Goal: Task Accomplishment & Management: Manage account settings

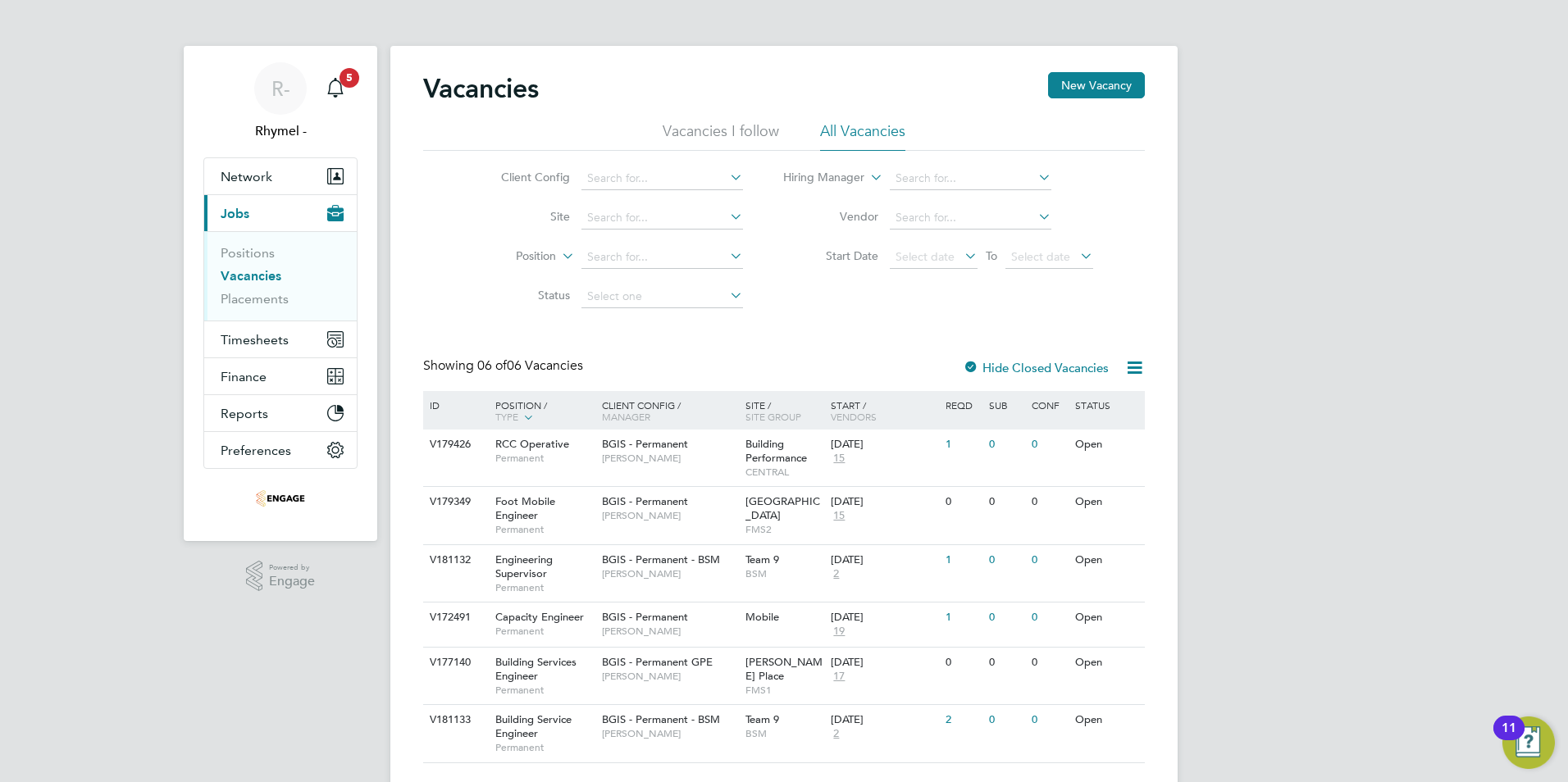
click at [258, 272] on link "Vacancies" at bounding box center [251, 276] width 61 height 16
click at [260, 277] on link "Vacancies" at bounding box center [251, 276] width 61 height 16
click at [247, 255] on link "Positions" at bounding box center [248, 253] width 54 height 16
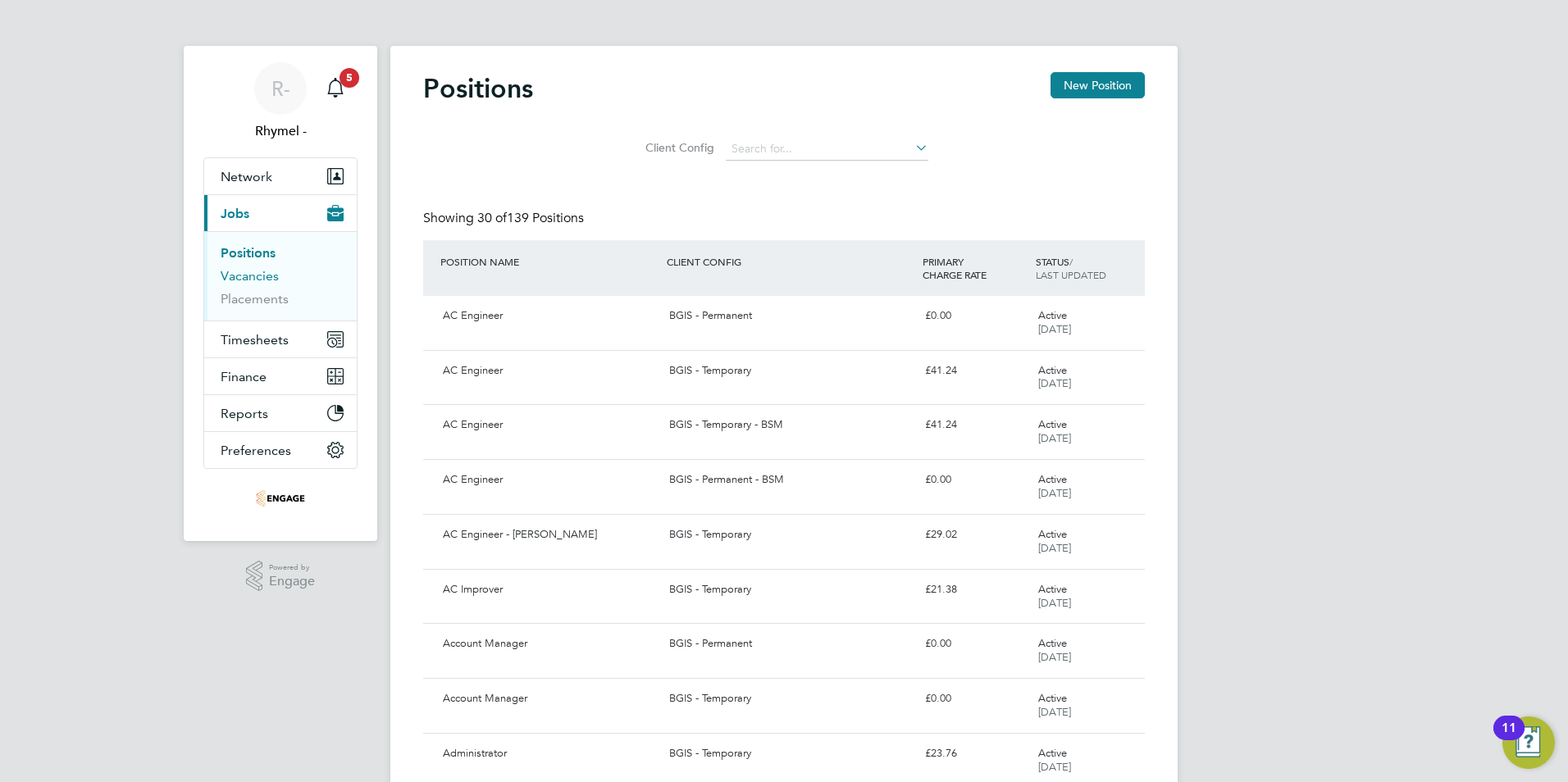
click at [259, 278] on link "Vacancies" at bounding box center [250, 276] width 58 height 16
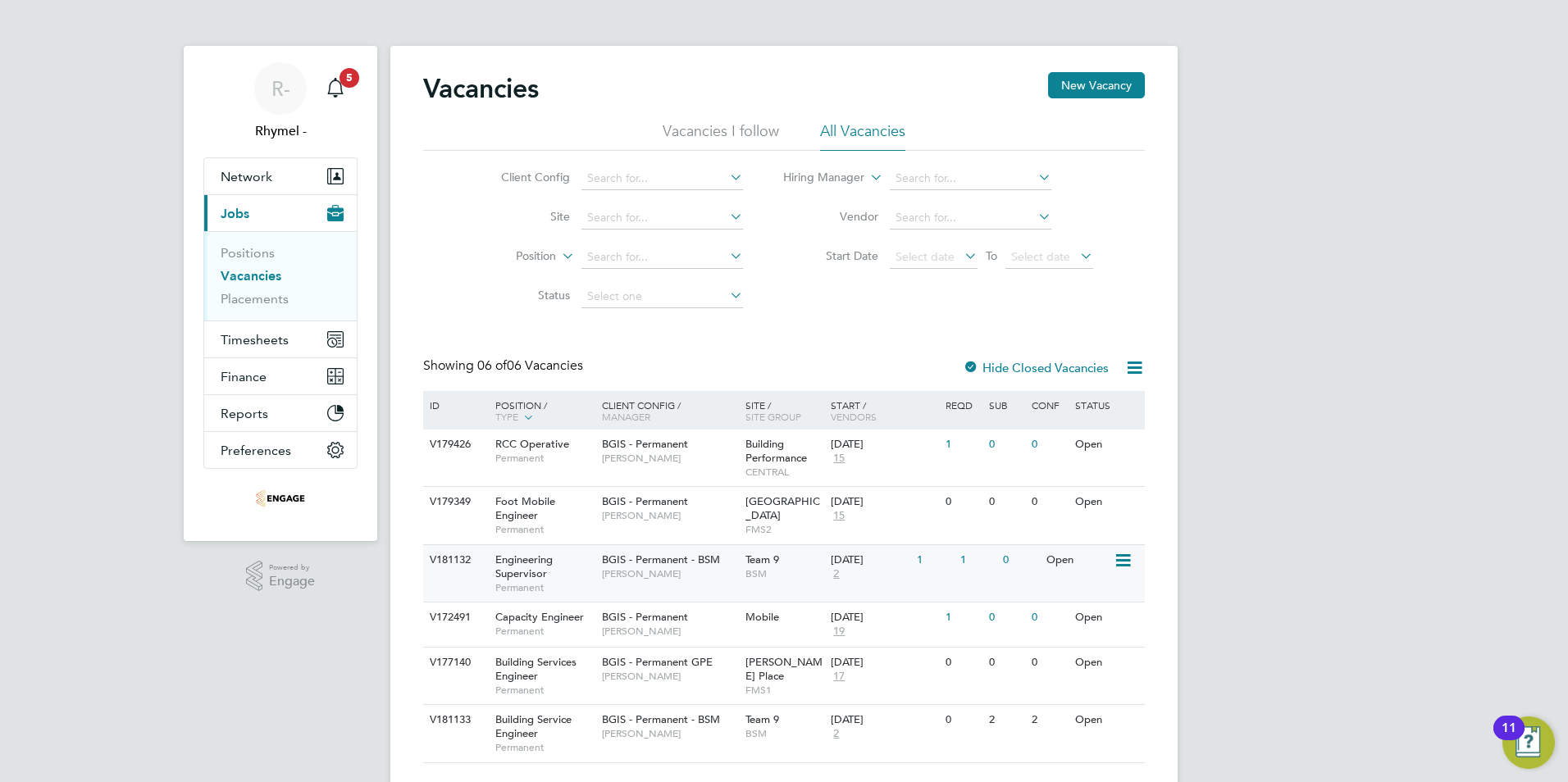
scroll to position [40, 0]
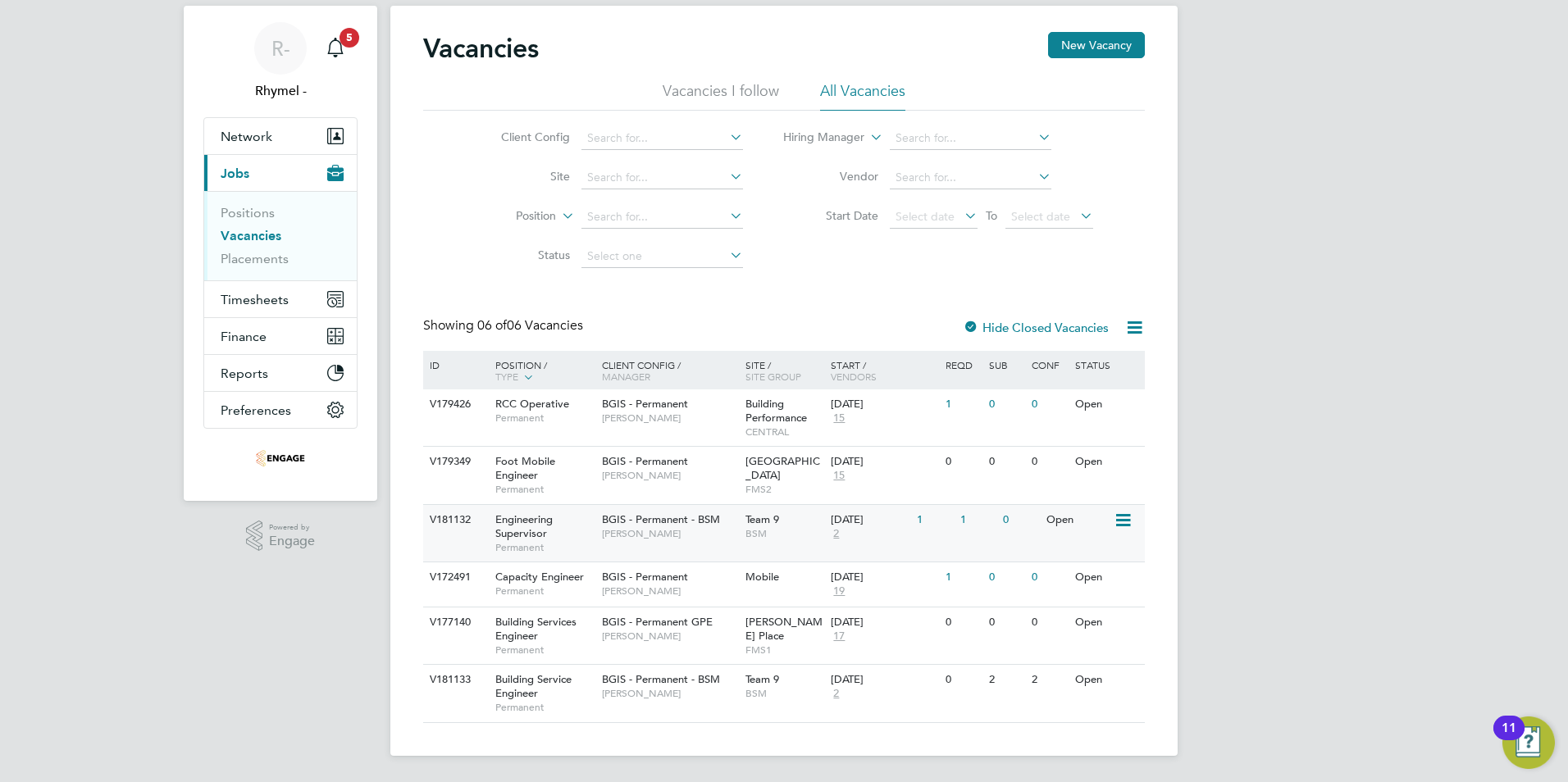
click at [518, 523] on span "Engineering Supervisor" at bounding box center [524, 527] width 57 height 28
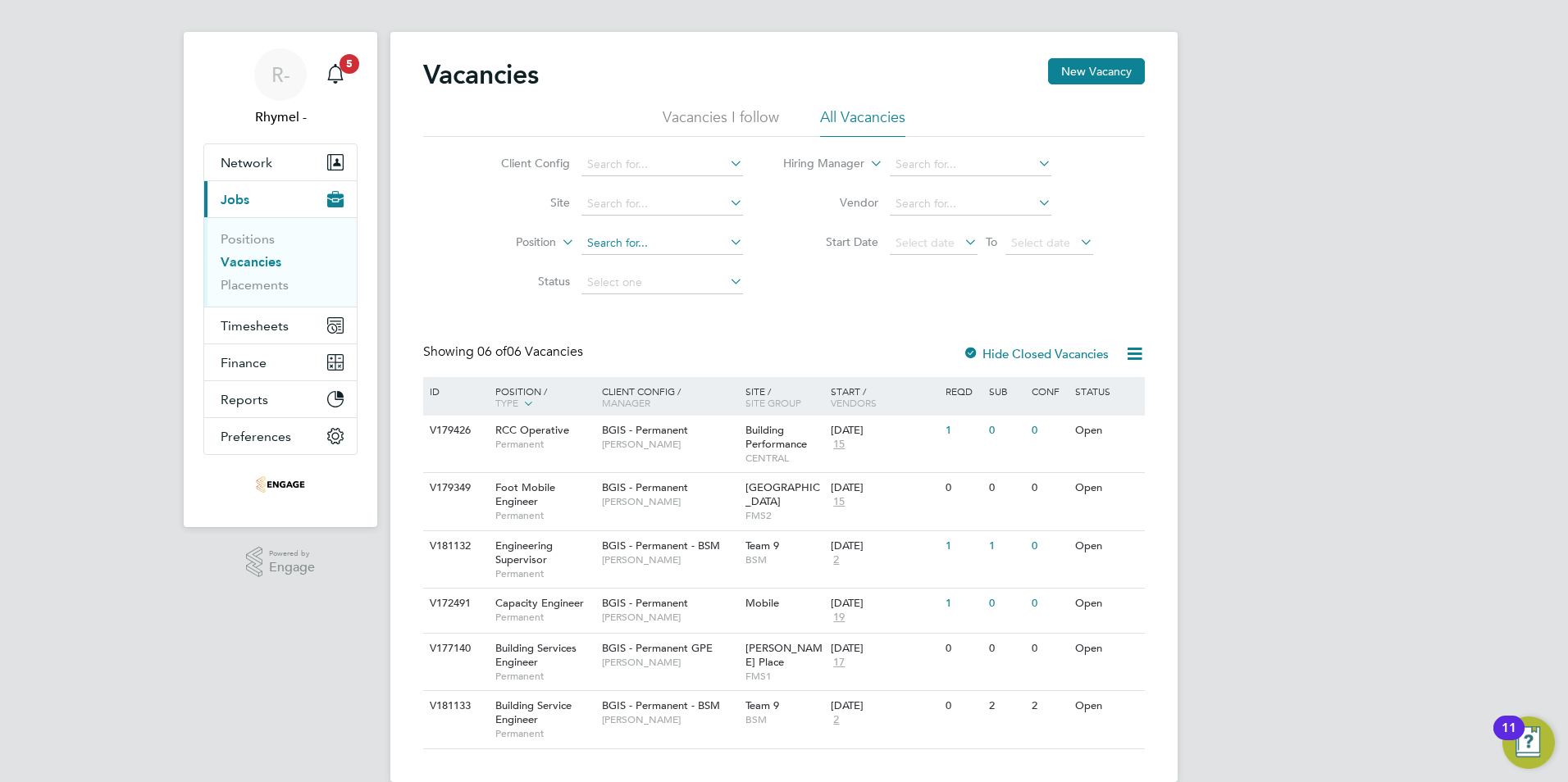
scroll to position [0, 0]
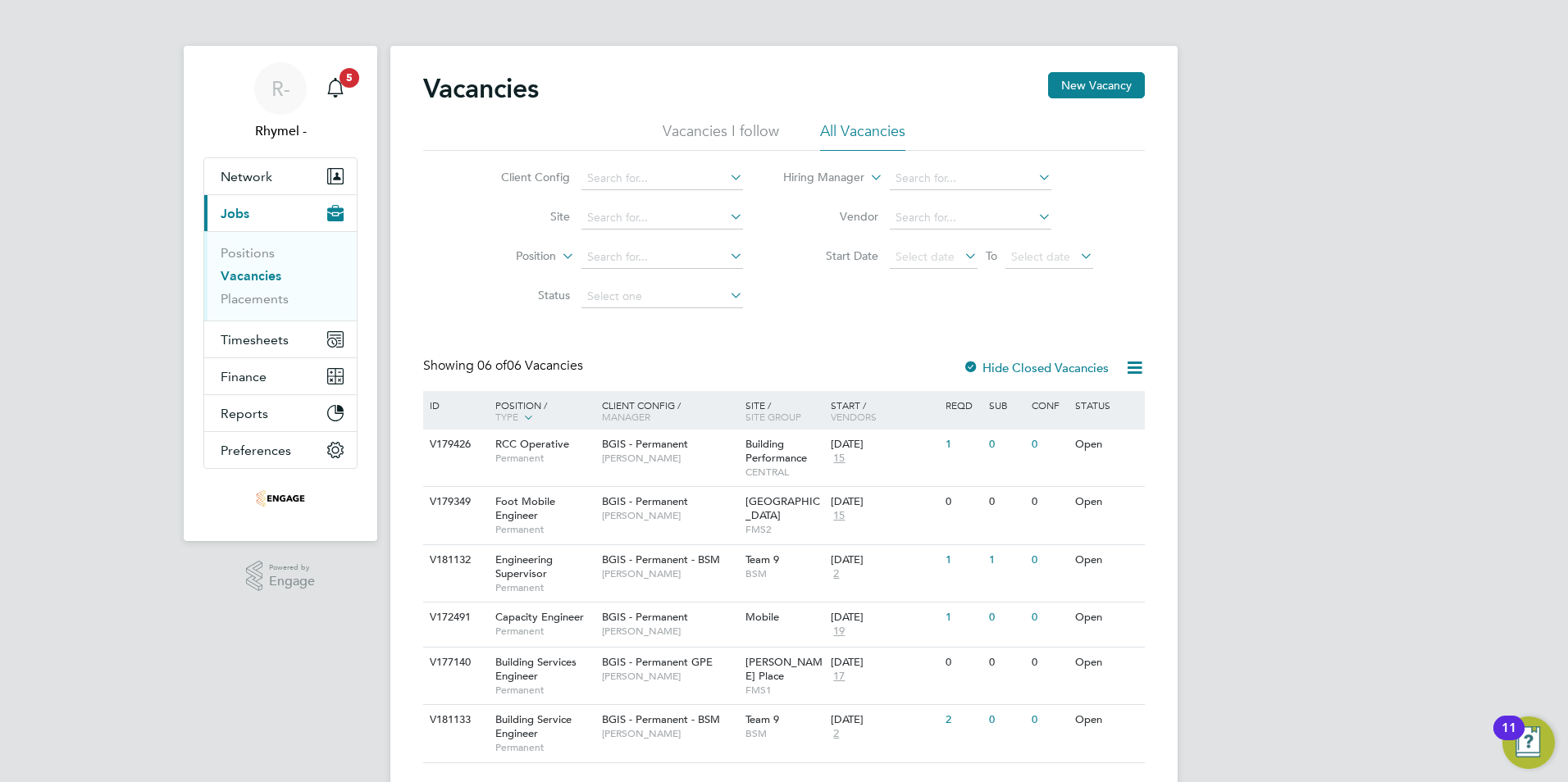
click at [255, 276] on link "Vacancies" at bounding box center [251, 276] width 61 height 16
click at [463, 720] on div "V181133" at bounding box center [453, 720] width 57 height 31
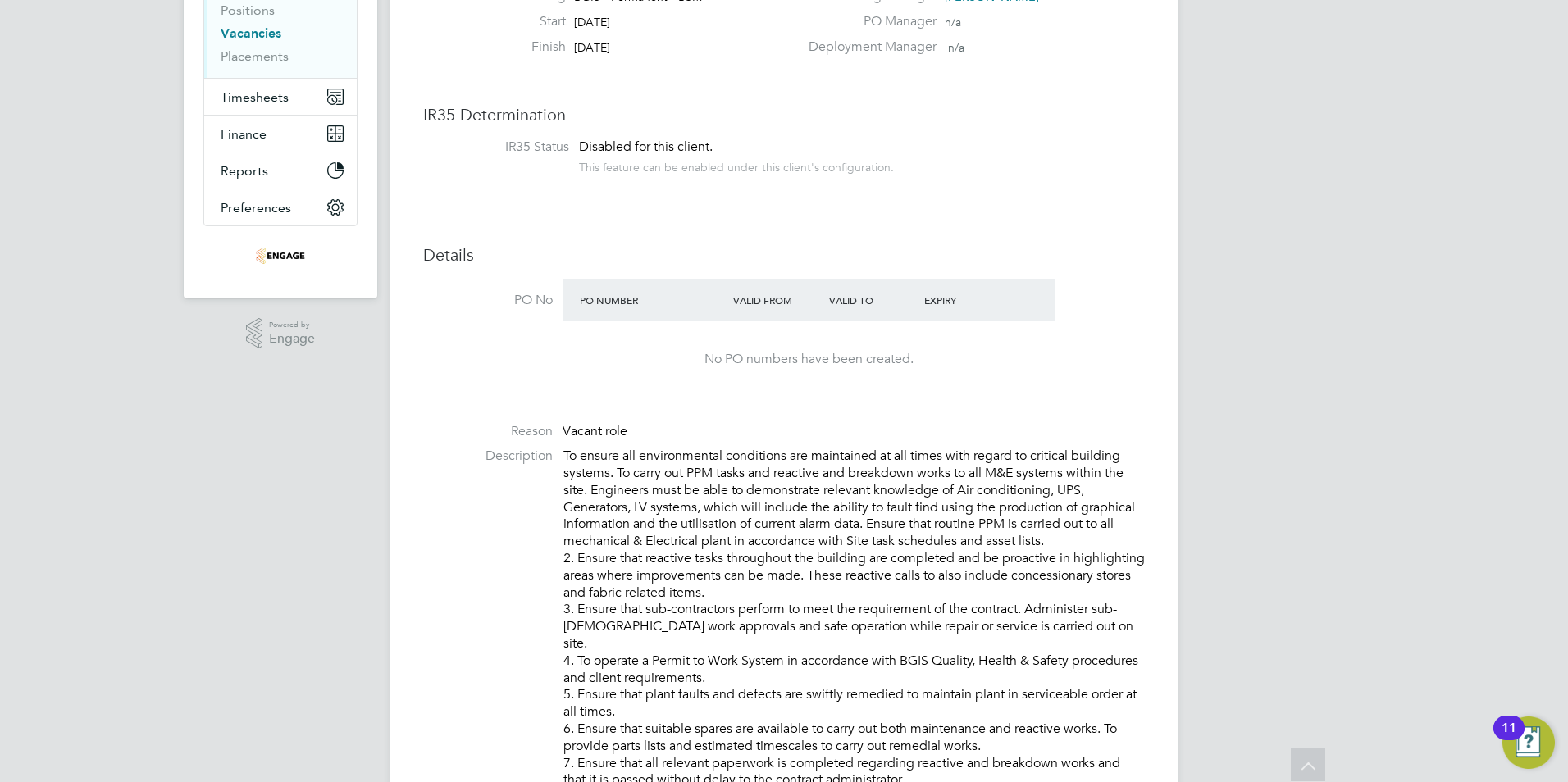
scroll to position [246, 0]
drag, startPoint x: 653, startPoint y: 426, endPoint x: 563, endPoint y: 425, distance: 90.0
click at [563, 425] on li "Reason Vacant role" at bounding box center [784, 432] width 722 height 25
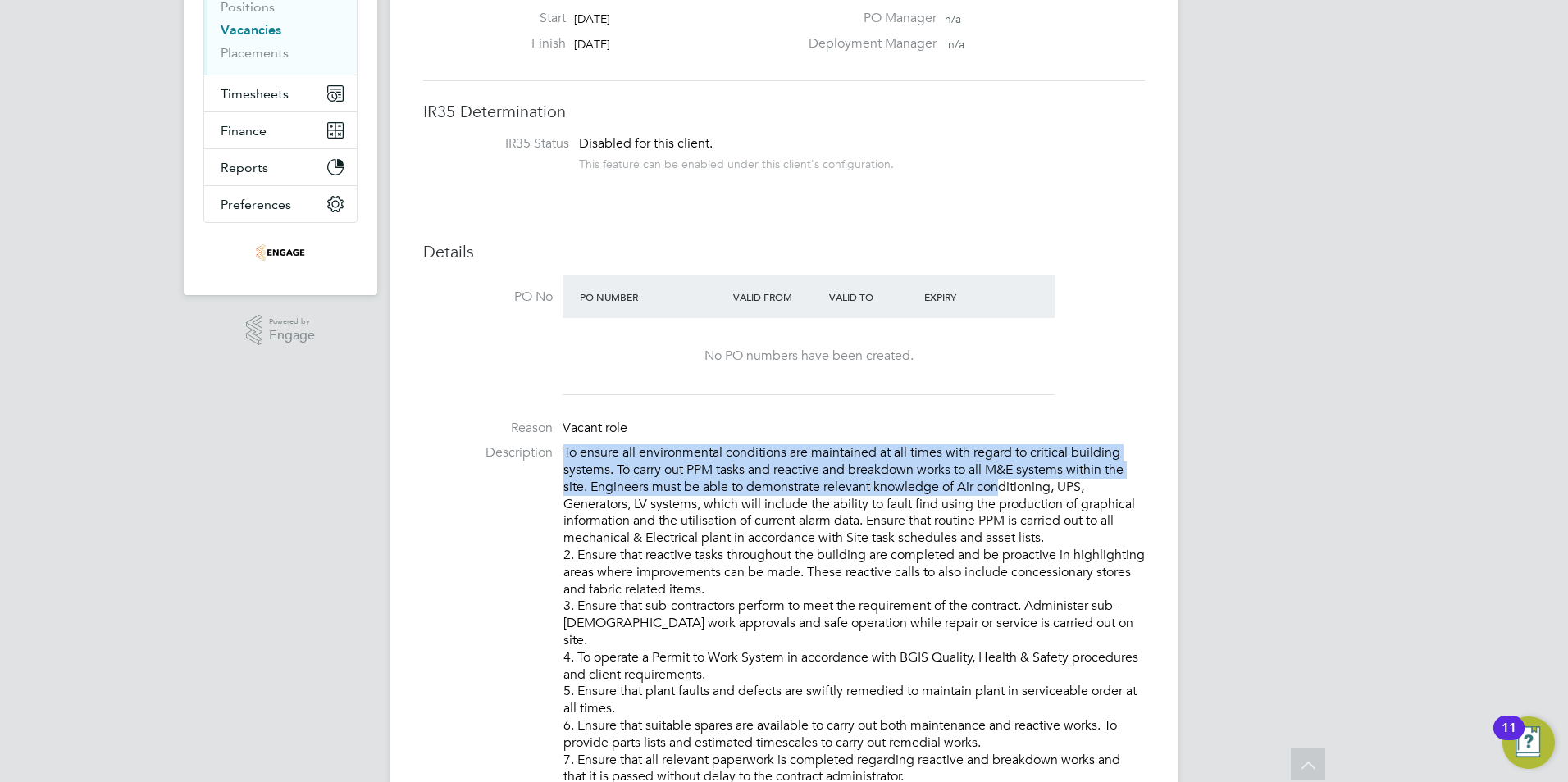
drag, startPoint x: 563, startPoint y: 425, endPoint x: 1001, endPoint y: 494, distance: 443.4
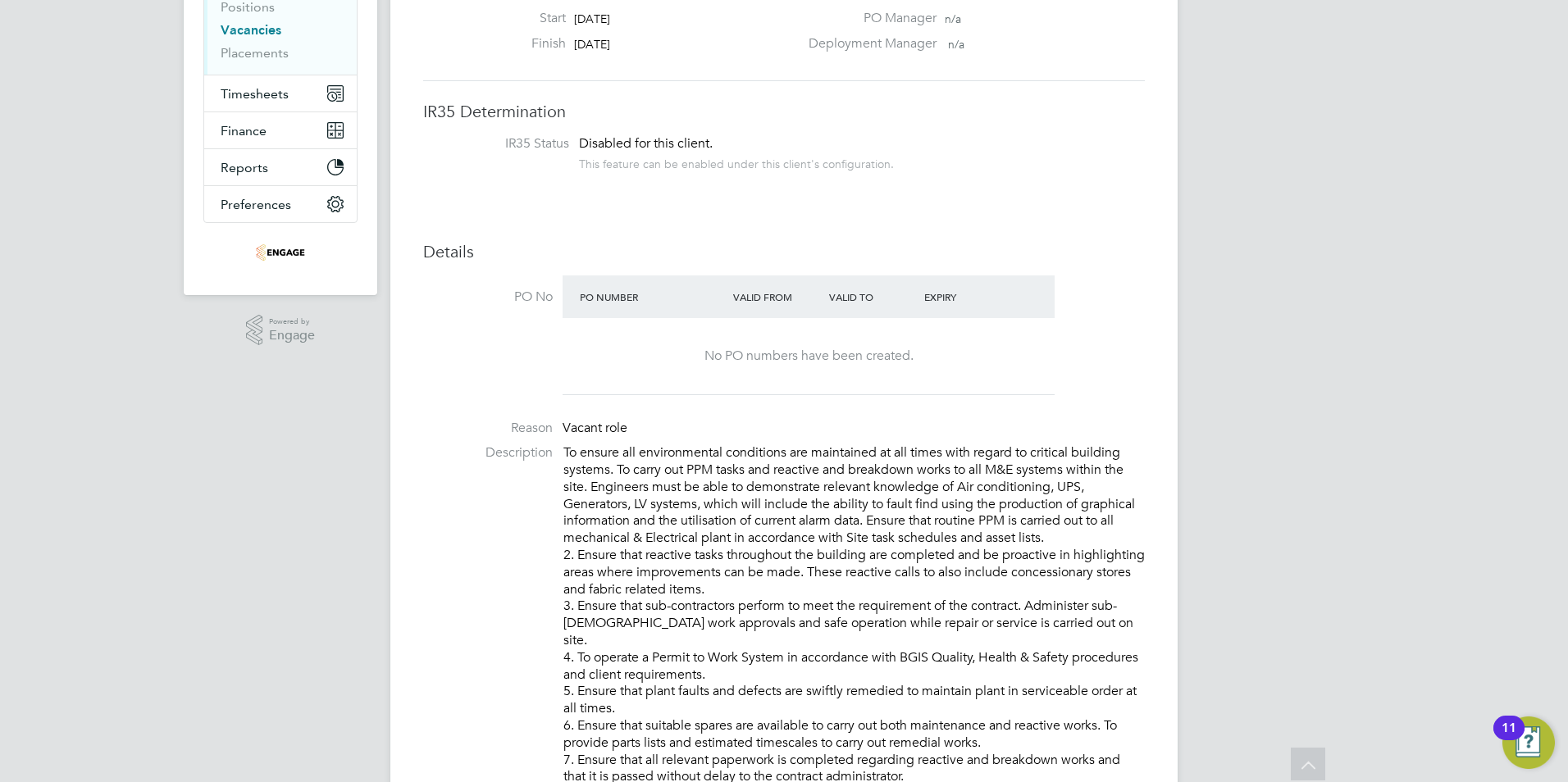
drag, startPoint x: 1001, startPoint y: 494, endPoint x: 957, endPoint y: 597, distance: 112.0
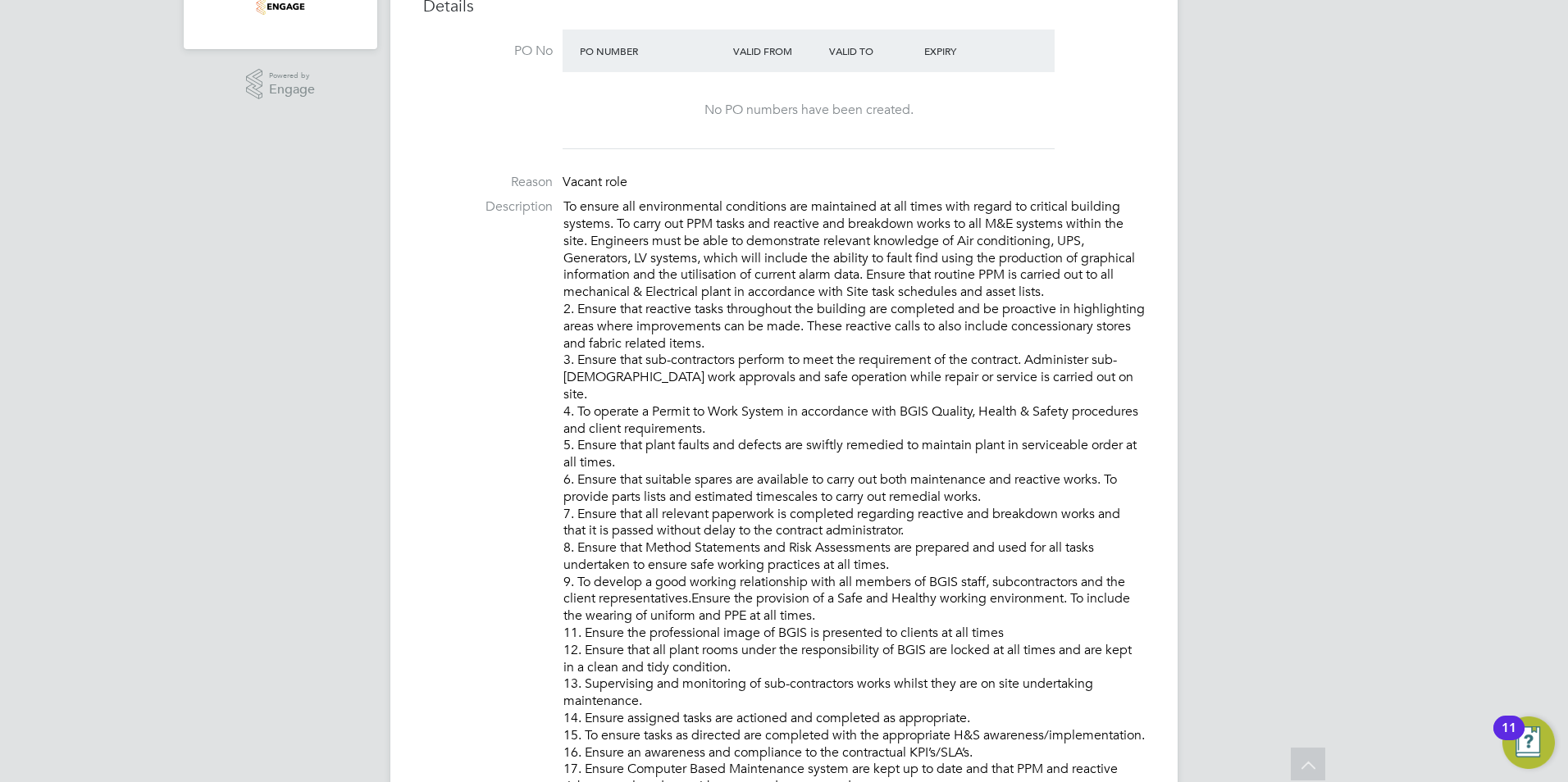
scroll to position [0, 0]
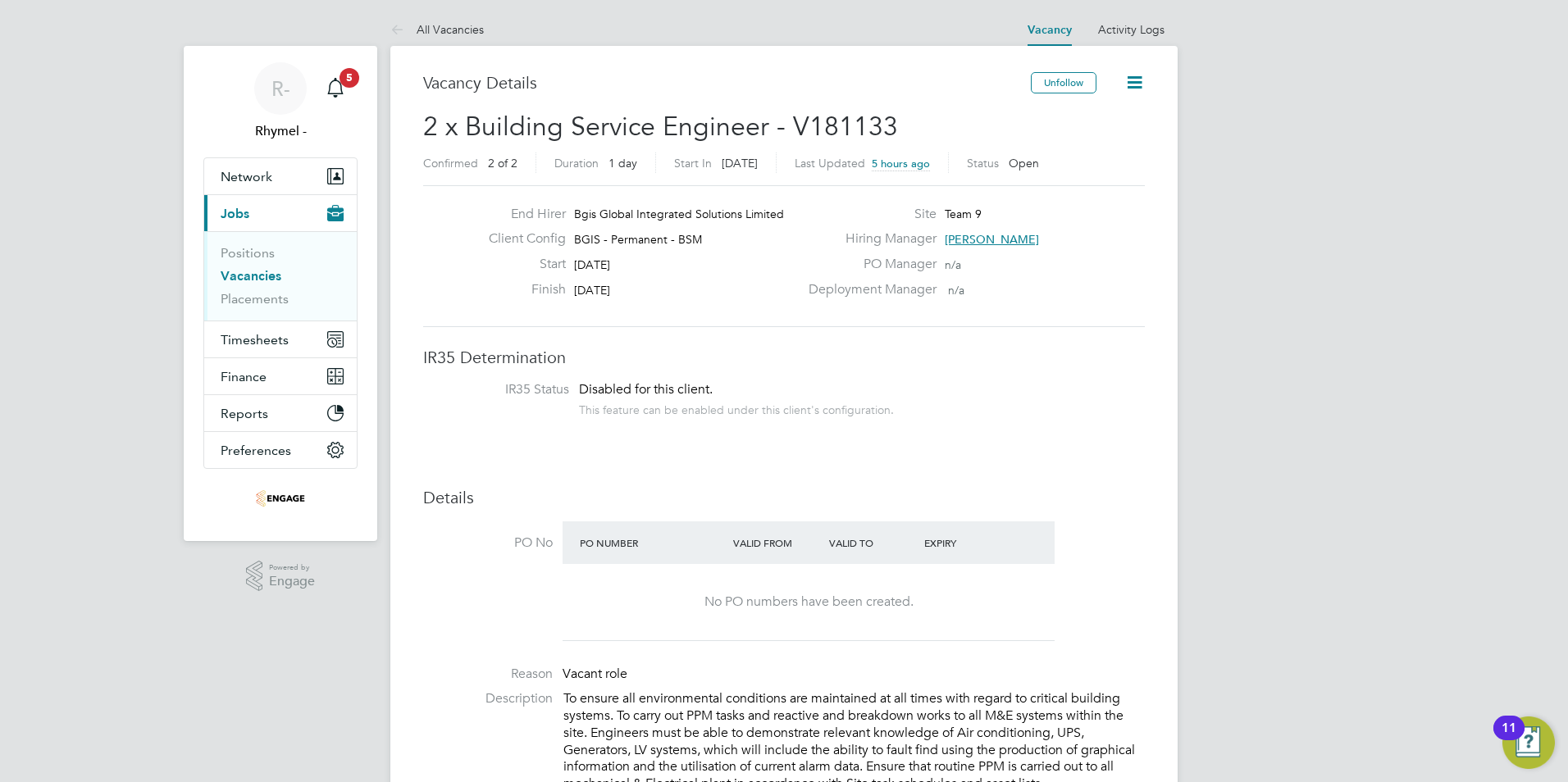
click at [1127, 79] on icon at bounding box center [1134, 82] width 20 height 20
click at [259, 281] on link "Vacancies" at bounding box center [251, 276] width 61 height 16
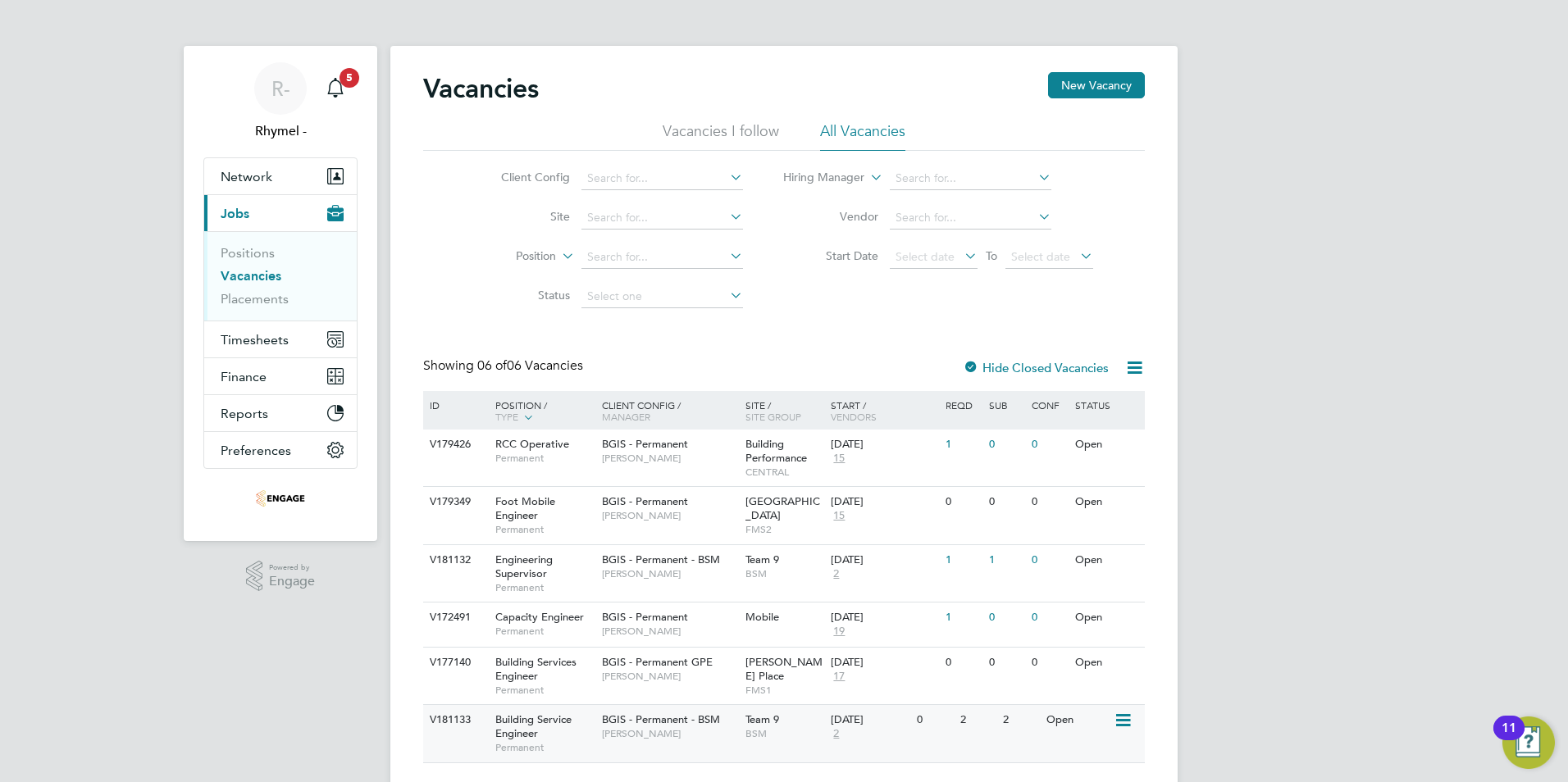
scroll to position [40, 0]
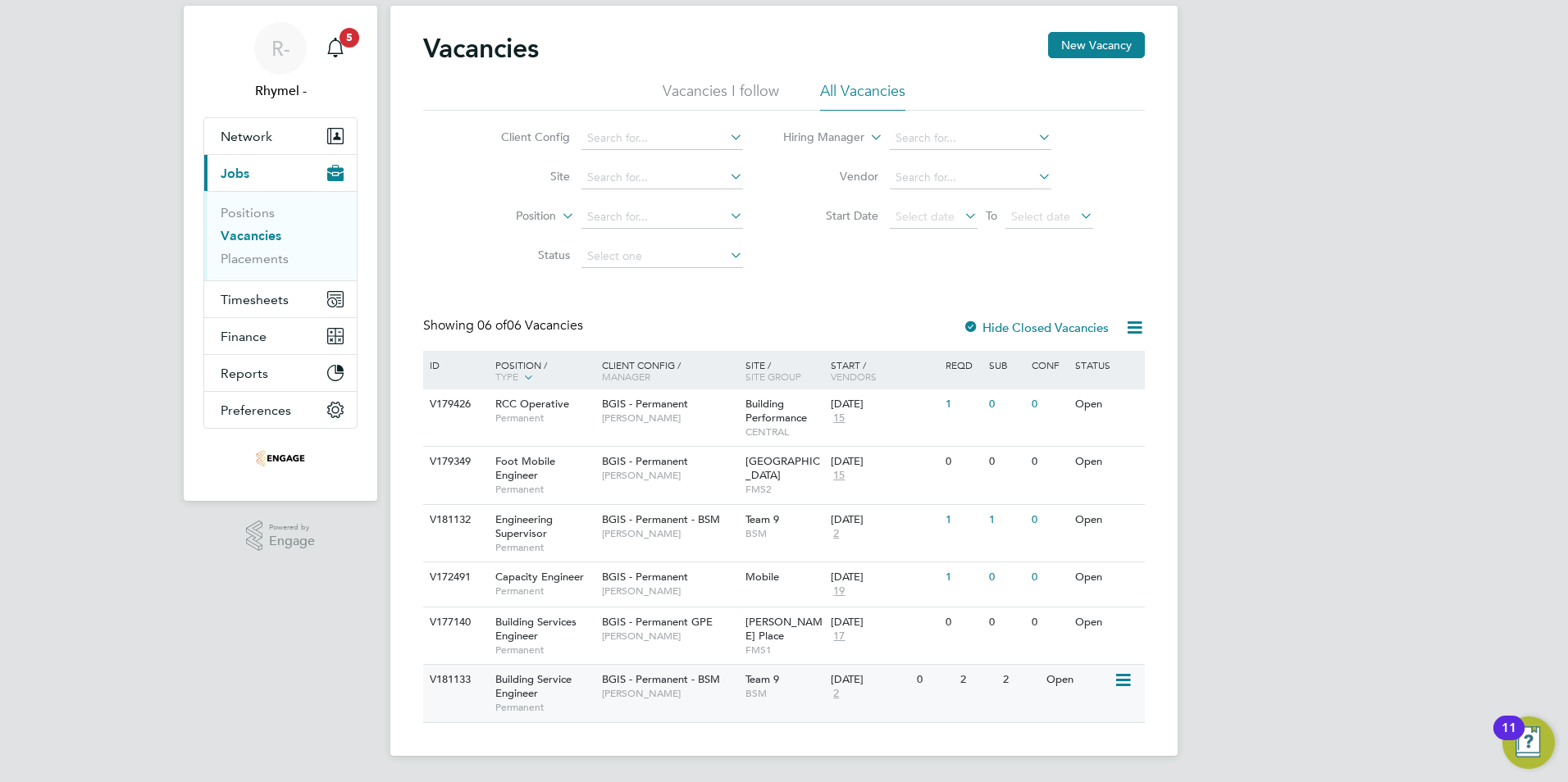
click at [516, 679] on span "Building Service Engineer" at bounding box center [533, 686] width 76 height 28
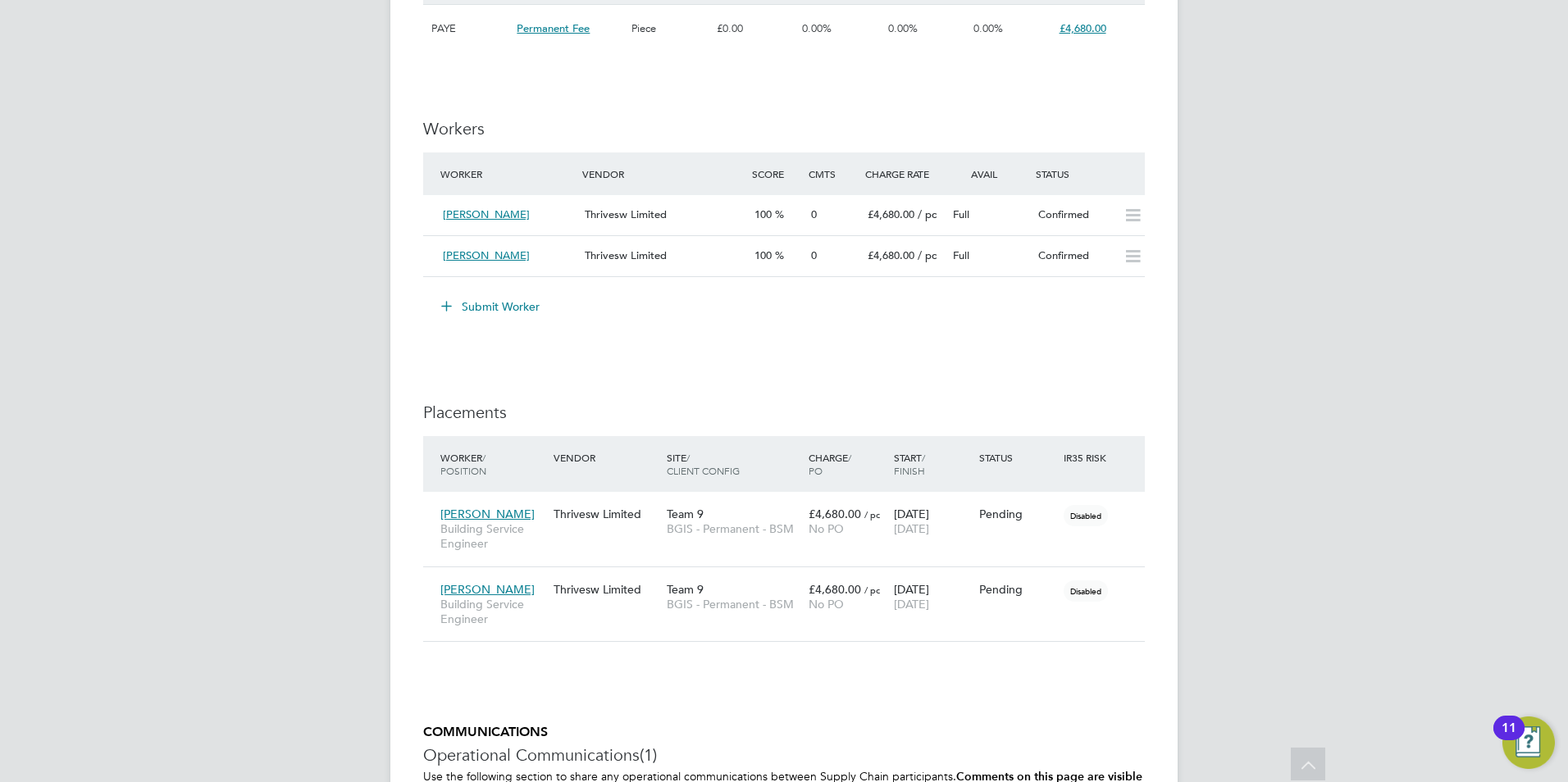
scroll to position [1968, 0]
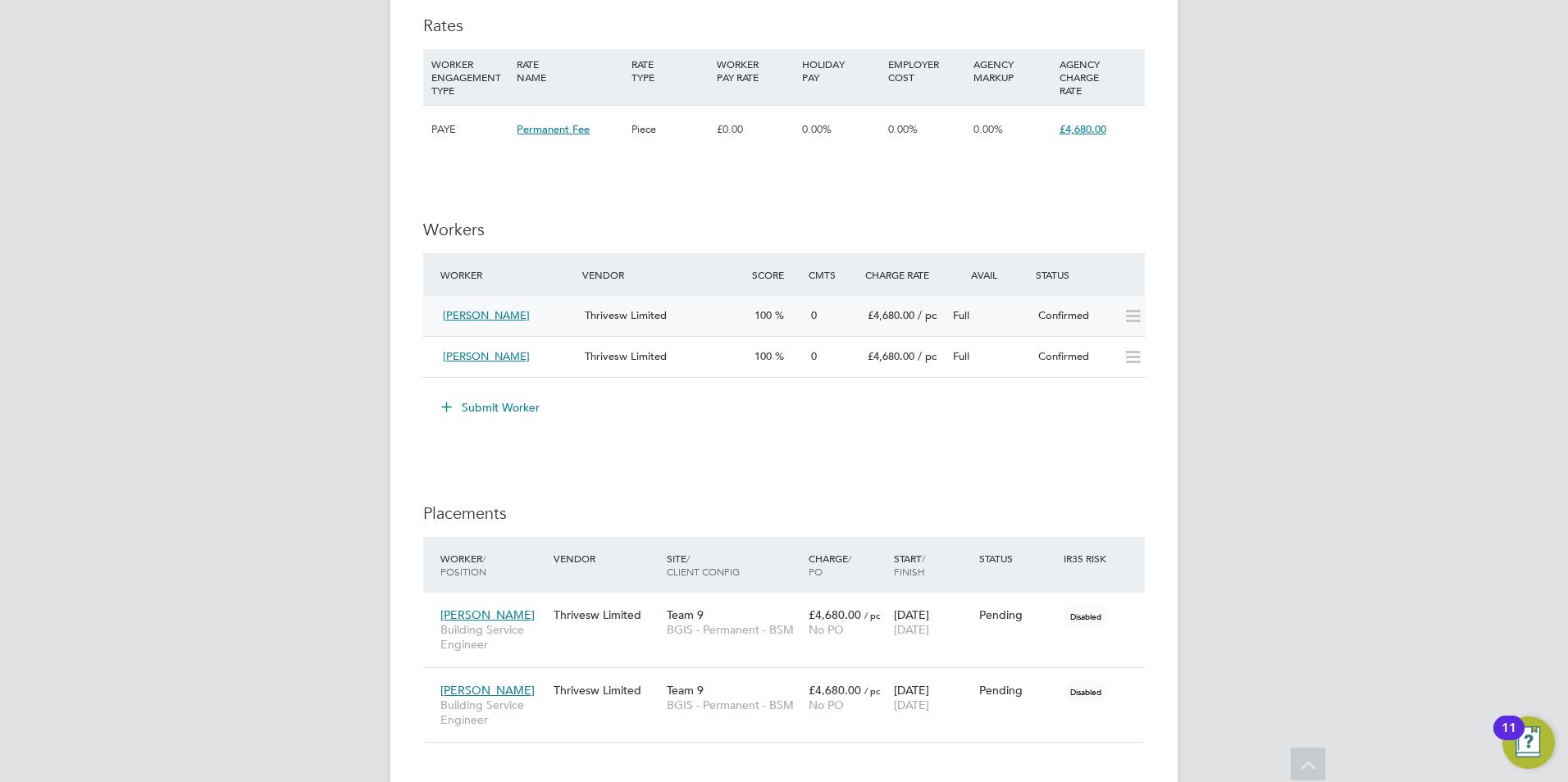
click at [497, 312] on span "Leo Sheerman" at bounding box center [486, 316] width 87 height 14
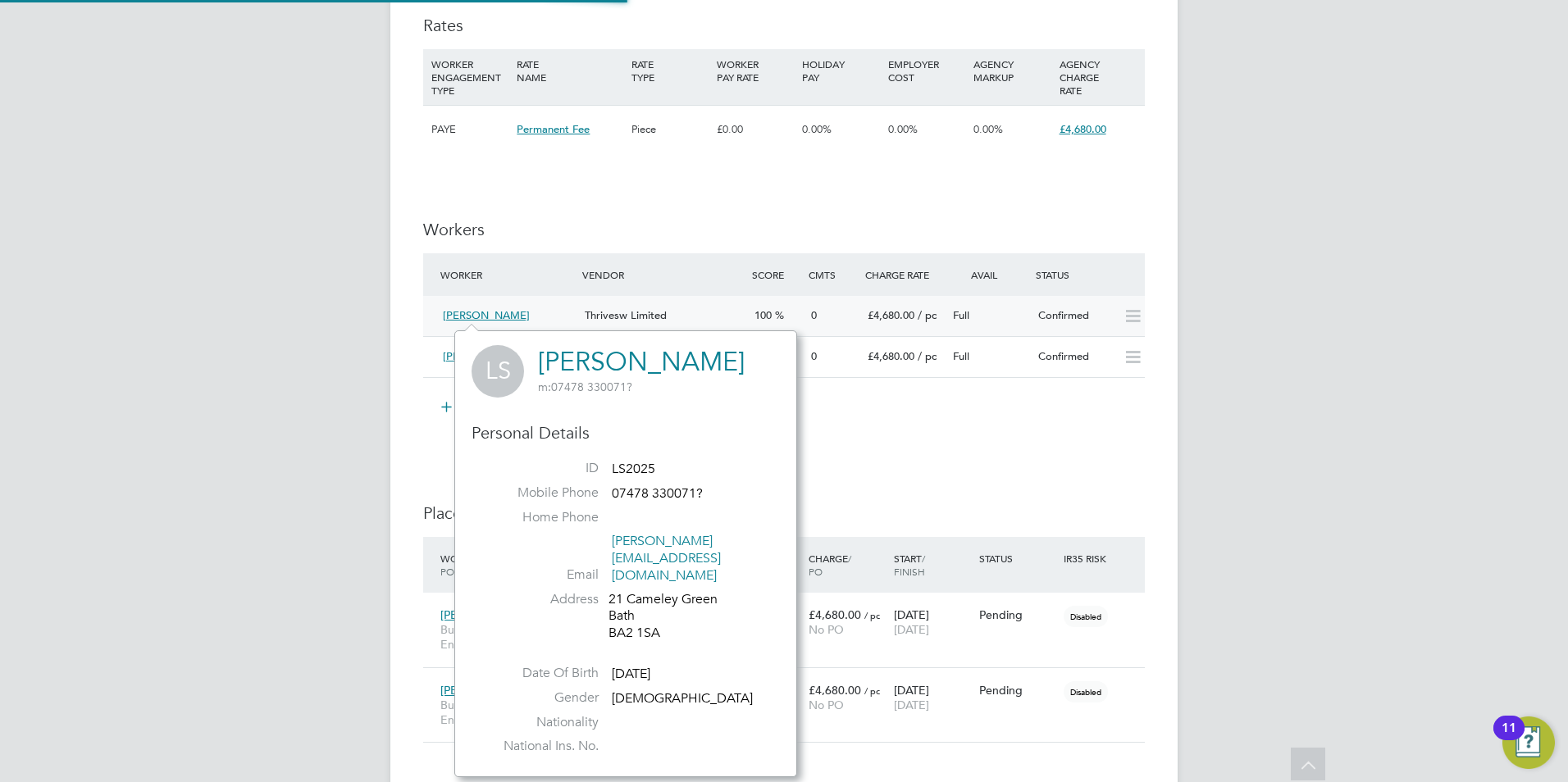
scroll to position [413, 343]
click at [497, 312] on span "Leo Sheerman" at bounding box center [486, 316] width 87 height 14
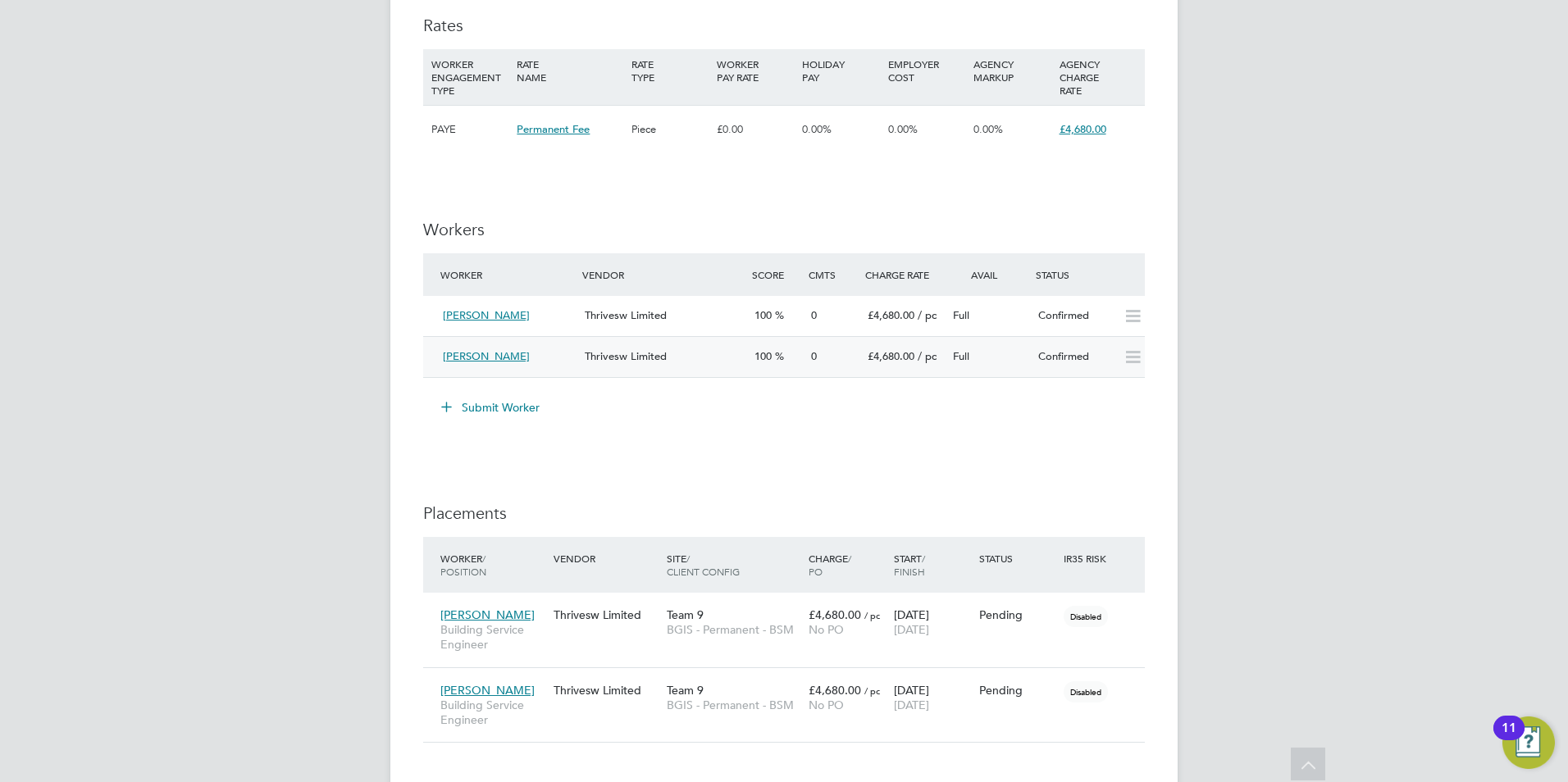
click at [463, 352] on span "[PERSON_NAME]" at bounding box center [486, 356] width 87 height 14
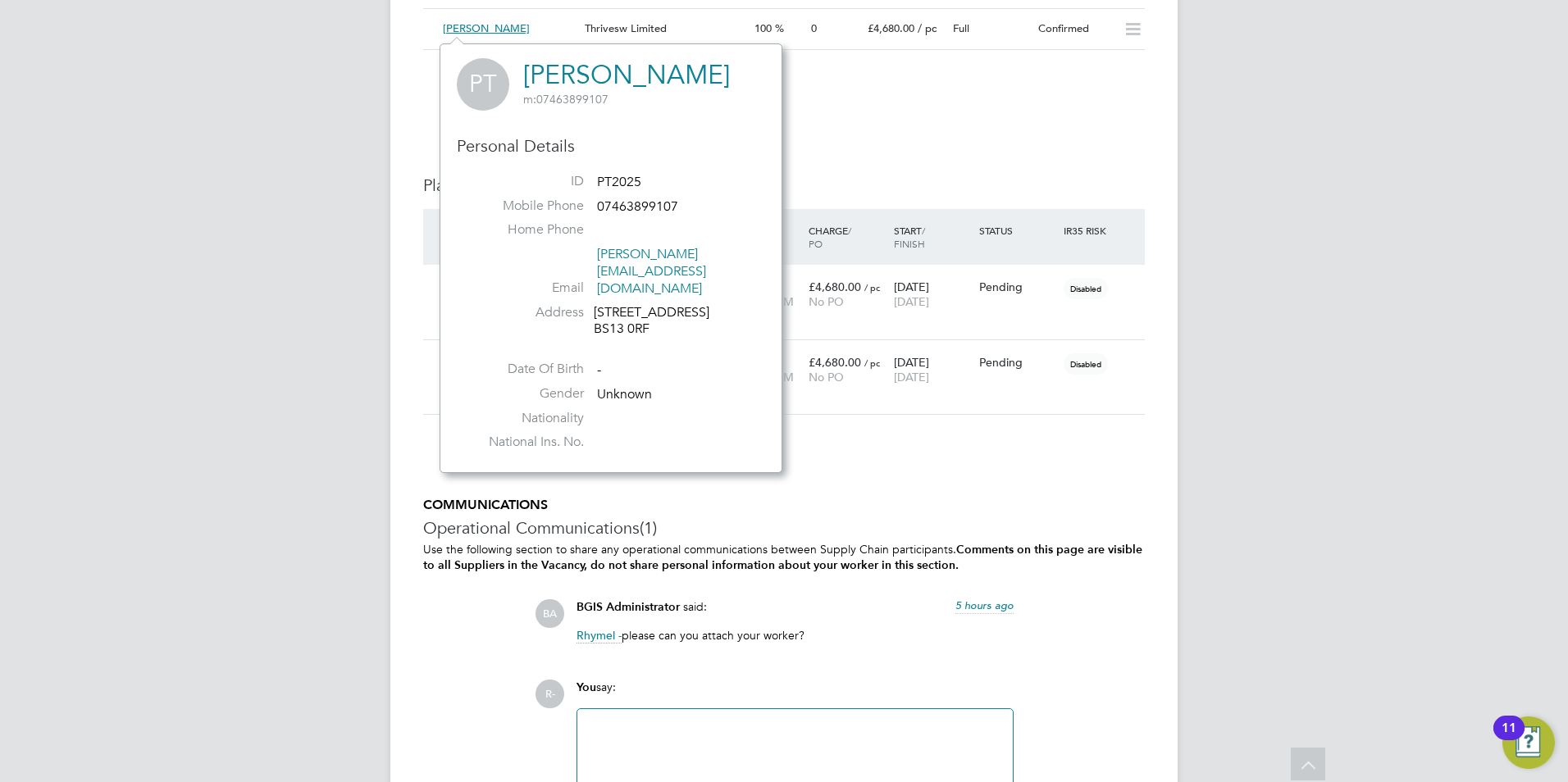
click at [937, 431] on div "Worker / Position Vendor Site / Client Config Charge / PO Start / Finish Status…" at bounding box center [784, 320] width 722 height 222
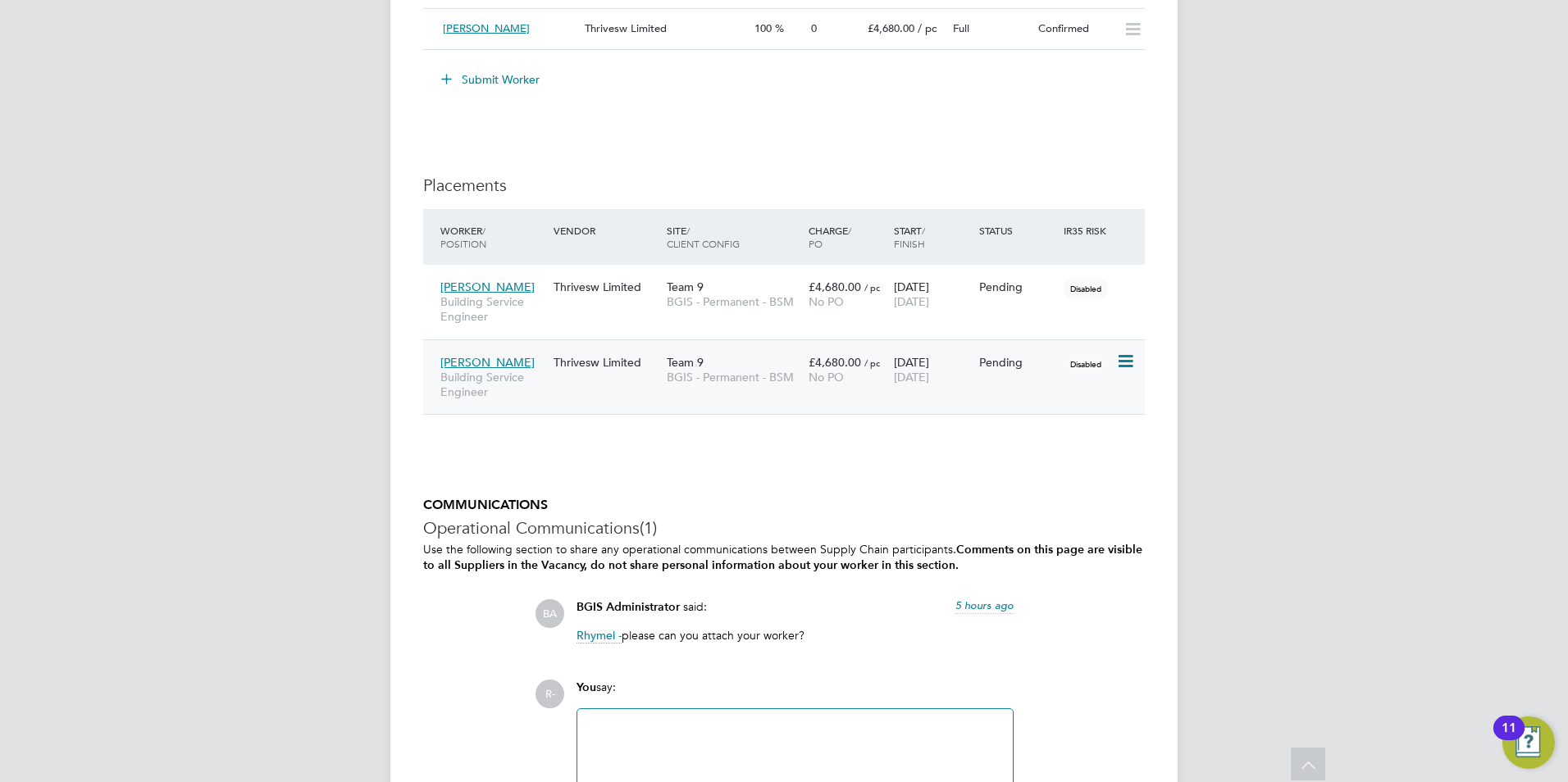
click at [481, 358] on span "Leo Sheerman" at bounding box center [488, 362] width 95 height 15
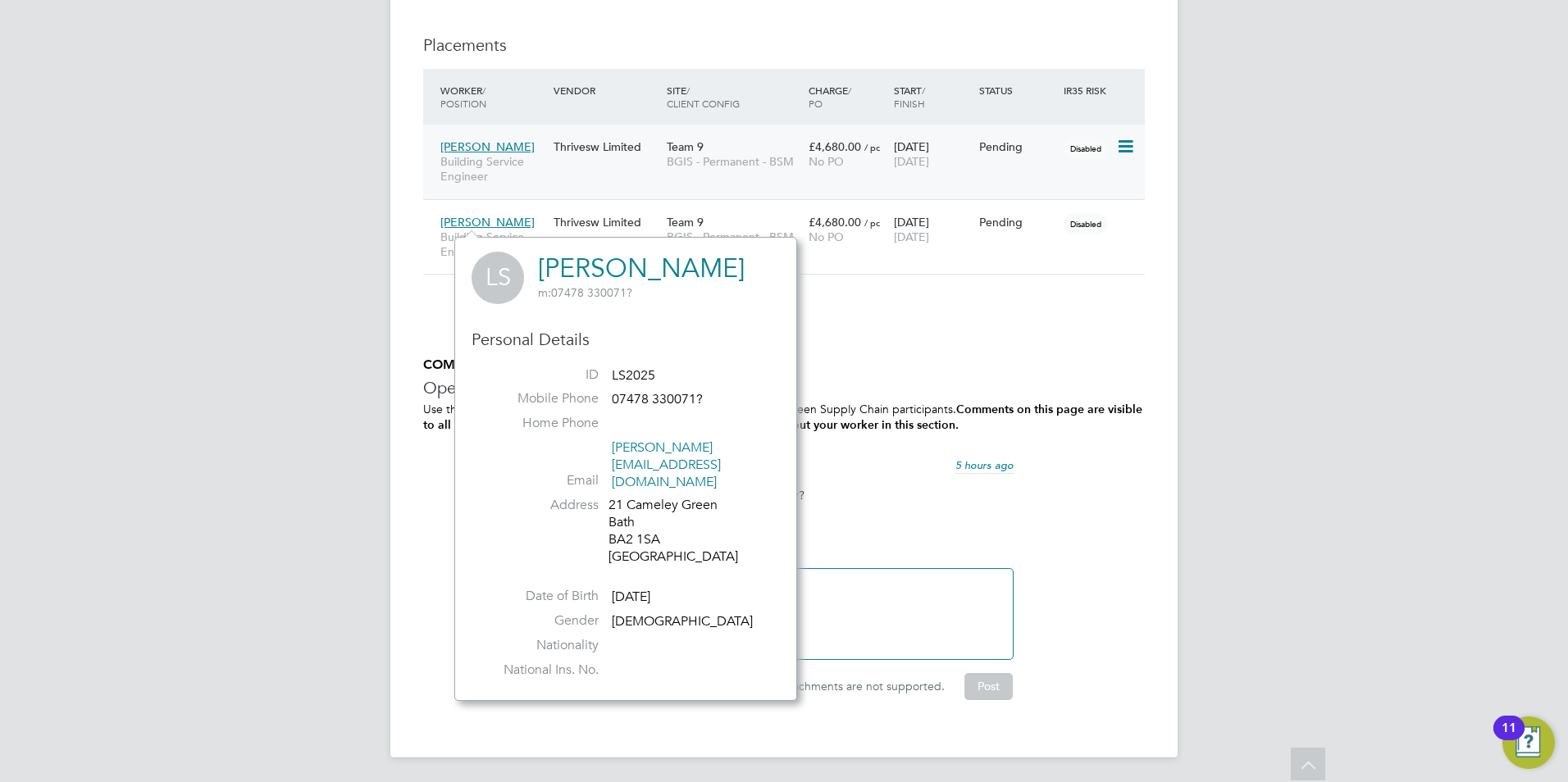
click at [462, 150] on span "[PERSON_NAME]" at bounding box center [488, 146] width 95 height 15
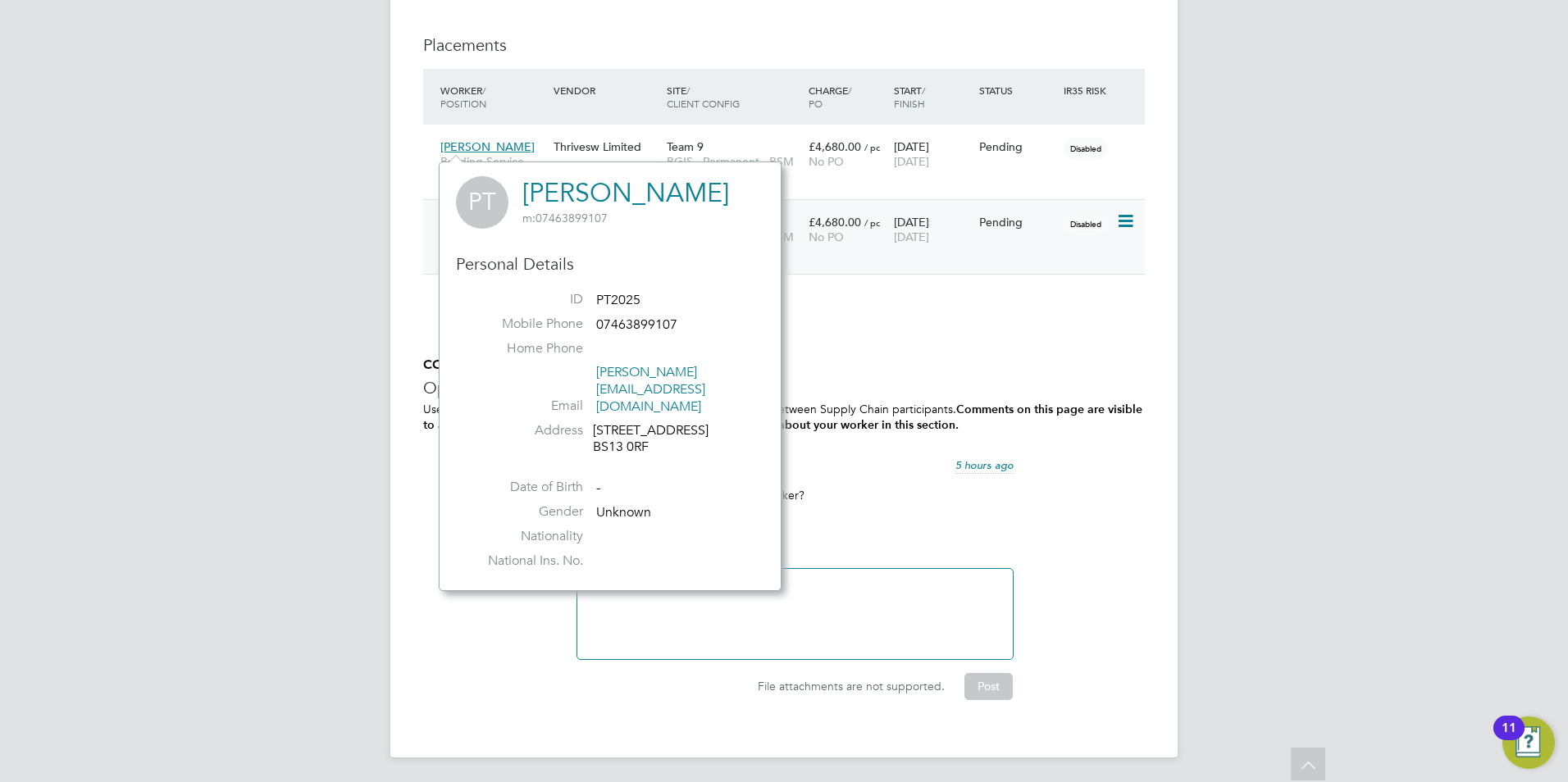
click at [912, 260] on div "Leo Sheerman Building Service Engineer Thrivesw Limited Team 9 BGIS - Permanent…" at bounding box center [784, 237] width 722 height 75
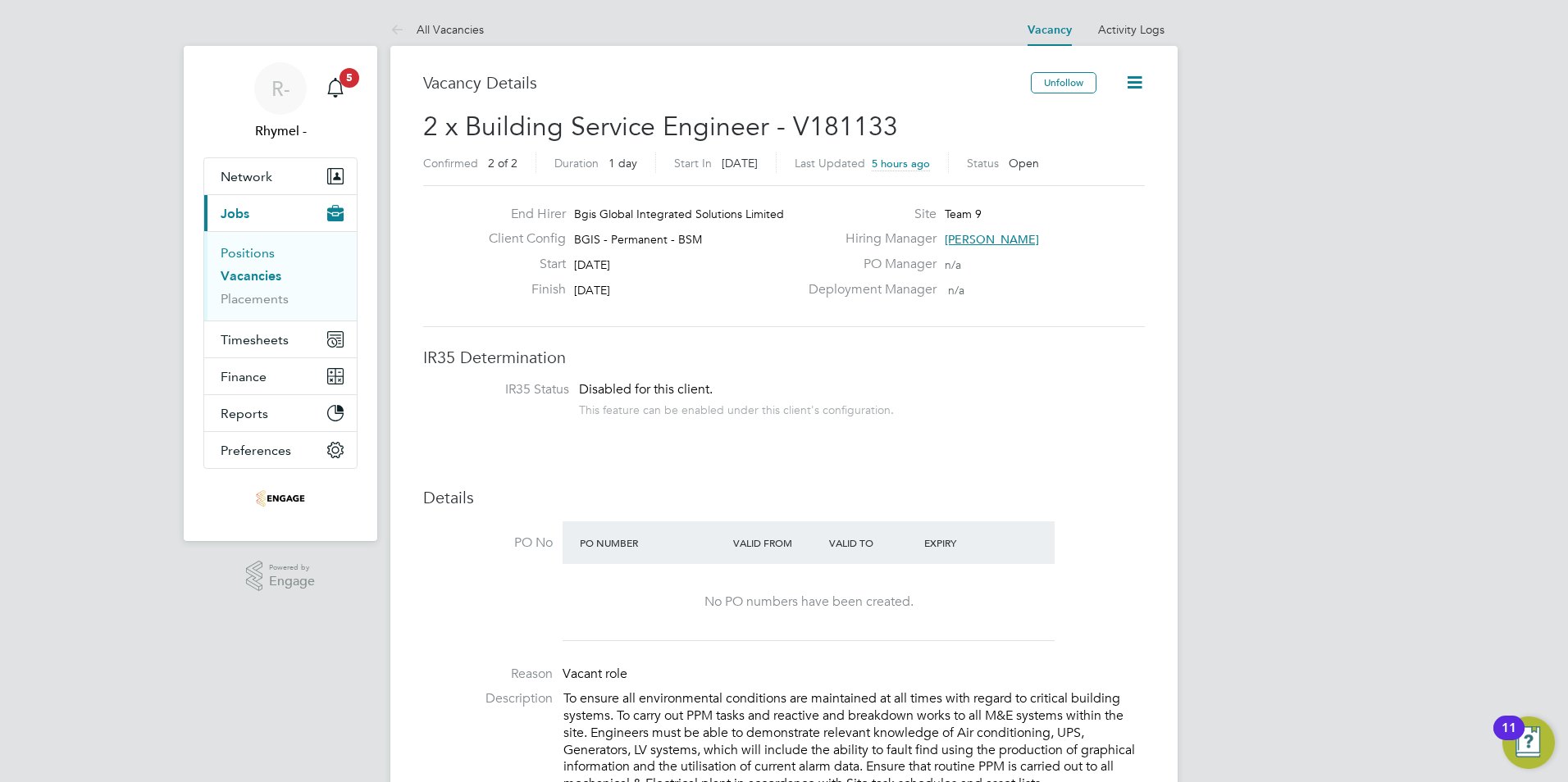
click at [244, 249] on link "Positions" at bounding box center [248, 253] width 54 height 16
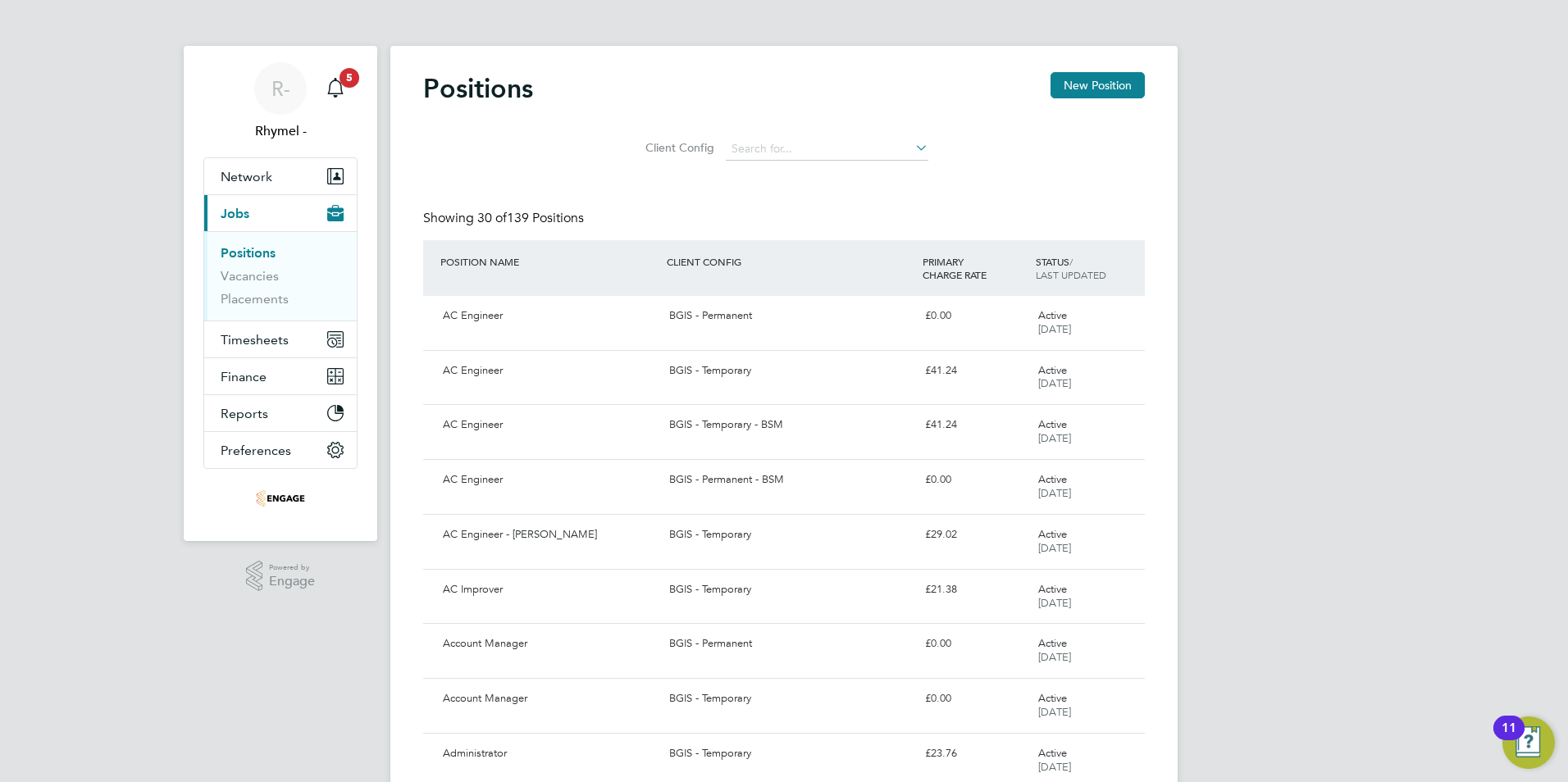
click at [248, 258] on link "Positions" at bounding box center [248, 253] width 55 height 16
click at [242, 253] on link "Positions" at bounding box center [248, 253] width 55 height 16
click at [228, 215] on span "Jobs" at bounding box center [235, 214] width 29 height 16
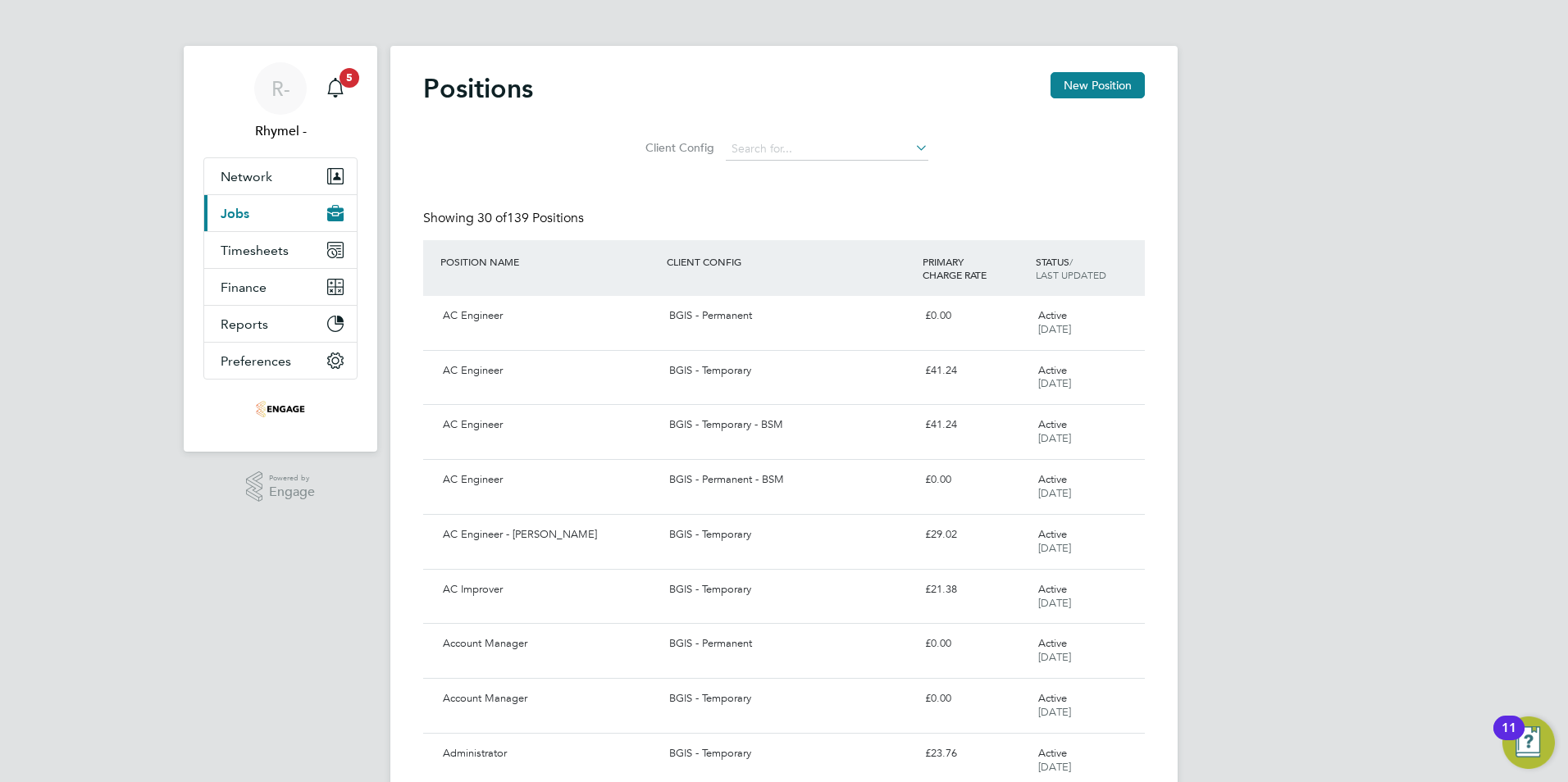
click at [228, 214] on span "Jobs" at bounding box center [235, 214] width 29 height 16
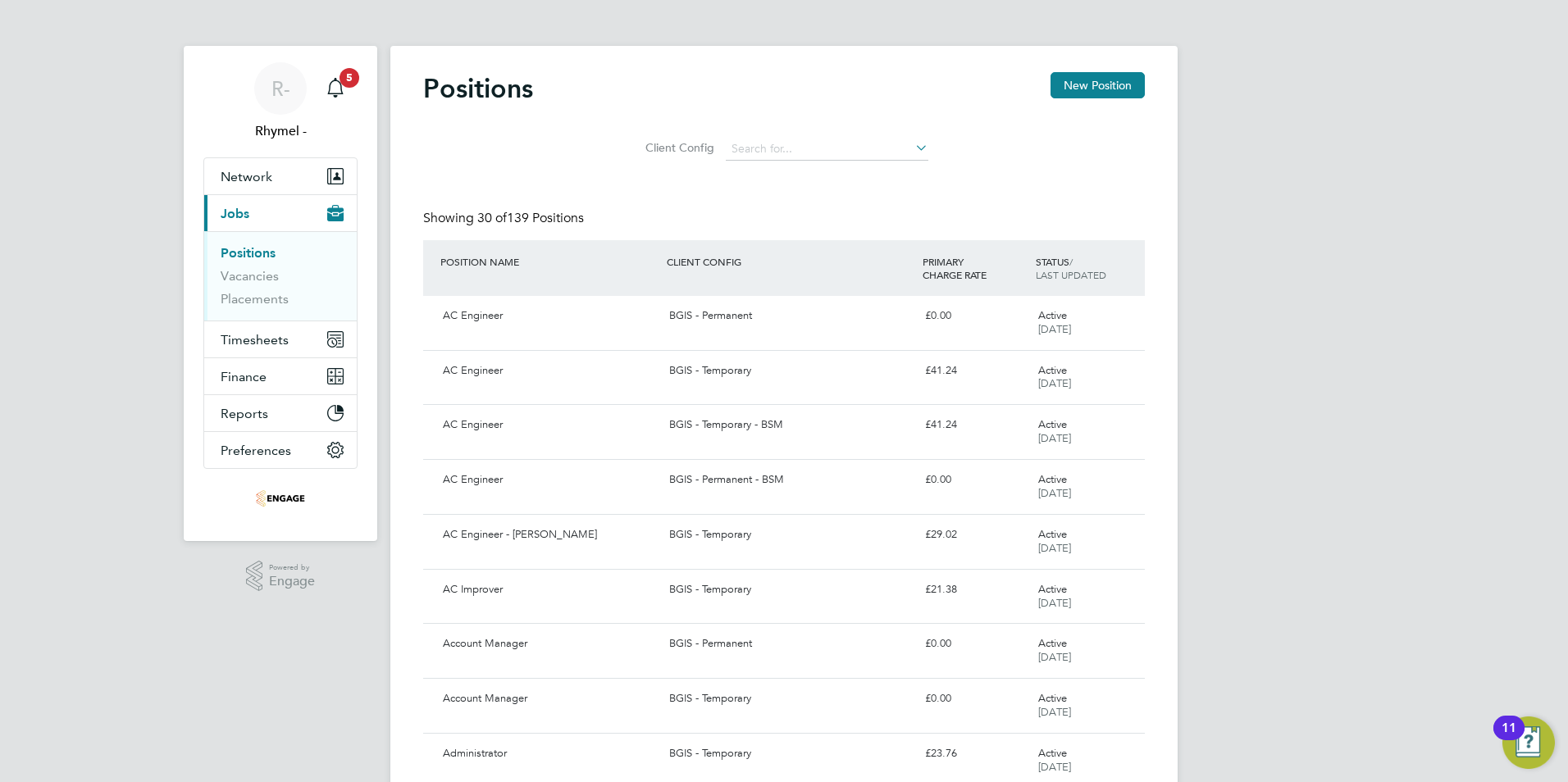
click at [234, 244] on ul "Positions Vacancies Placements" at bounding box center [281, 276] width 153 height 89
click at [234, 257] on link "Positions" at bounding box center [248, 253] width 55 height 16
click at [251, 301] on link "Placements" at bounding box center [255, 299] width 68 height 16
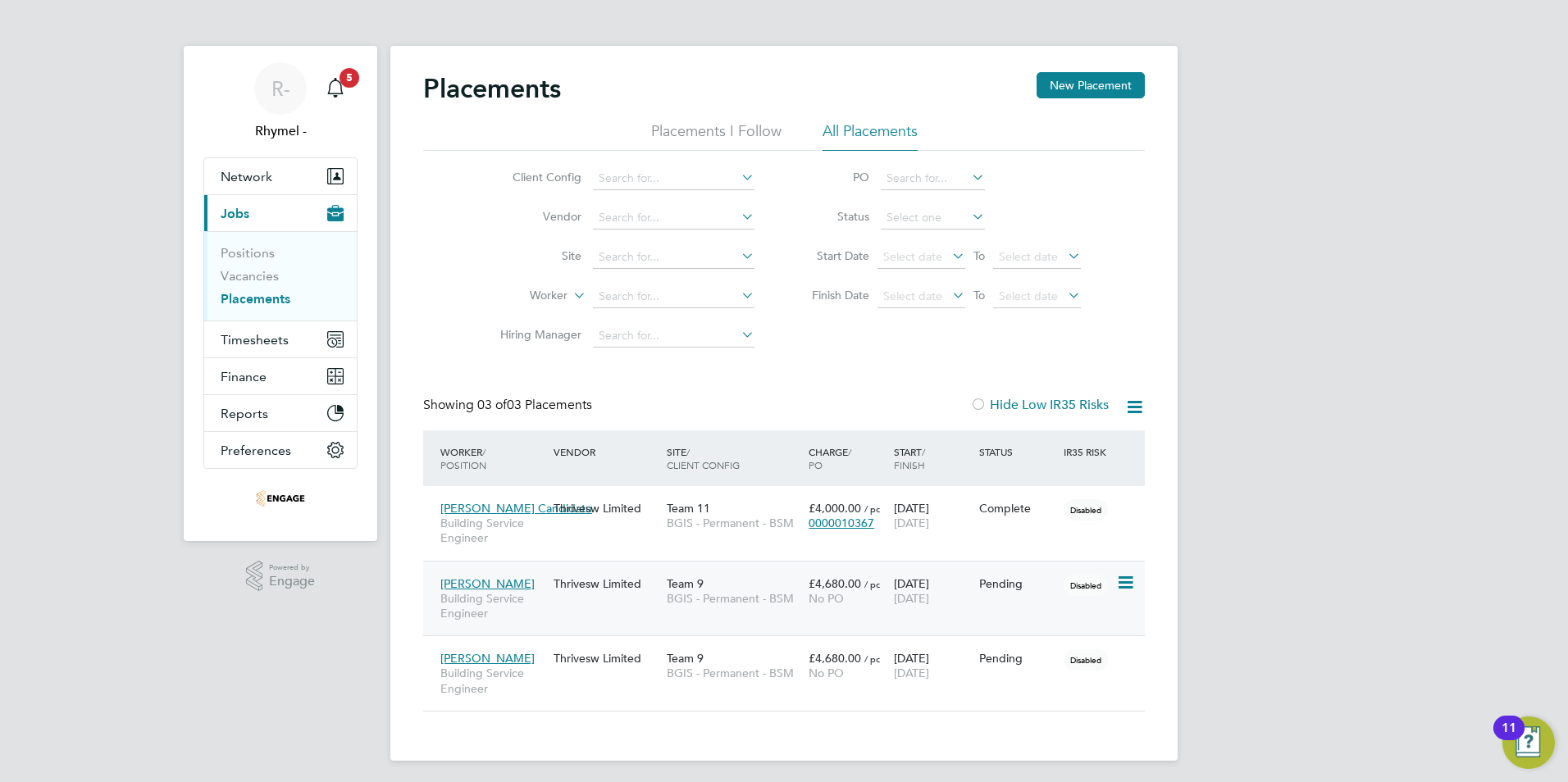
click at [1125, 580] on icon at bounding box center [1124, 583] width 17 height 19
click at [450, 586] on span "[PERSON_NAME]" at bounding box center [488, 584] width 95 height 15
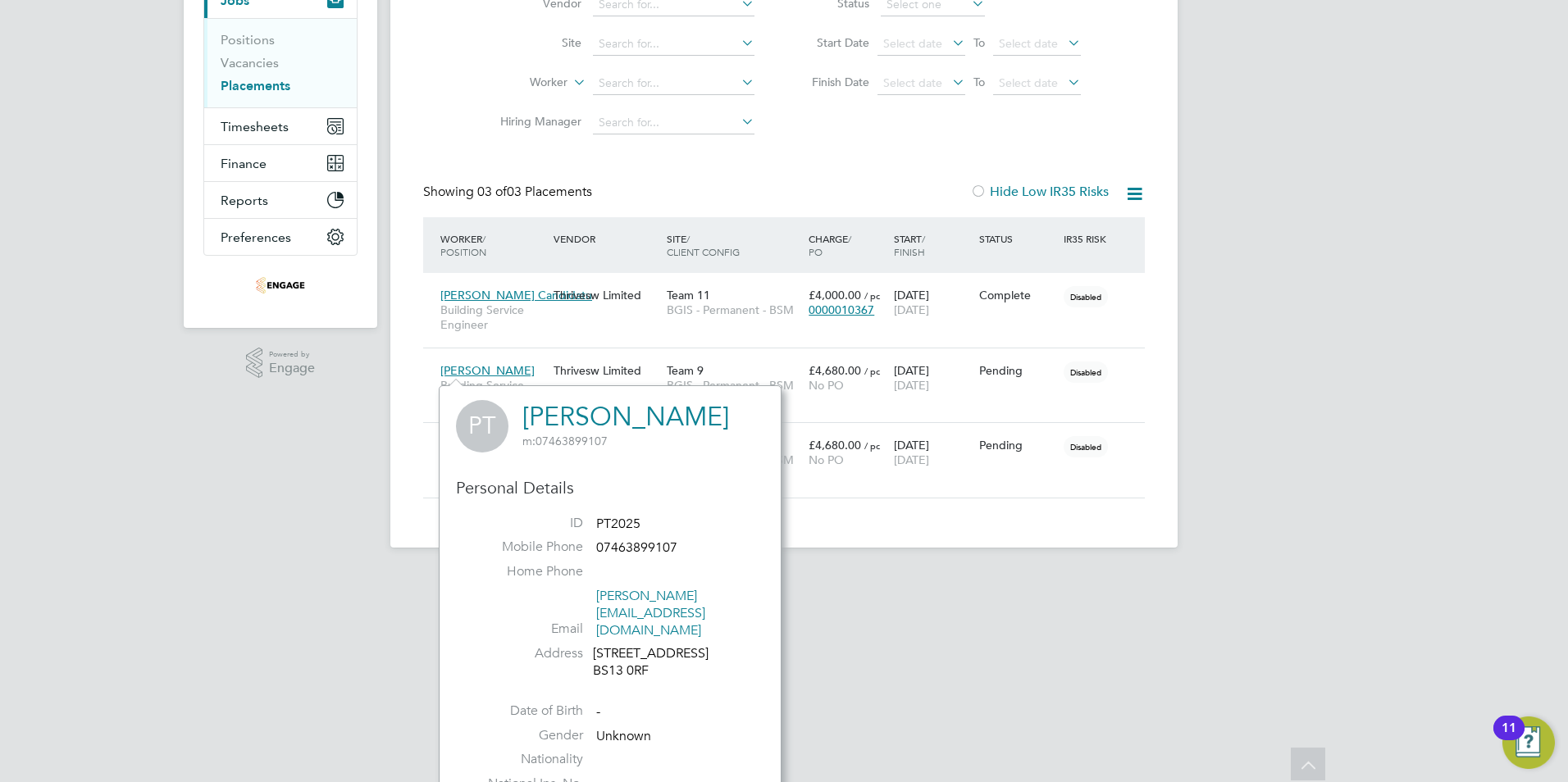
click at [1014, 574] on html "R- Rhymel - Notifications 5 Applications: Network Team Members Businesses Sites…" at bounding box center [784, 181] width 1568 height 787
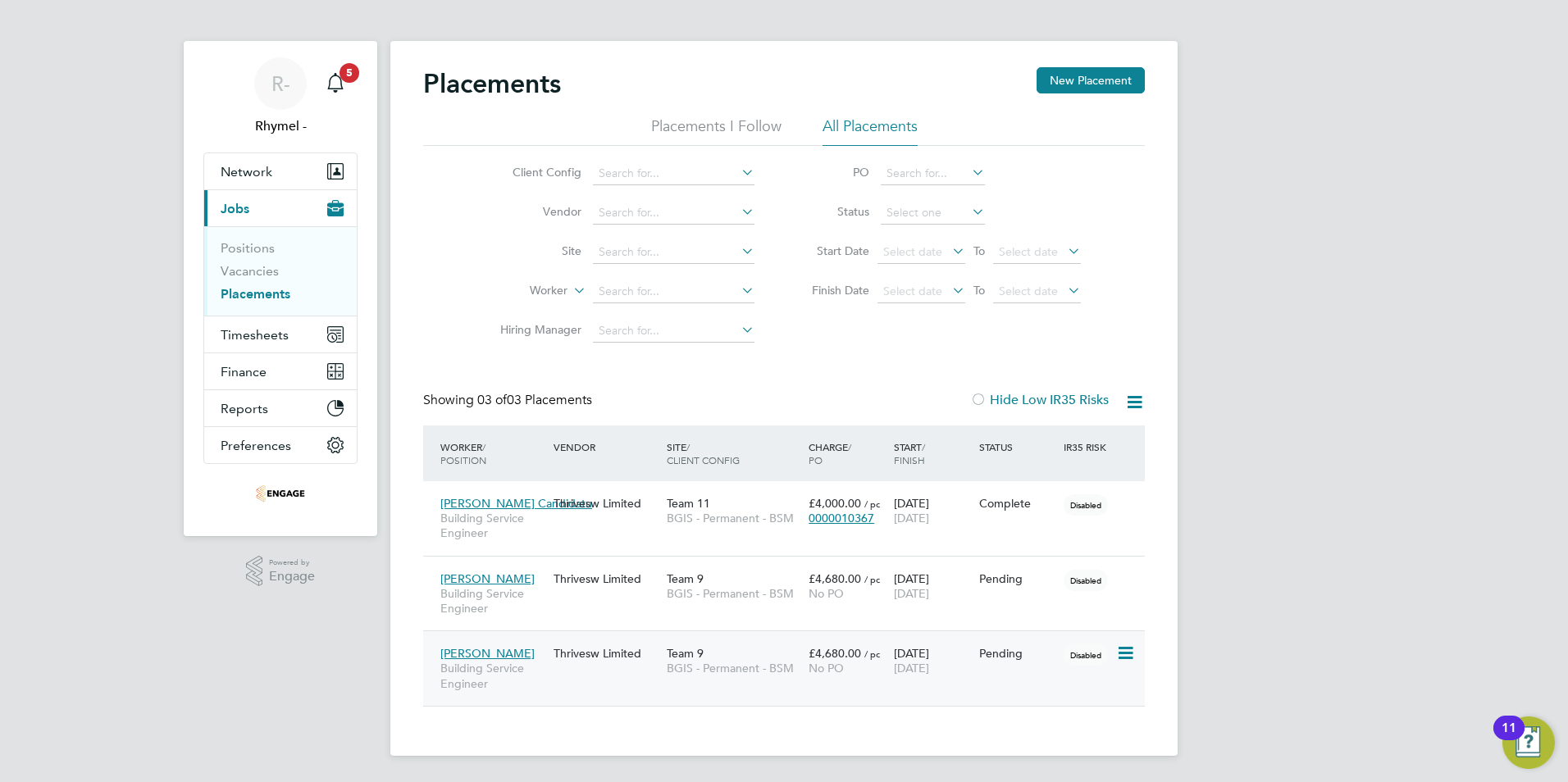
click at [466, 658] on span "[PERSON_NAME]" at bounding box center [488, 653] width 95 height 15
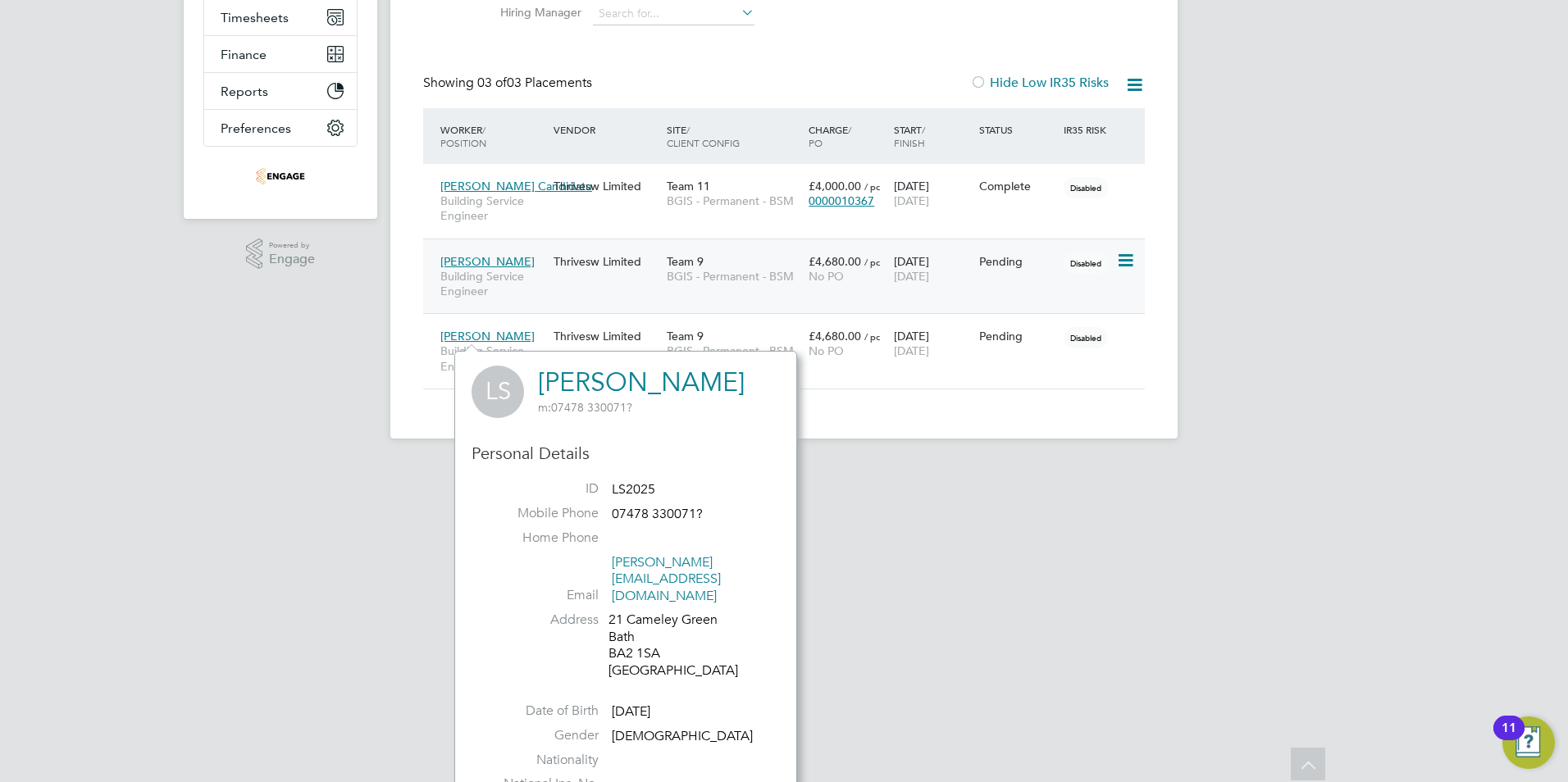
click at [551, 254] on div "Thrivesw Limited" at bounding box center [606, 262] width 113 height 32
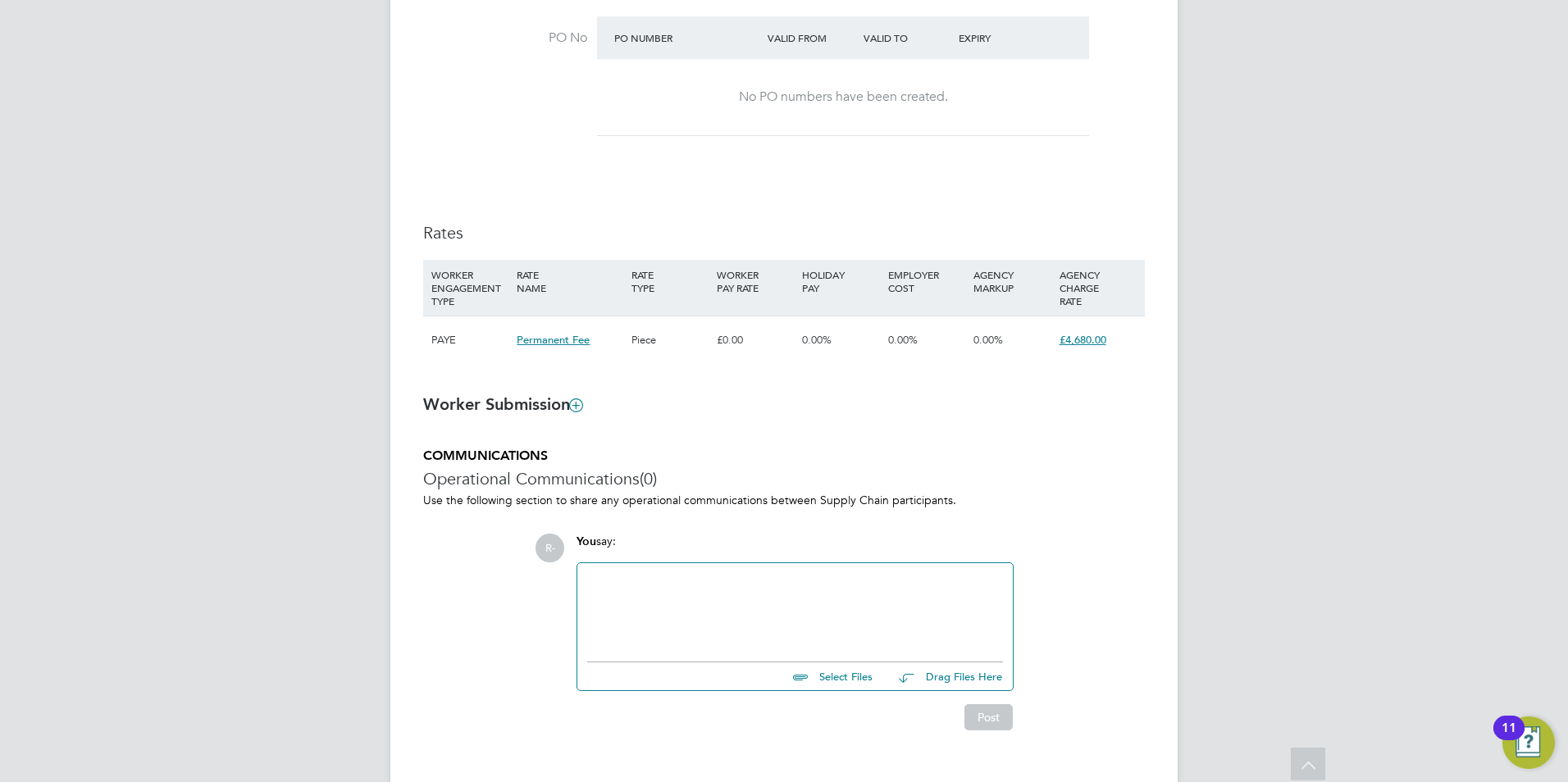
scroll to position [902, 0]
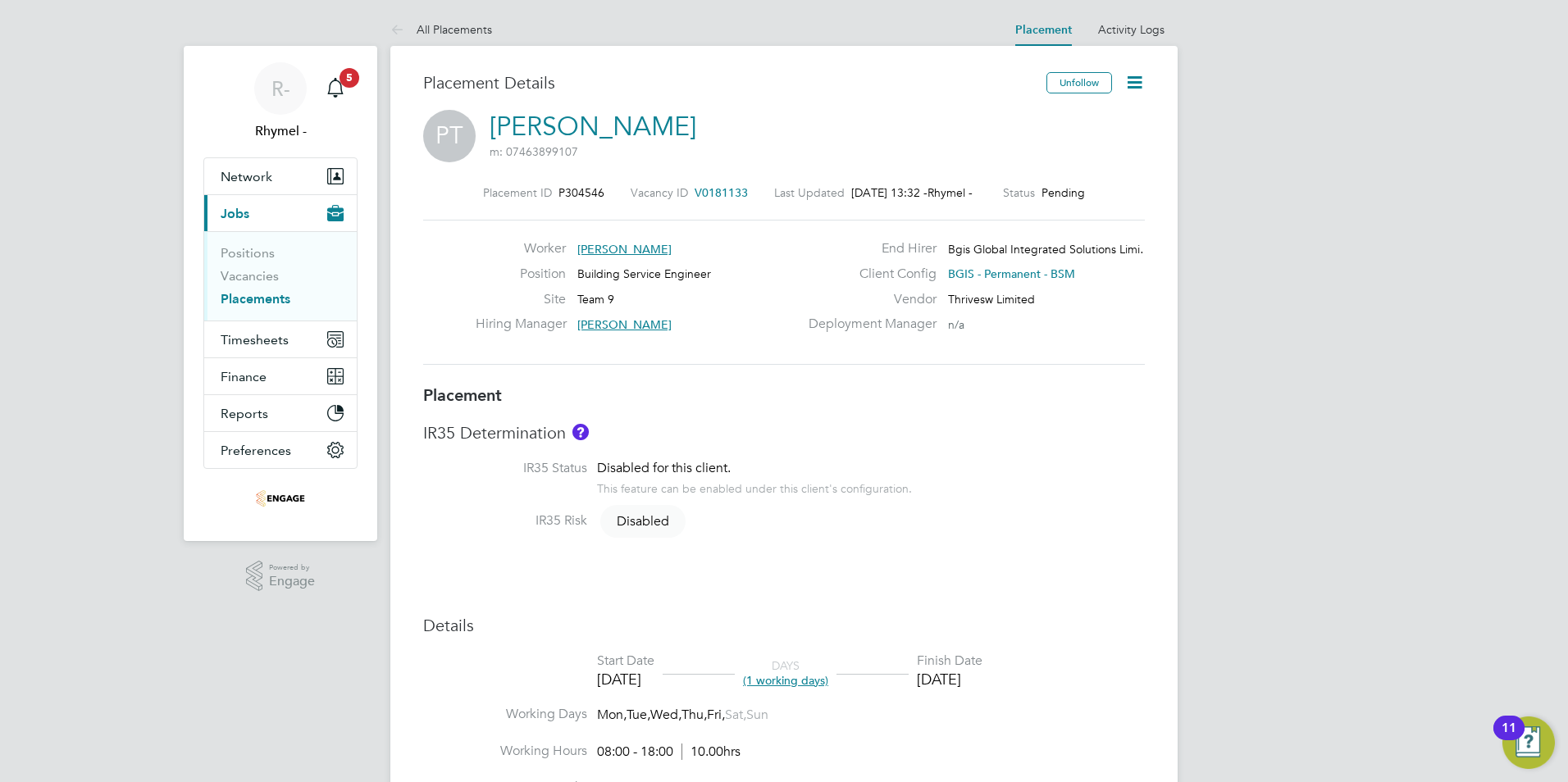
click at [1137, 82] on icon at bounding box center [1134, 82] width 20 height 20
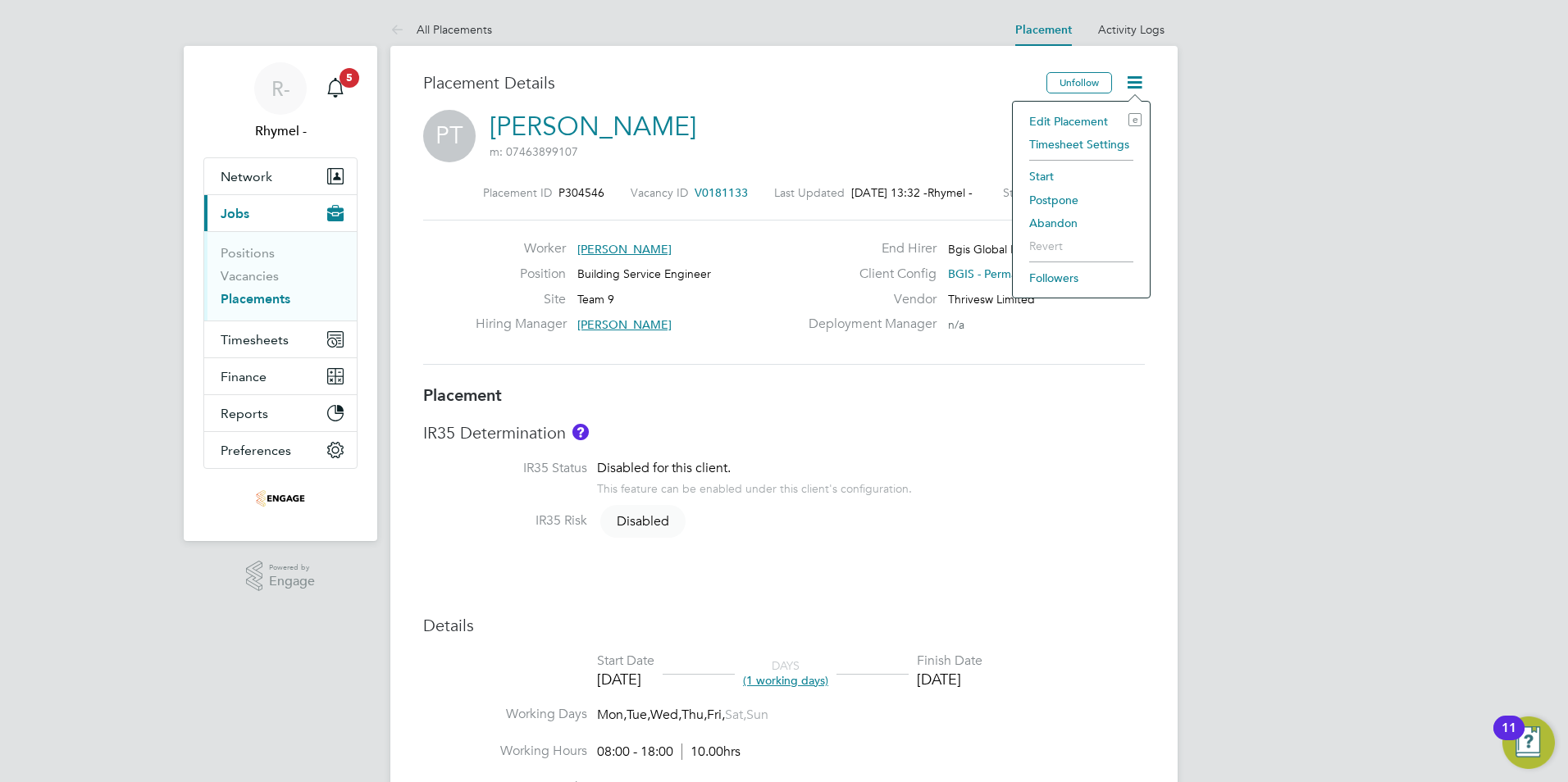
click at [1076, 120] on li "Edit Placement e" at bounding box center [1081, 121] width 120 height 23
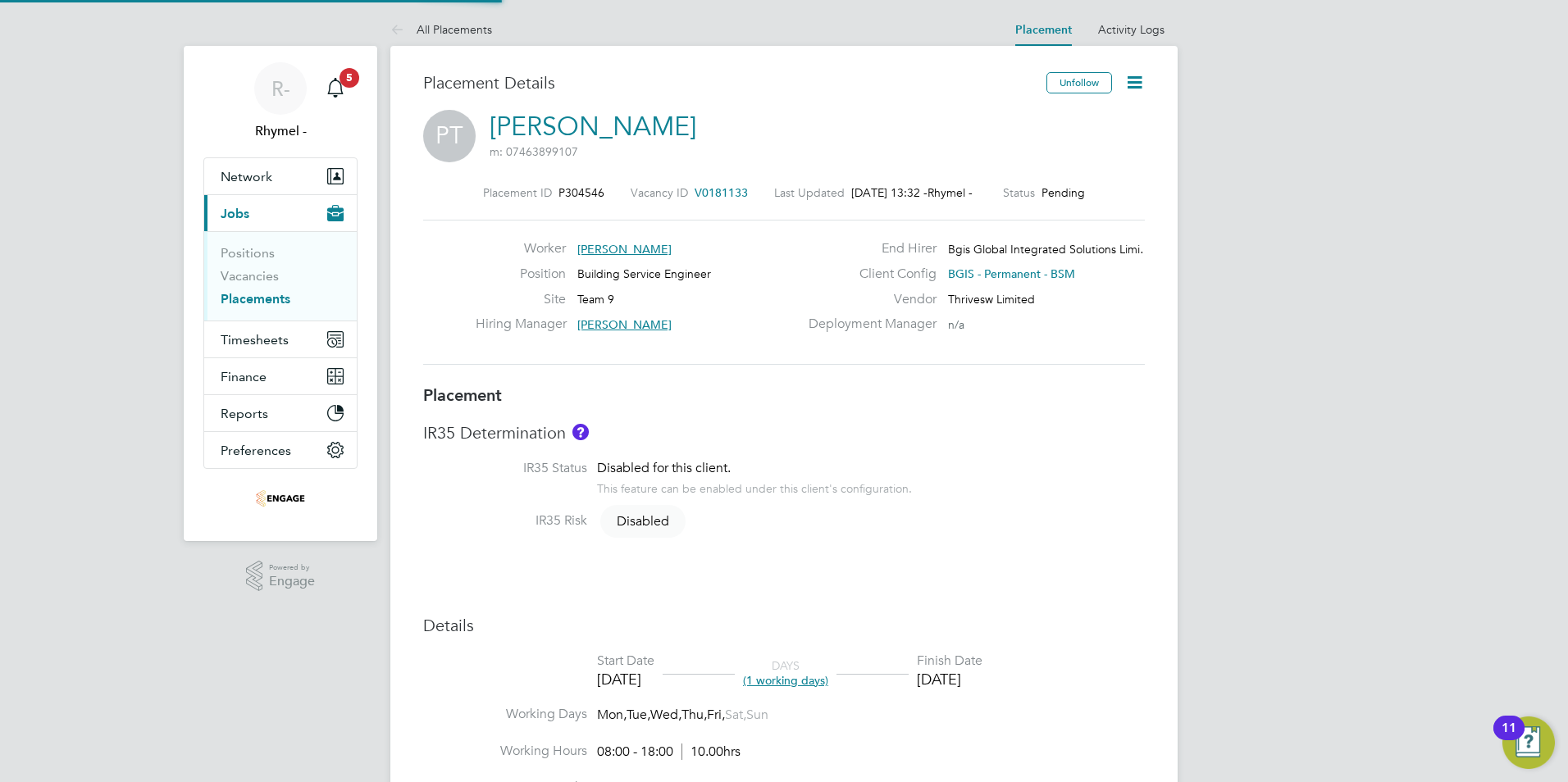
type input "[PERSON_NAME]"
type input "[DATE]"
type input "08:00"
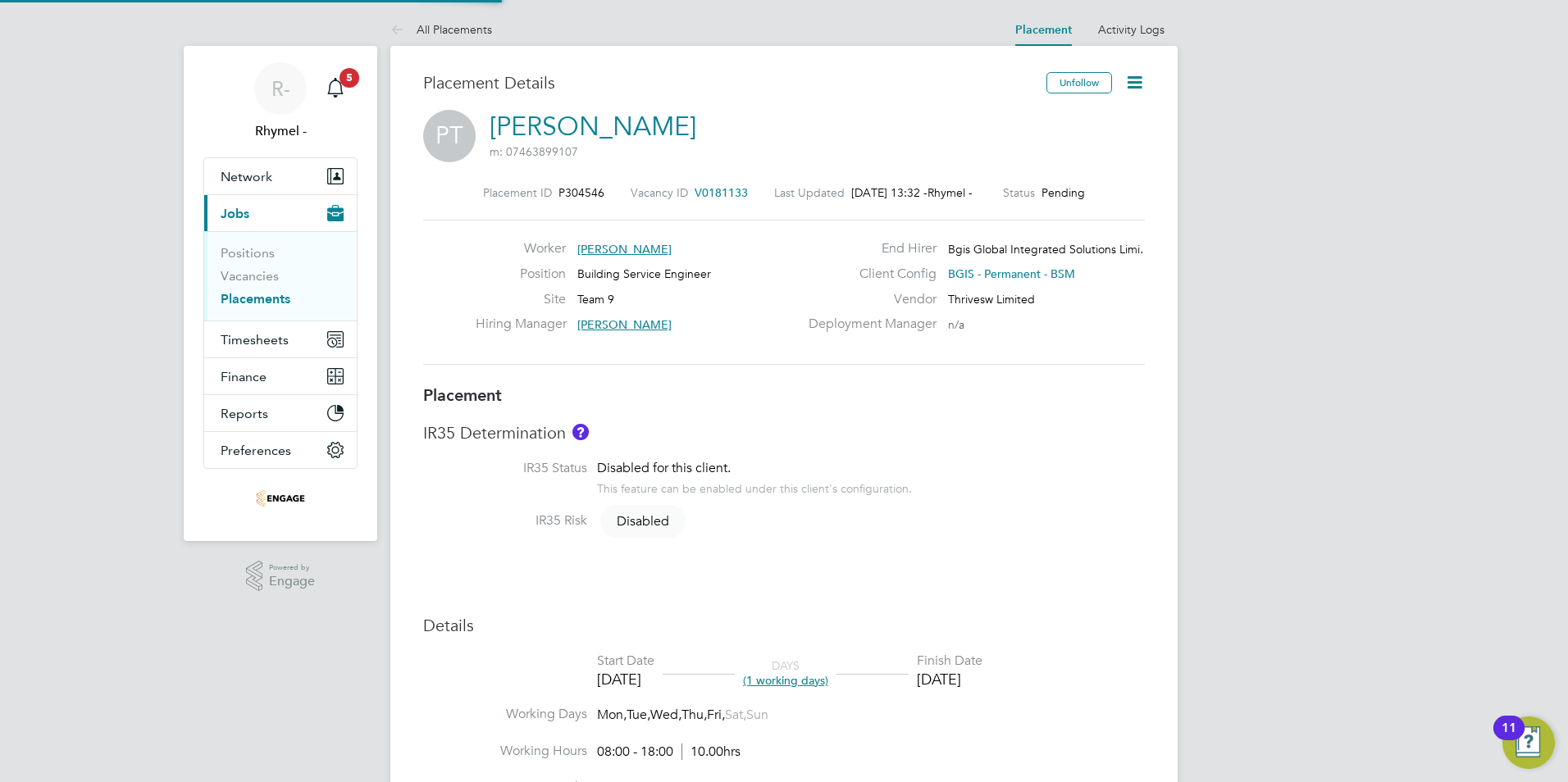
type input "18:00"
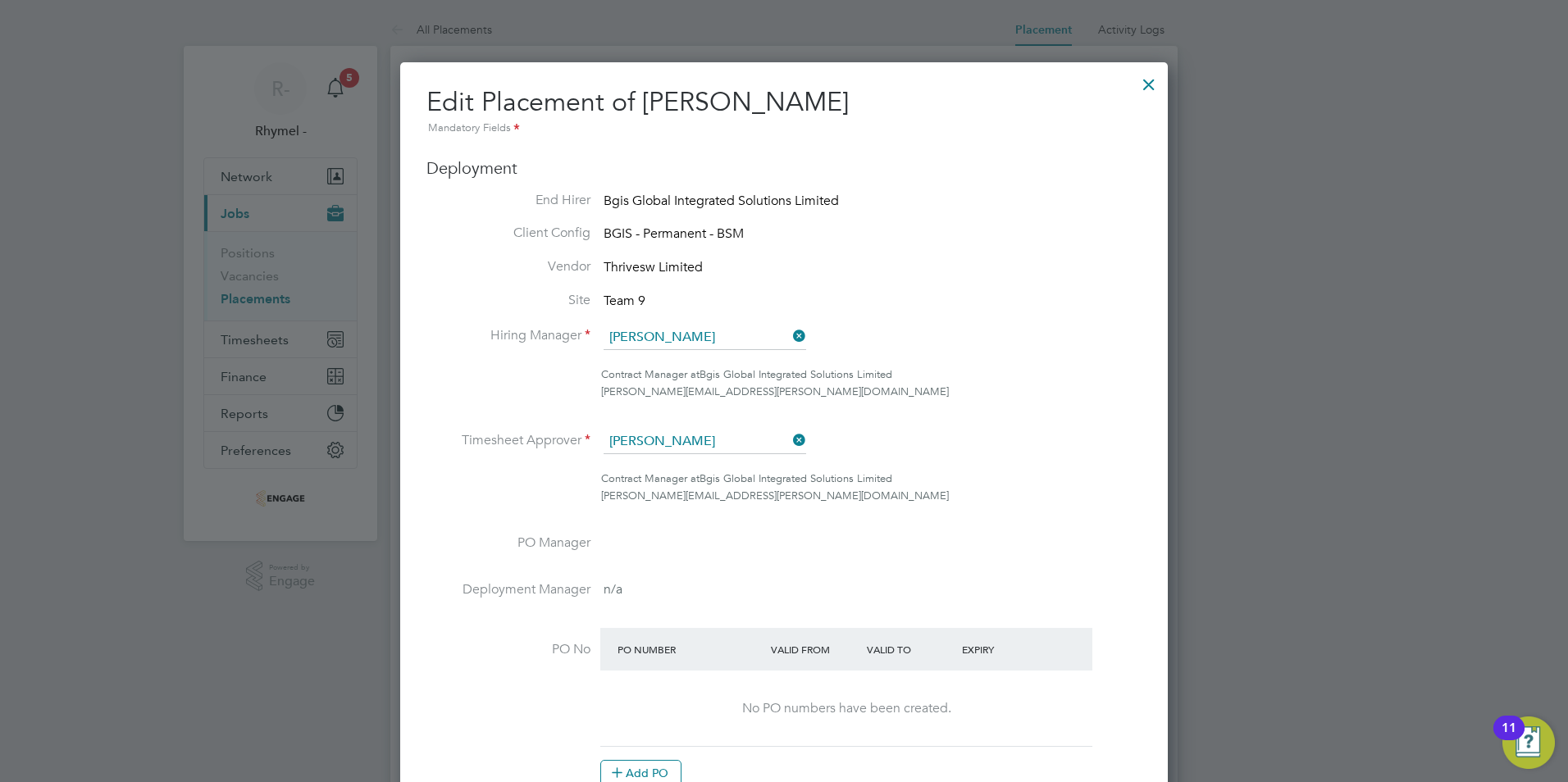
click at [1148, 86] on div at bounding box center [1150, 81] width 30 height 30
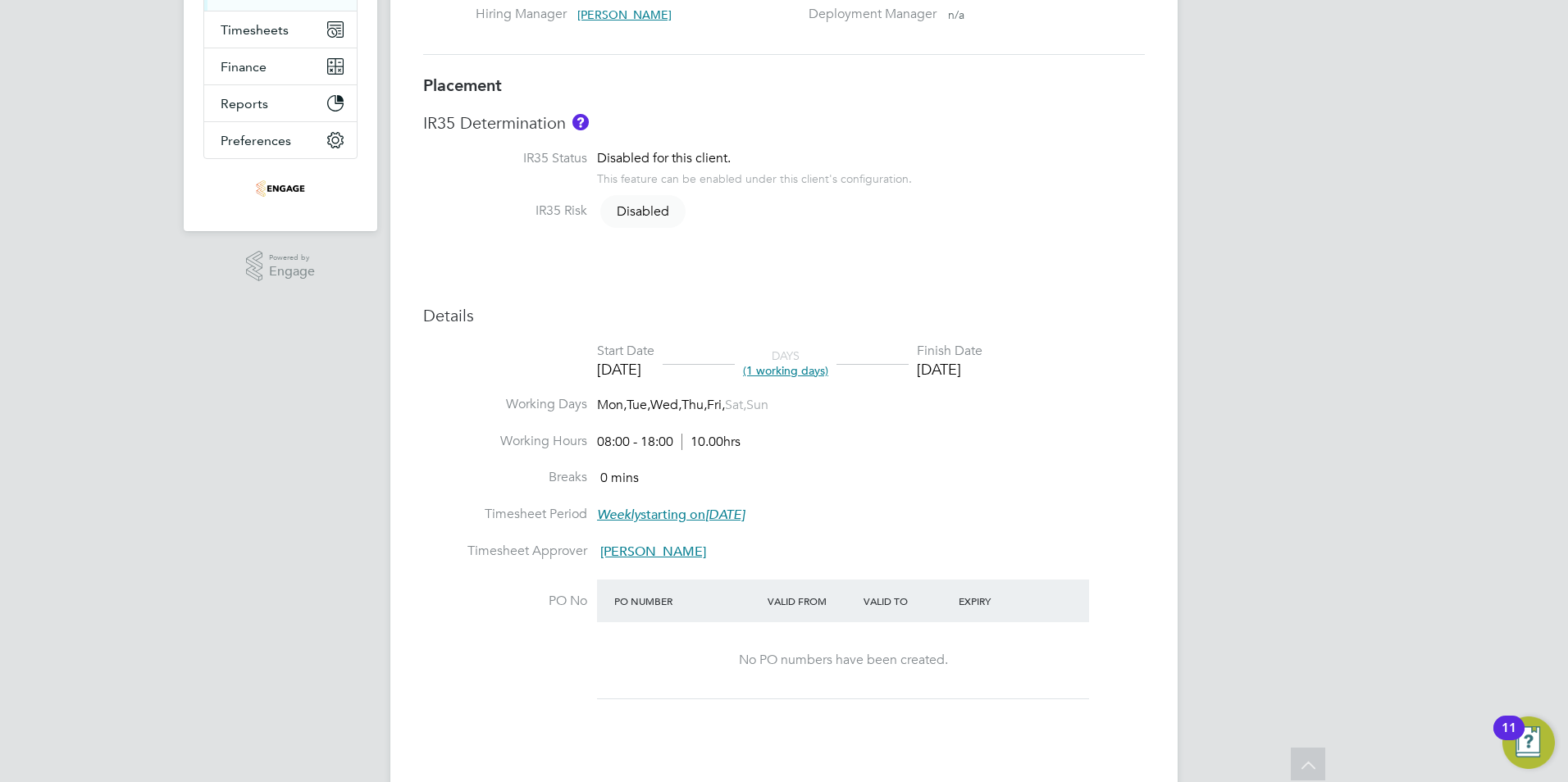
scroll to position [6, 0]
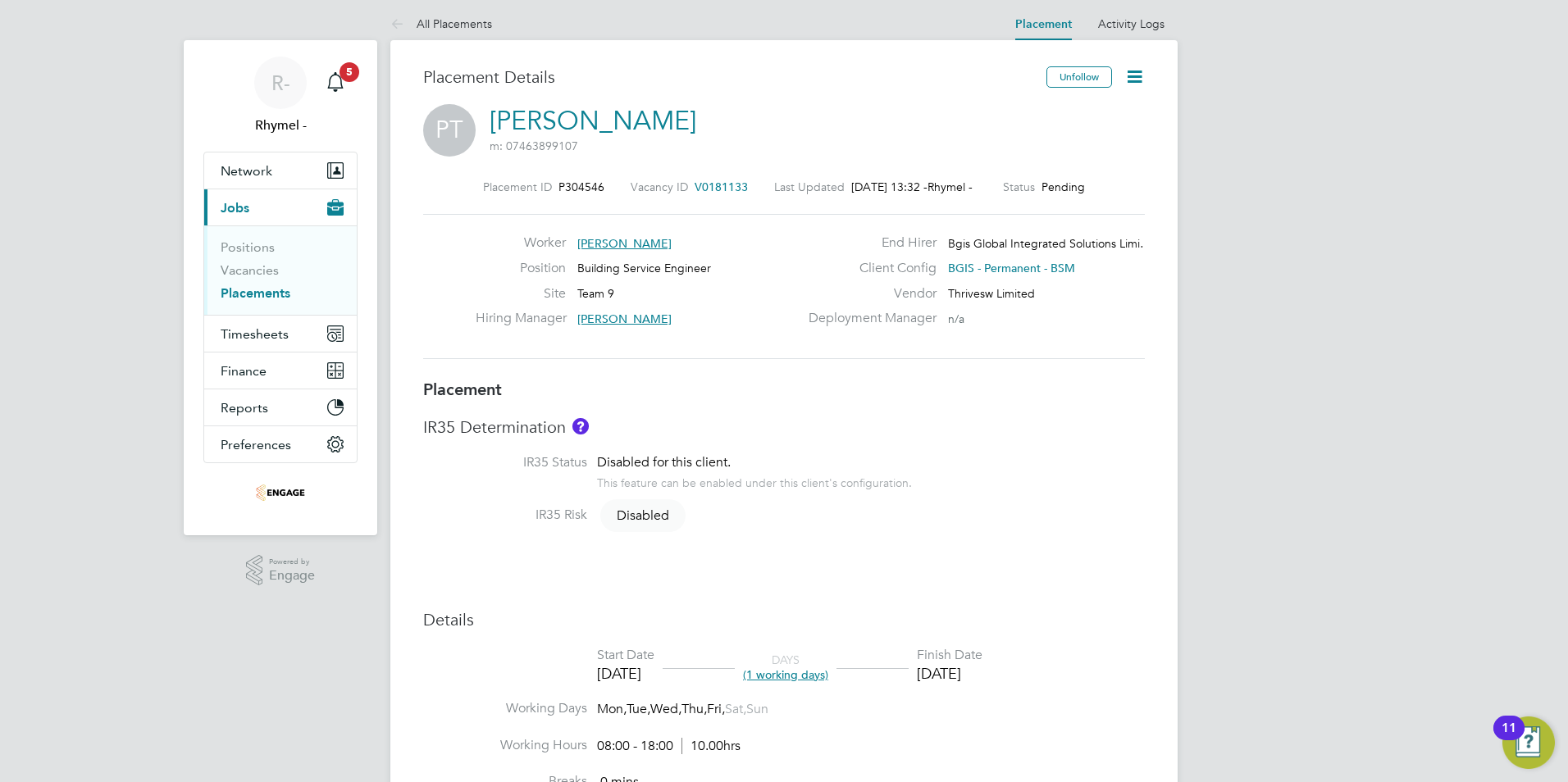
click at [524, 132] on link "[PERSON_NAME]" at bounding box center [593, 121] width 207 height 32
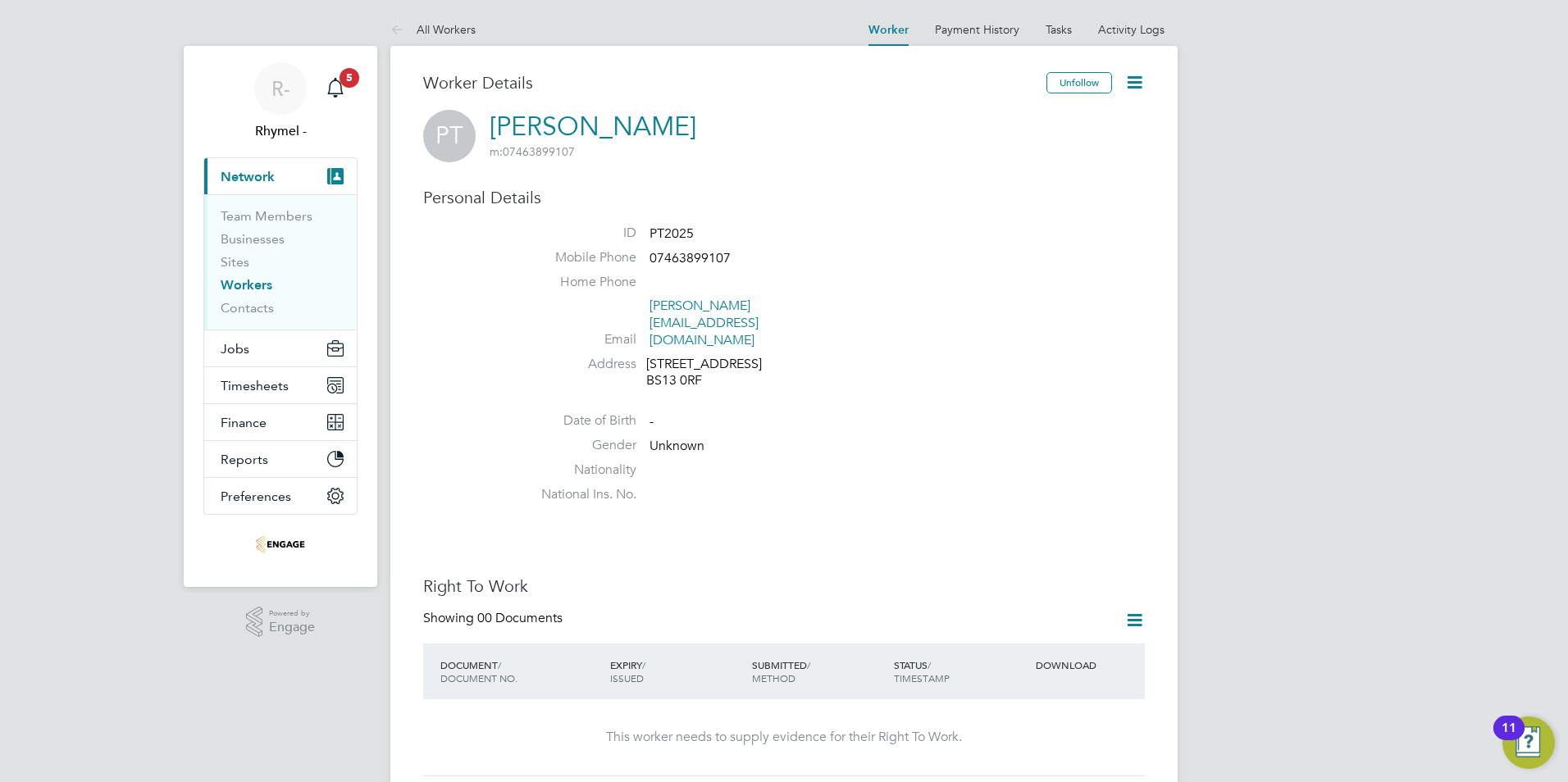
click at [691, 437] on span "Unknown" at bounding box center [677, 445] width 55 height 17
click at [1140, 76] on icon at bounding box center [1134, 82] width 20 height 20
click at [992, 194] on li "Edit Personal Details e" at bounding box center [1042, 191] width 205 height 23
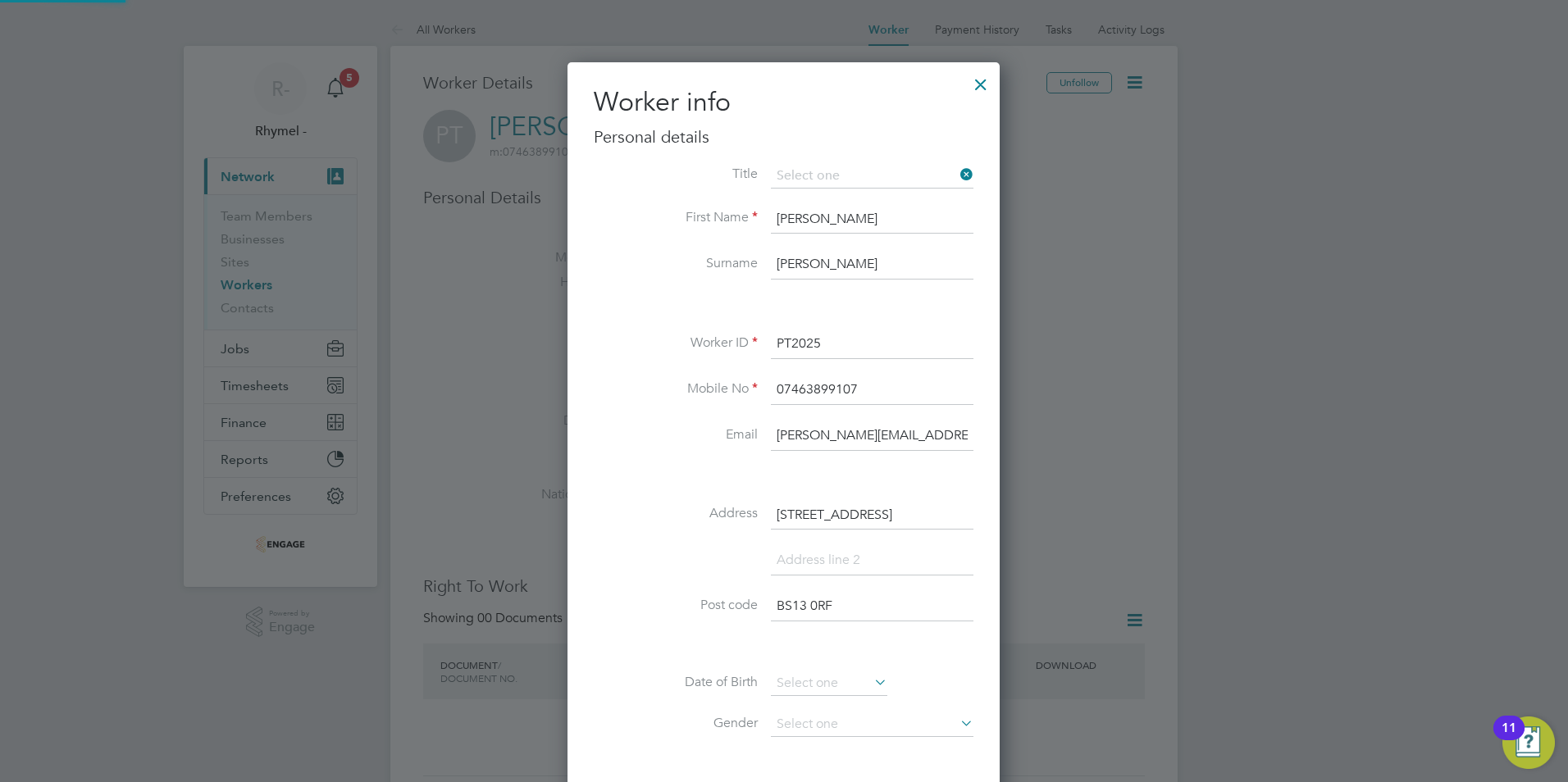
scroll to position [927, 434]
click at [555, 345] on div at bounding box center [784, 391] width 1568 height 782
click at [626, 379] on div "Title First Name [PERSON_NAME] Surname [PERSON_NAME] Worker ID PT2025 Mobile No…" at bounding box center [783, 530] width 380 height 732
click at [816, 174] on input at bounding box center [872, 176] width 203 height 25
click at [806, 198] on li "Mr" at bounding box center [872, 199] width 204 height 21
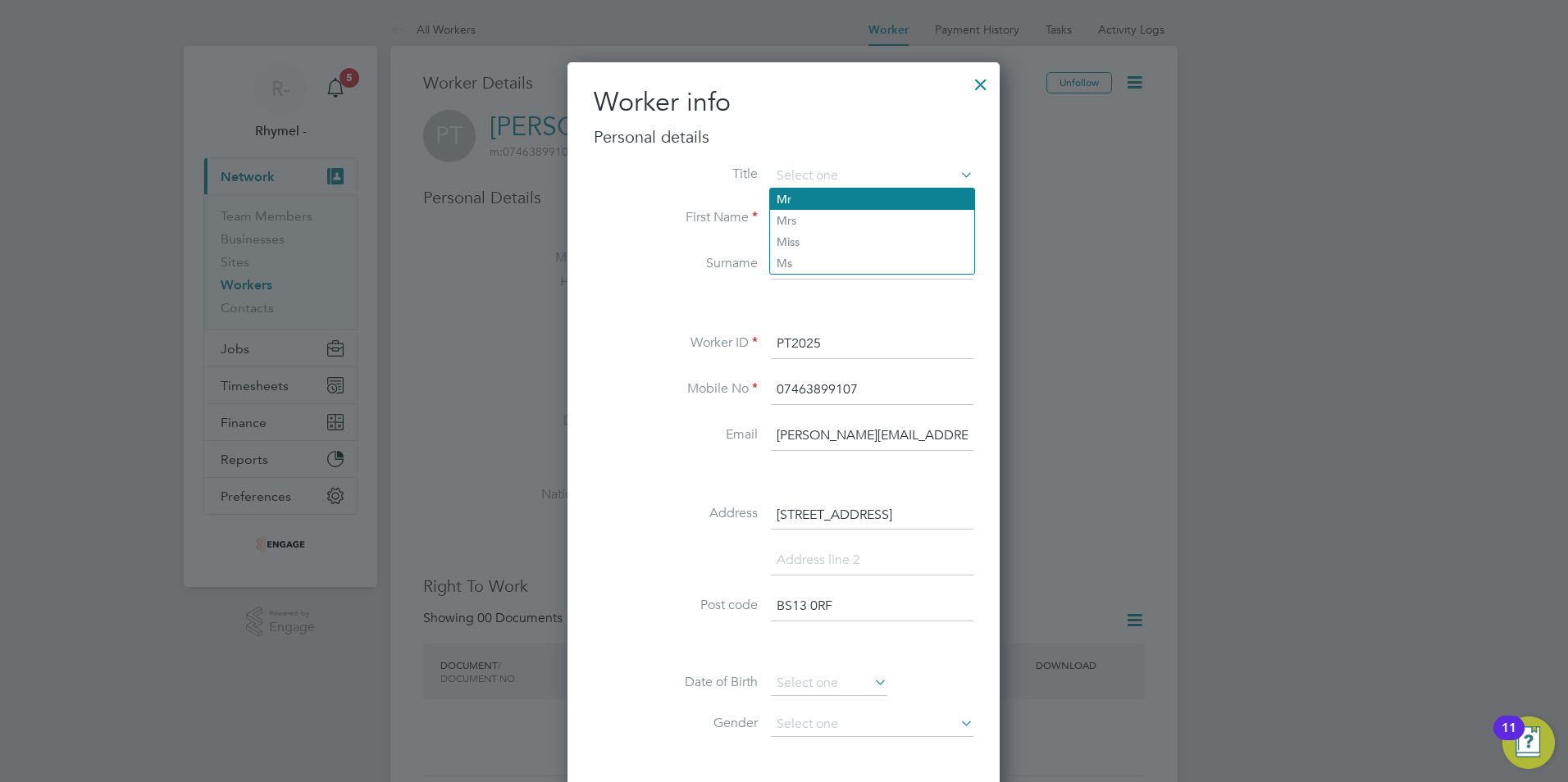
type input "Mr"
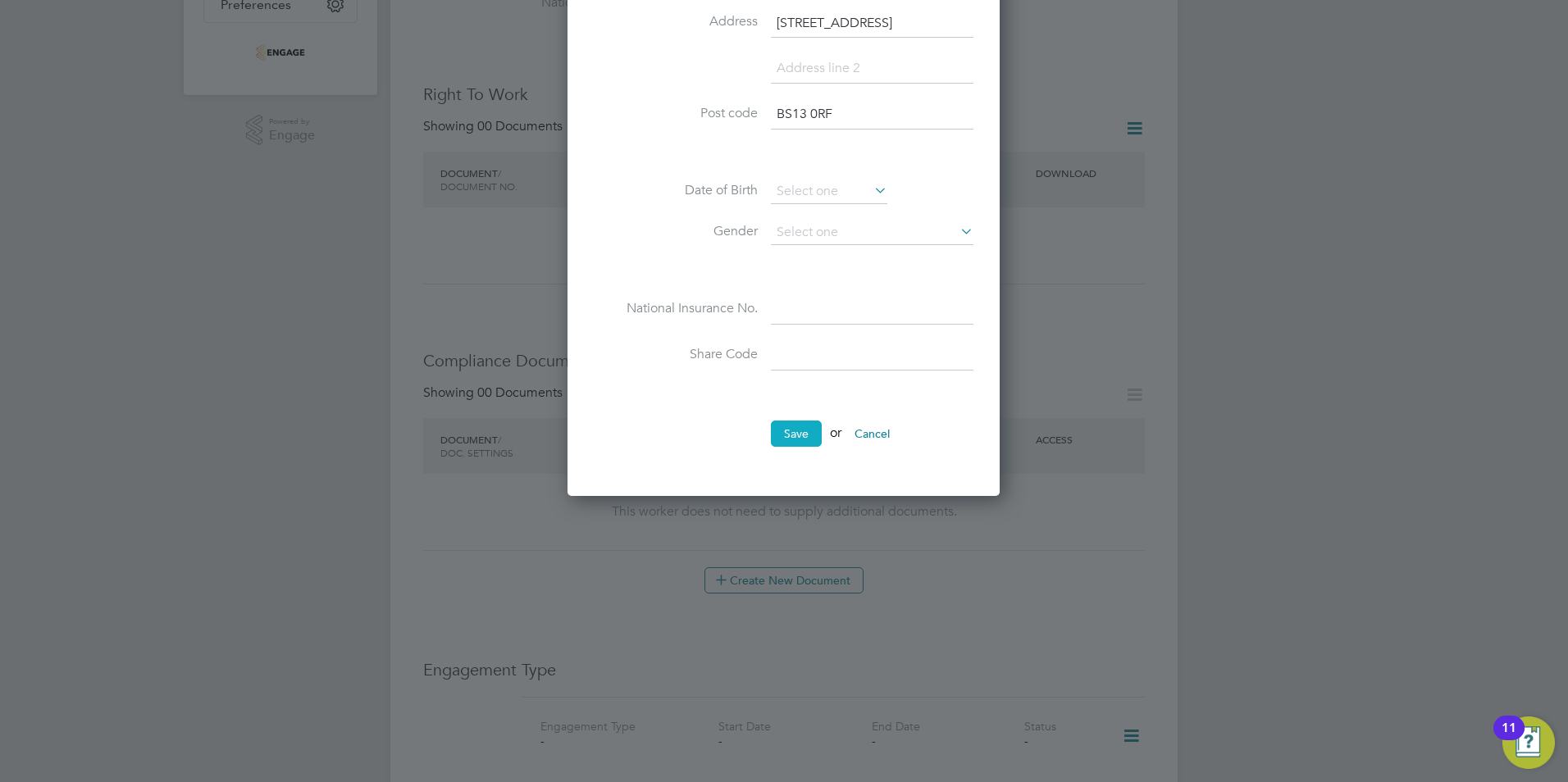
click at [800, 438] on button "Save" at bounding box center [796, 434] width 51 height 26
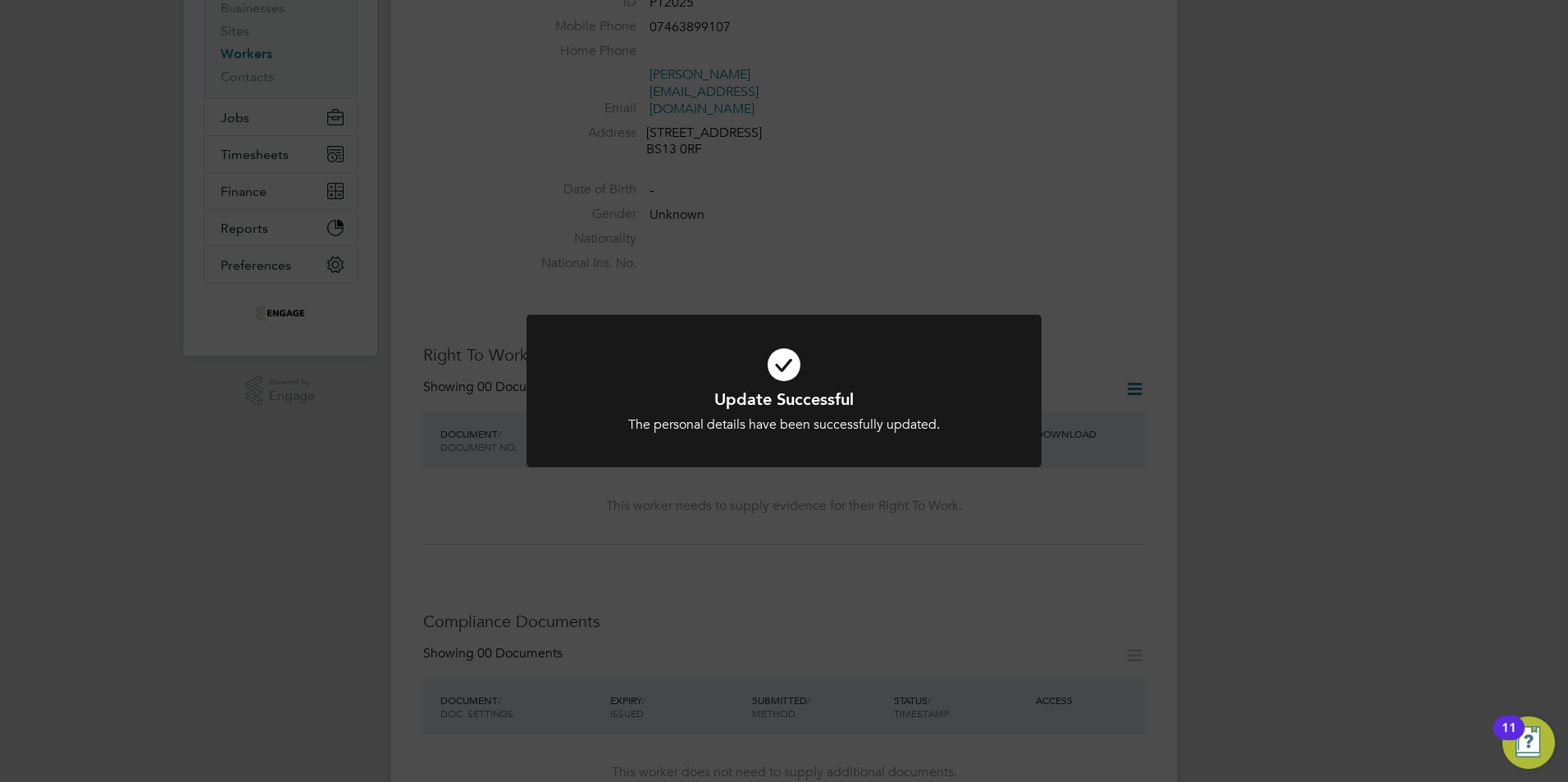
scroll to position [246, 0]
click at [812, 240] on div "Update Successful The personal details have been successfully updated. Cancel O…" at bounding box center [784, 391] width 1568 height 782
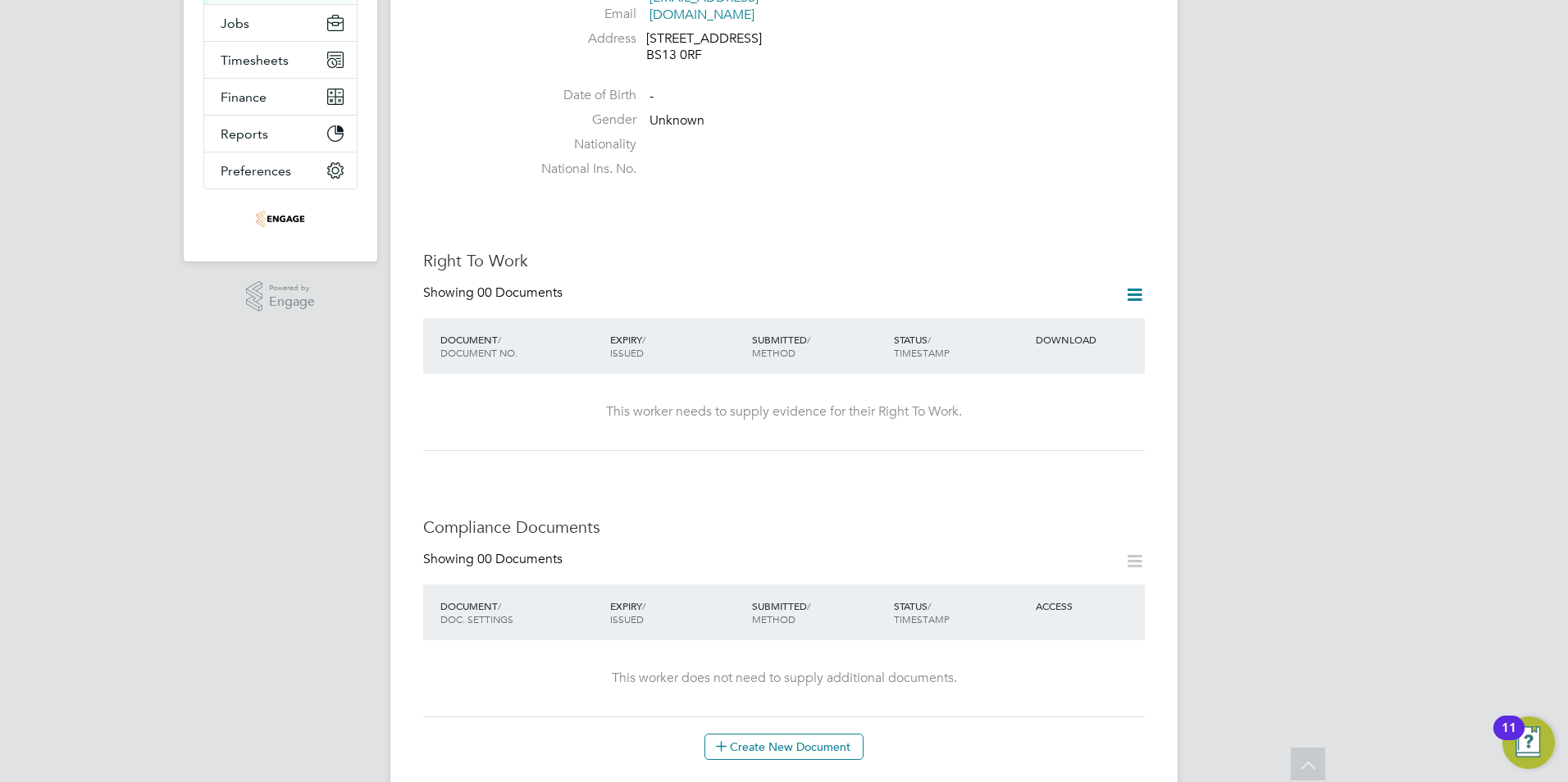
scroll to position [492, 0]
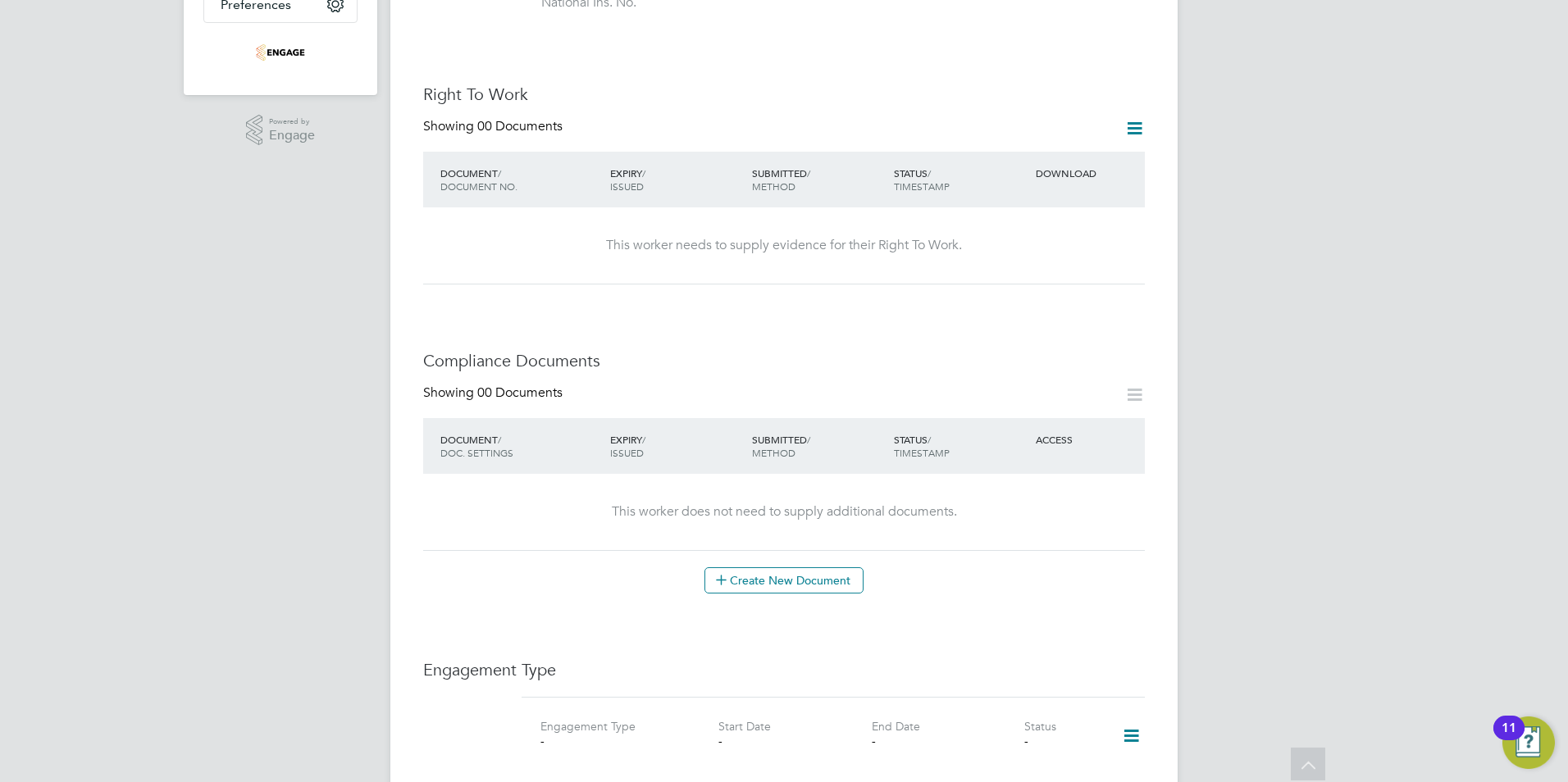
click at [780, 531] on div "Showing 00 Documents DOCUMENT / DOC. SETTINGS EXPIRY / ISSUED SUBMITTED / METHO…" at bounding box center [784, 489] width 722 height 210
click at [781, 567] on button "Create New Document" at bounding box center [783, 580] width 159 height 26
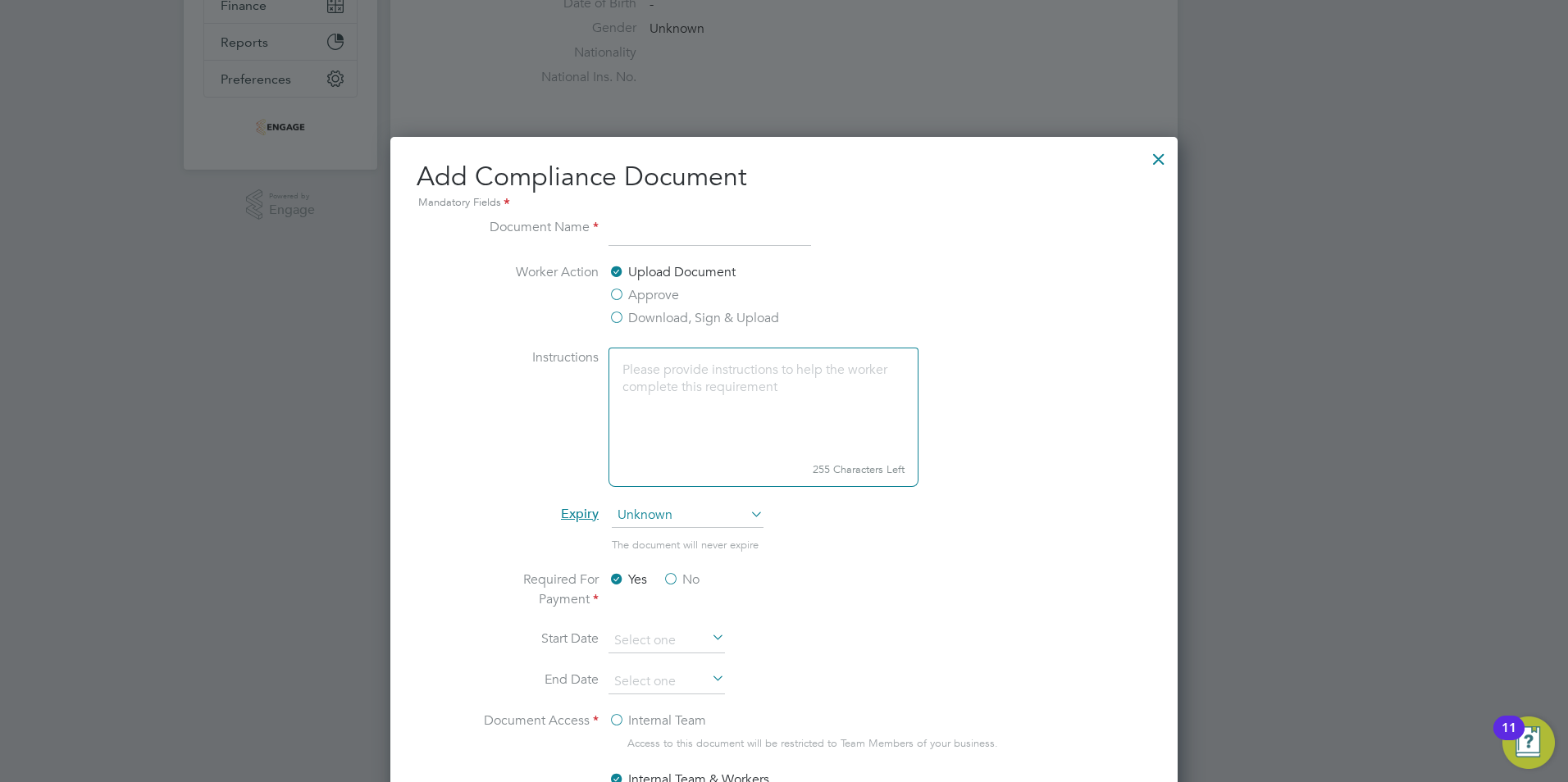
scroll to position [410, 0]
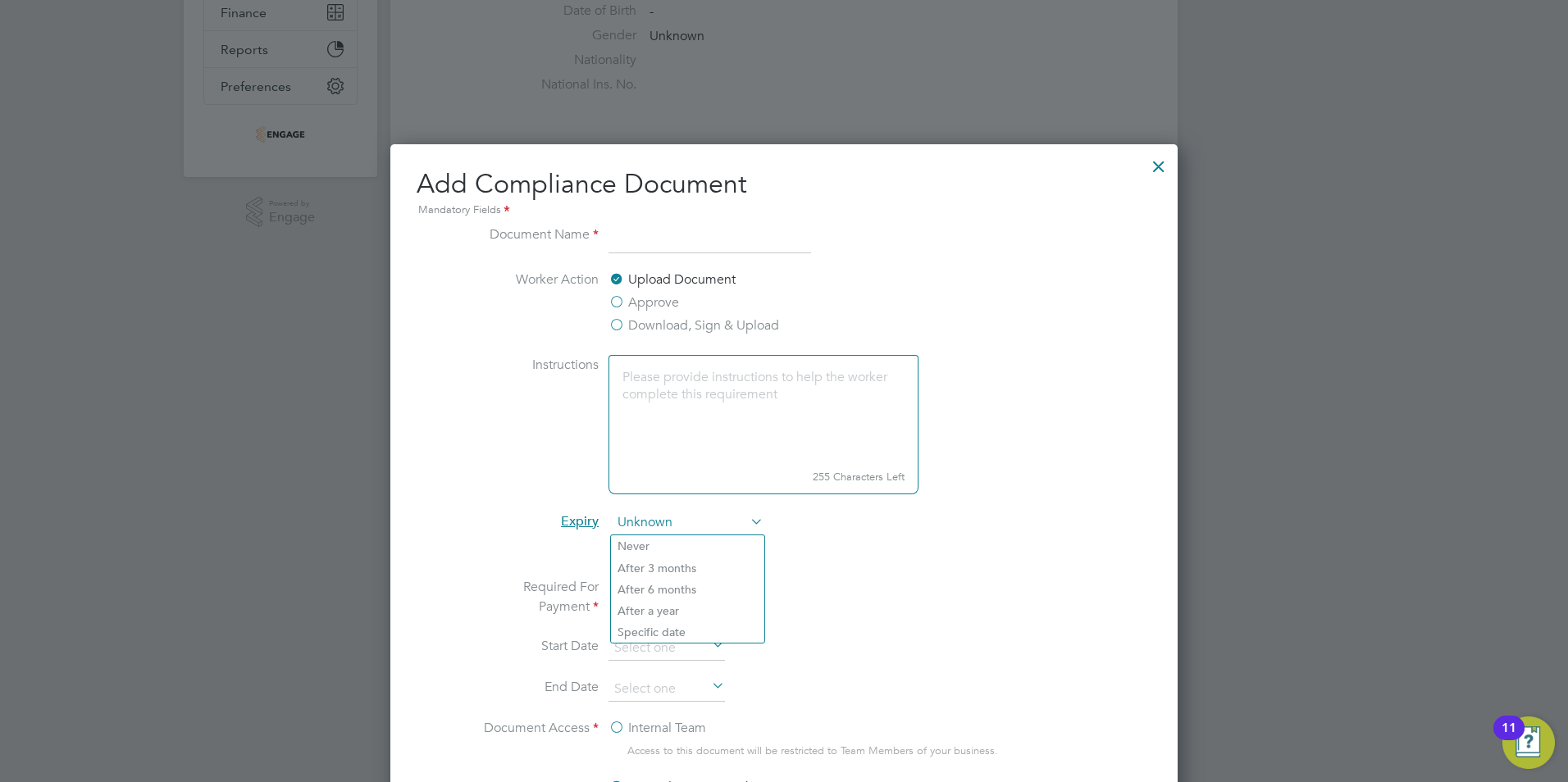
click at [693, 516] on span "Unknown" at bounding box center [688, 523] width 152 height 25
click at [910, 568] on li "The document will never expire" at bounding box center [784, 560] width 617 height 33
click at [1162, 167] on div at bounding box center [1159, 162] width 30 height 30
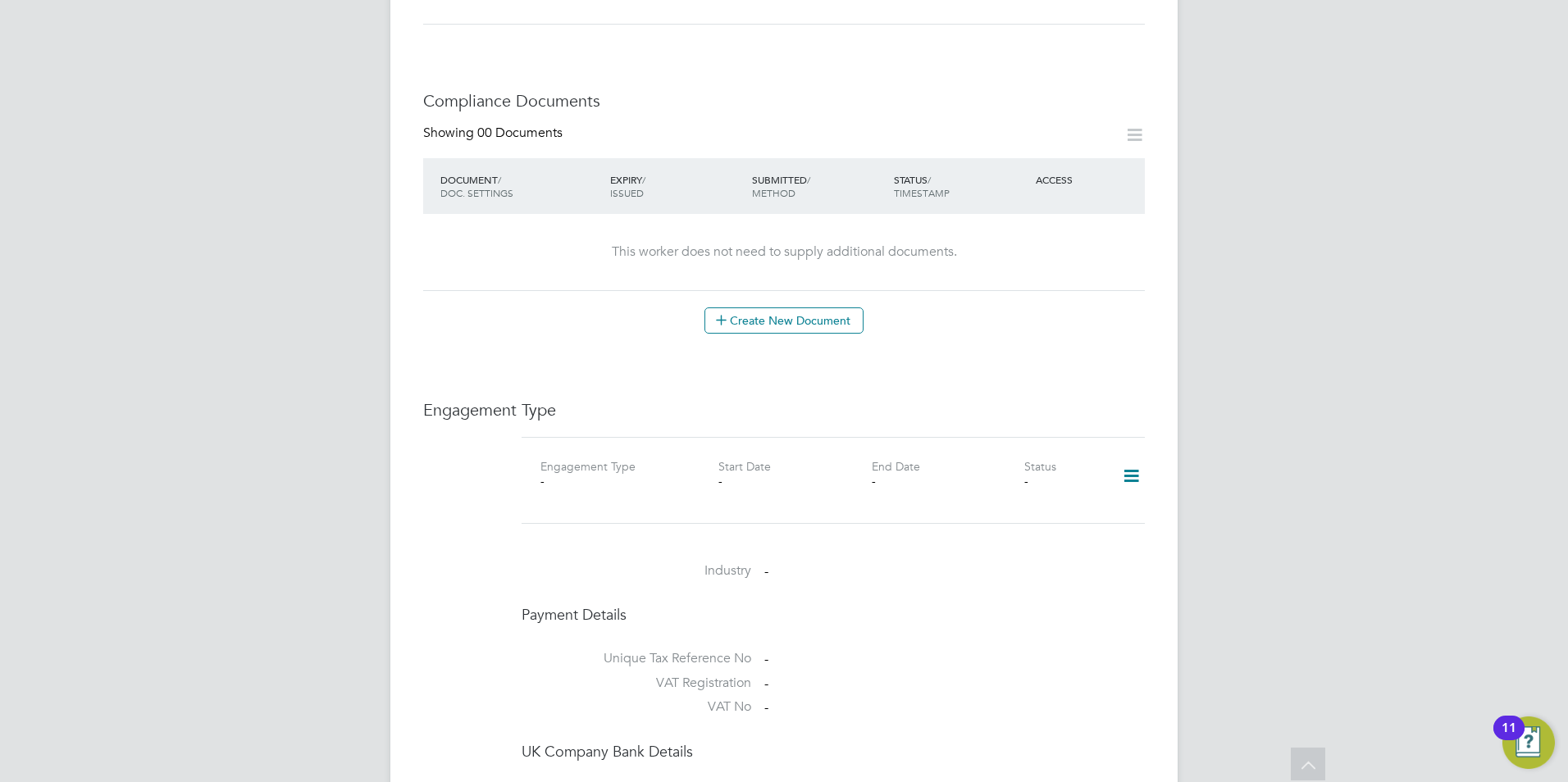
scroll to position [902, 0]
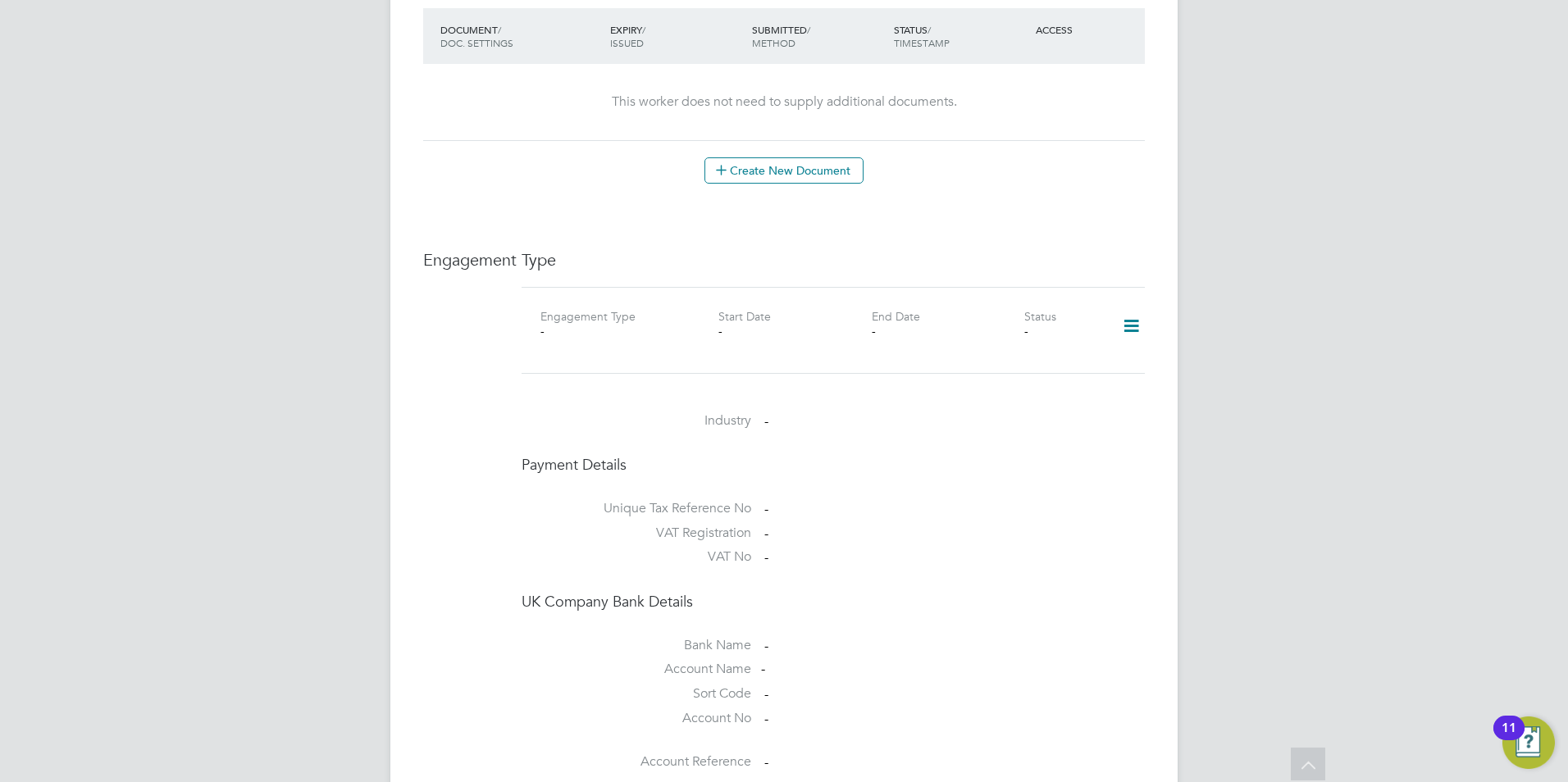
click at [1139, 308] on icon at bounding box center [1131, 326] width 29 height 38
click at [1026, 167] on div "Worker Details Unfollow PT Paul Tait m: 07463899107 Personal Details ID PT2025 …" at bounding box center [784, 130] width 722 height 1920
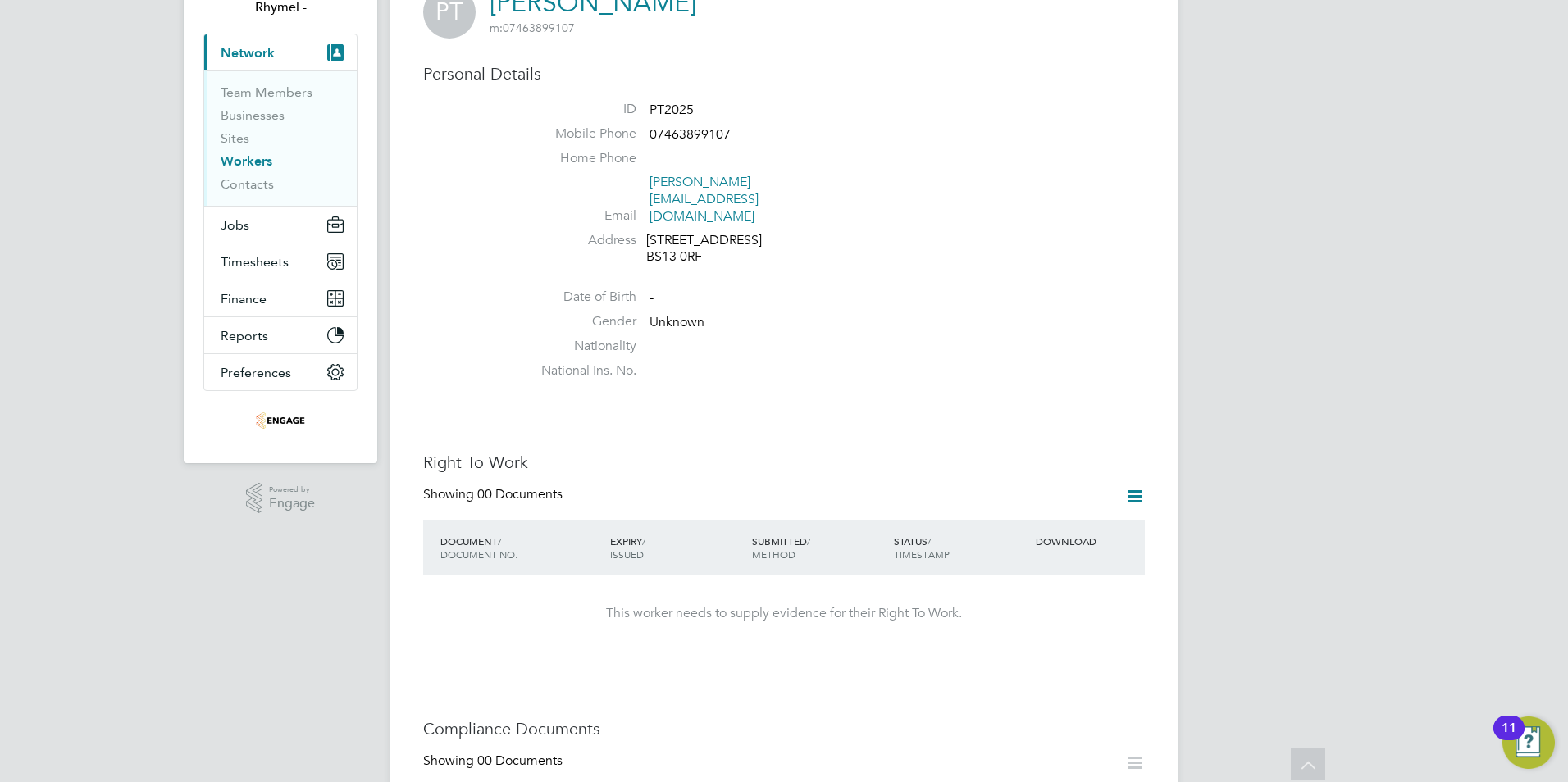
scroll to position [0, 0]
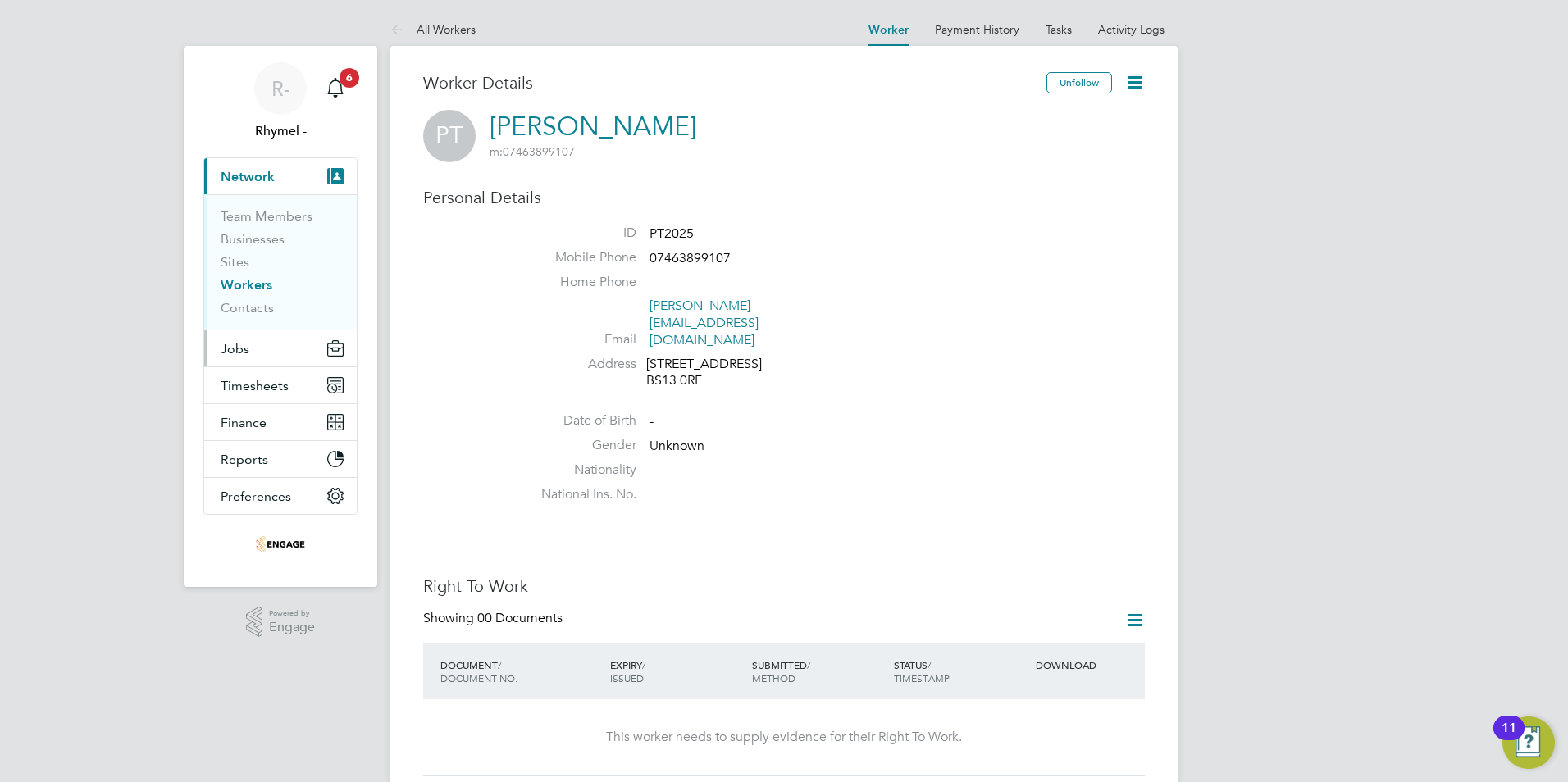
click at [238, 352] on span "Jobs" at bounding box center [235, 349] width 29 height 16
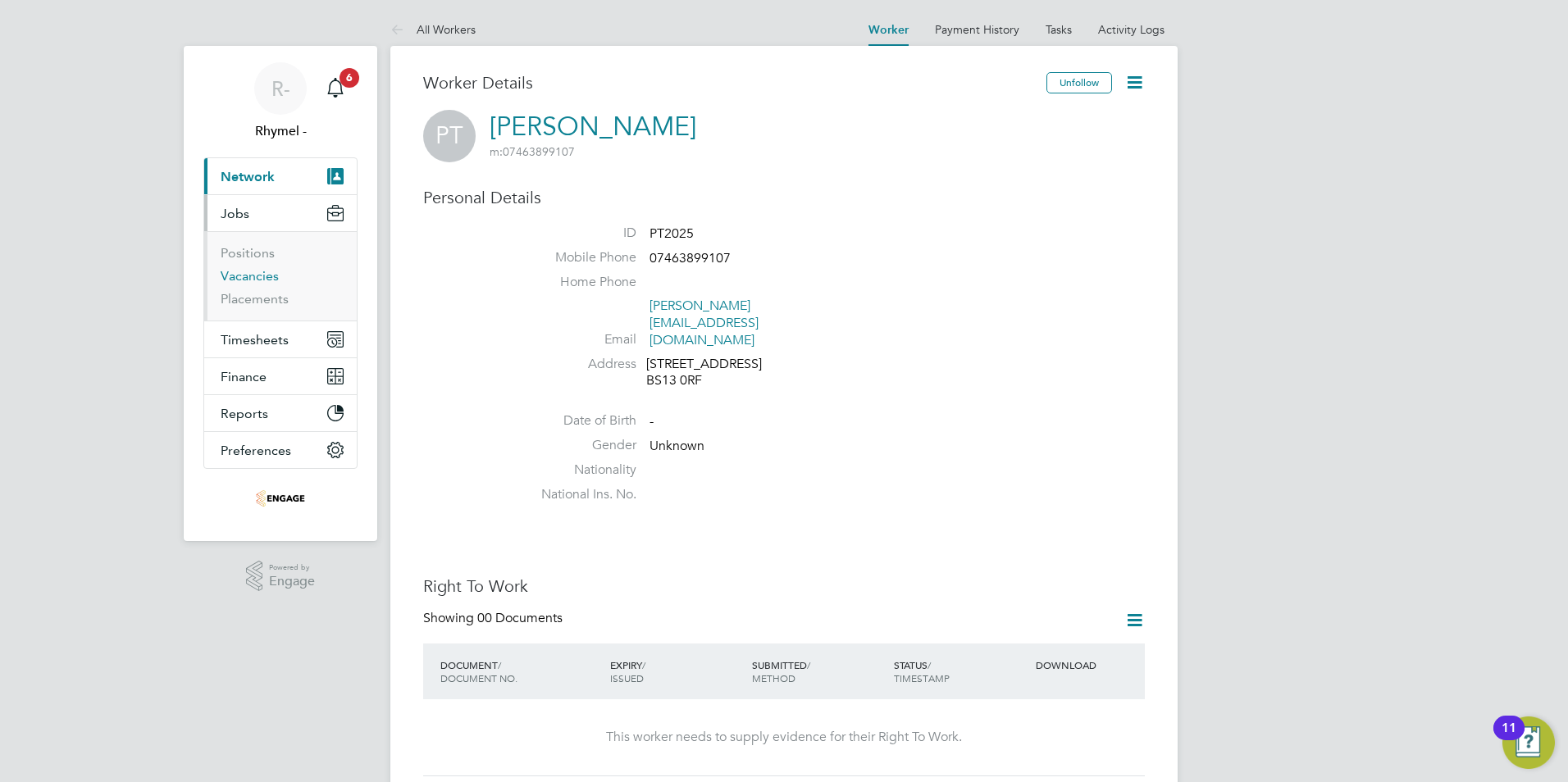
click at [253, 281] on link "Vacancies" at bounding box center [250, 276] width 58 height 16
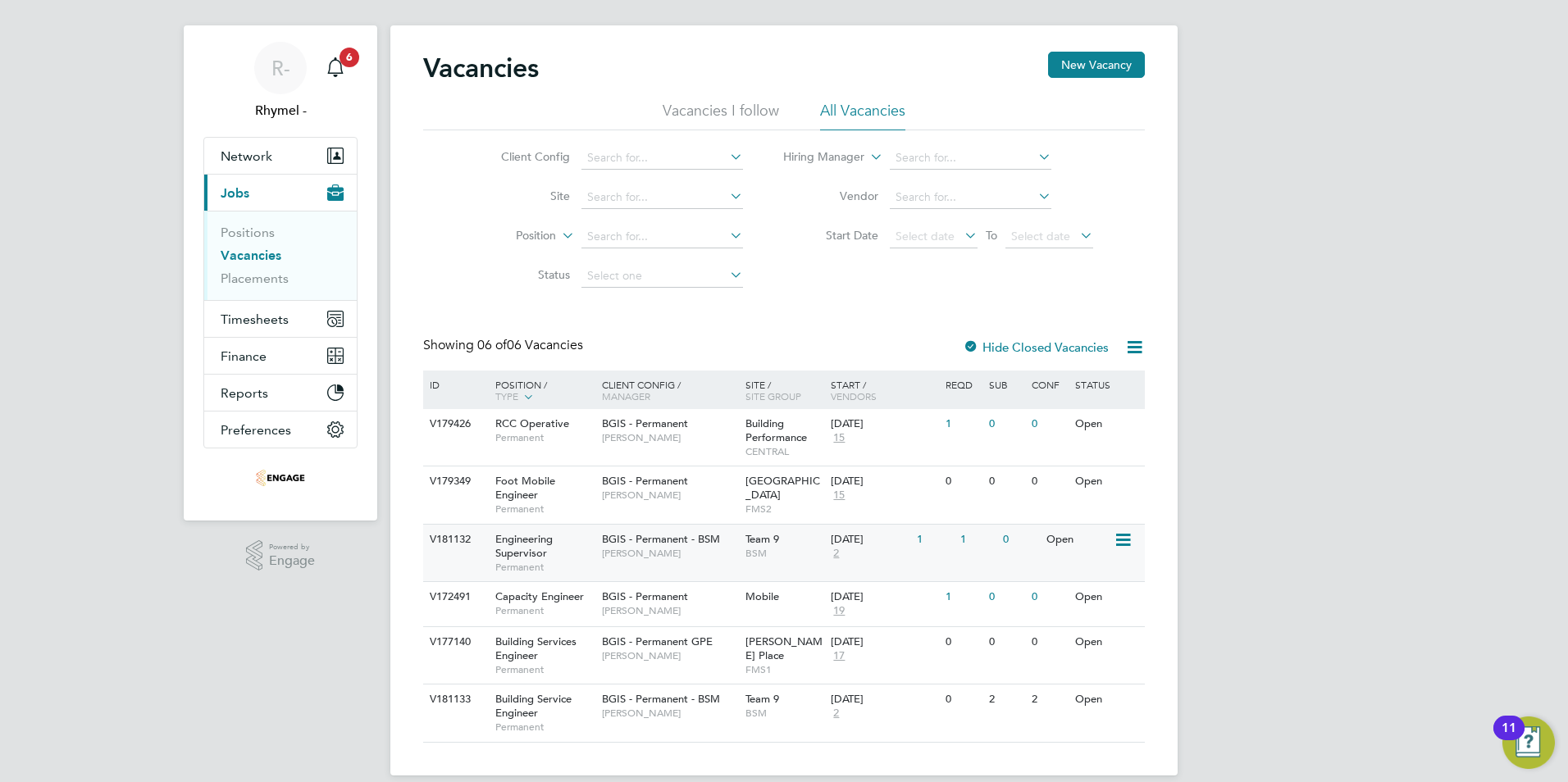
scroll to position [40, 0]
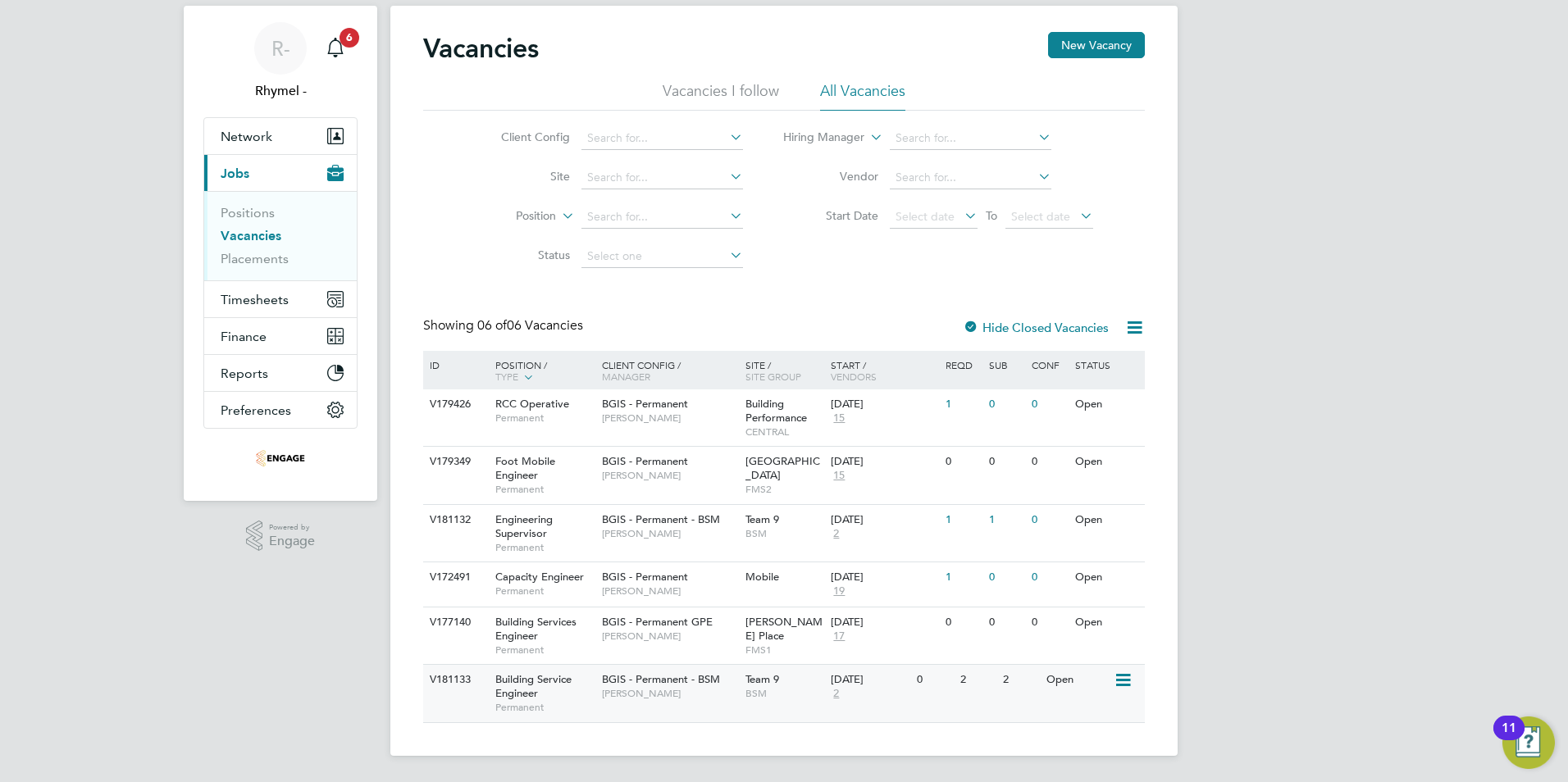
click at [520, 677] on span "Building Service Engineer" at bounding box center [533, 686] width 76 height 28
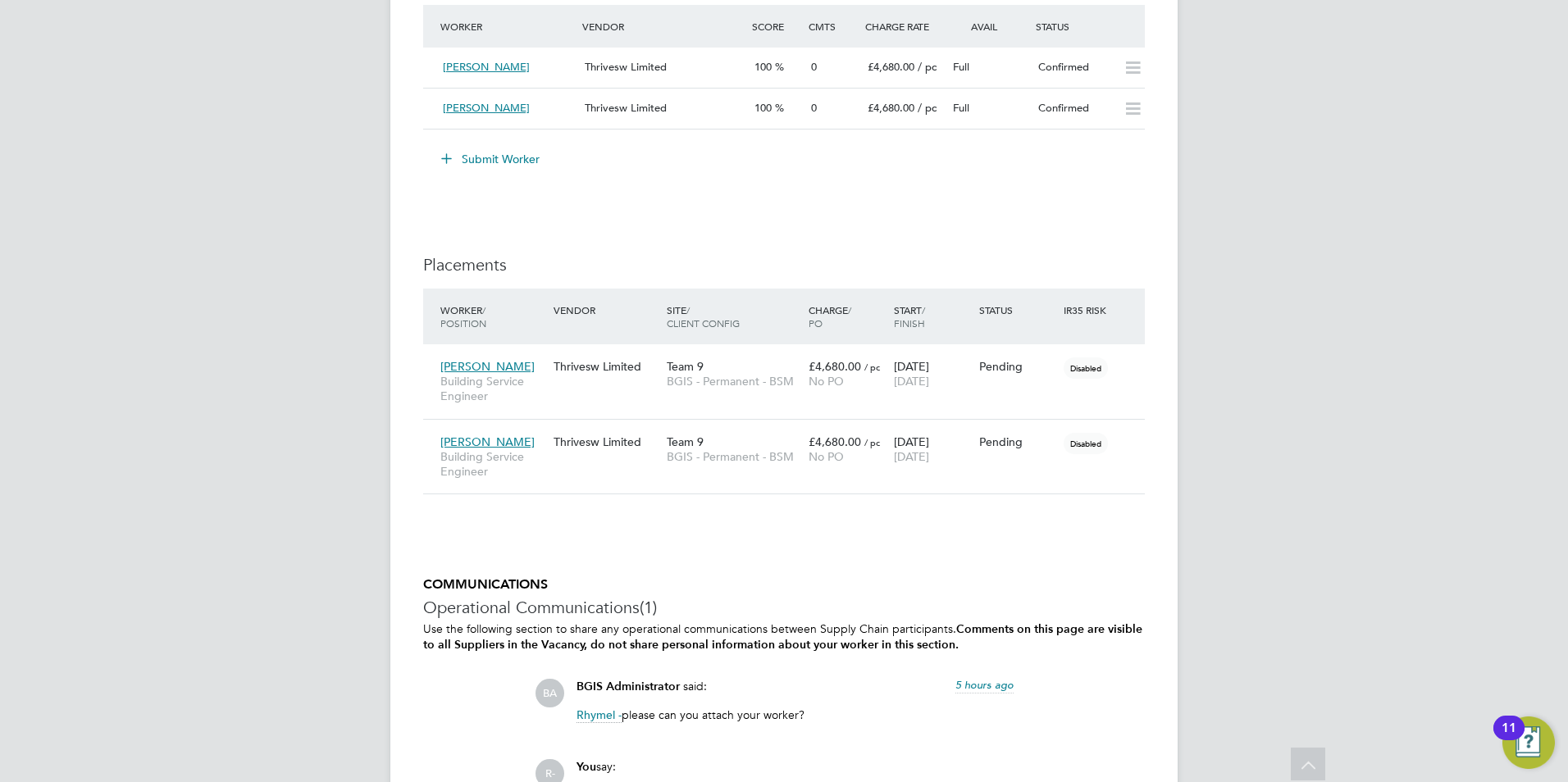
scroll to position [2296, 0]
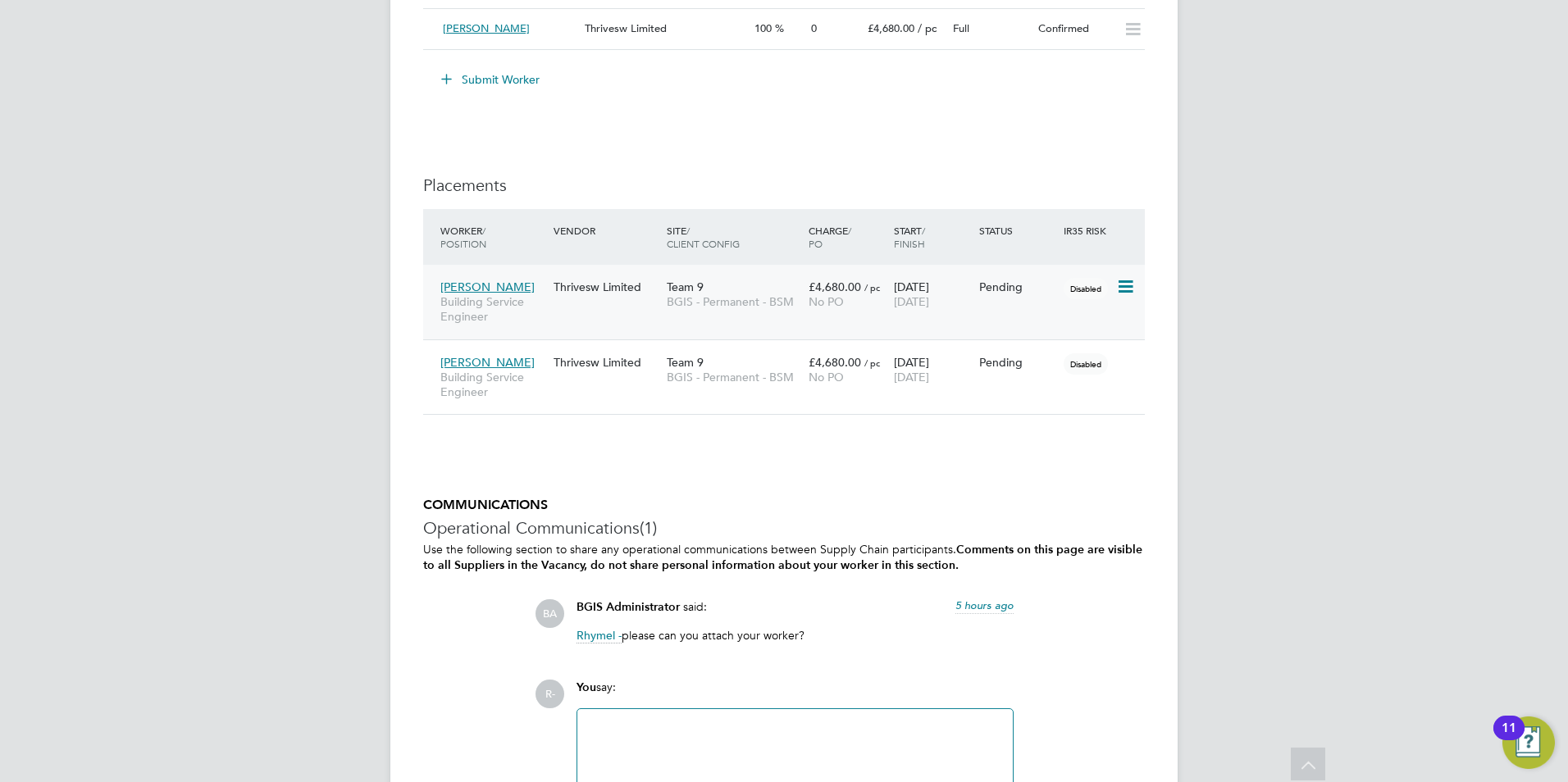
click at [469, 288] on span "[PERSON_NAME]" at bounding box center [488, 287] width 95 height 15
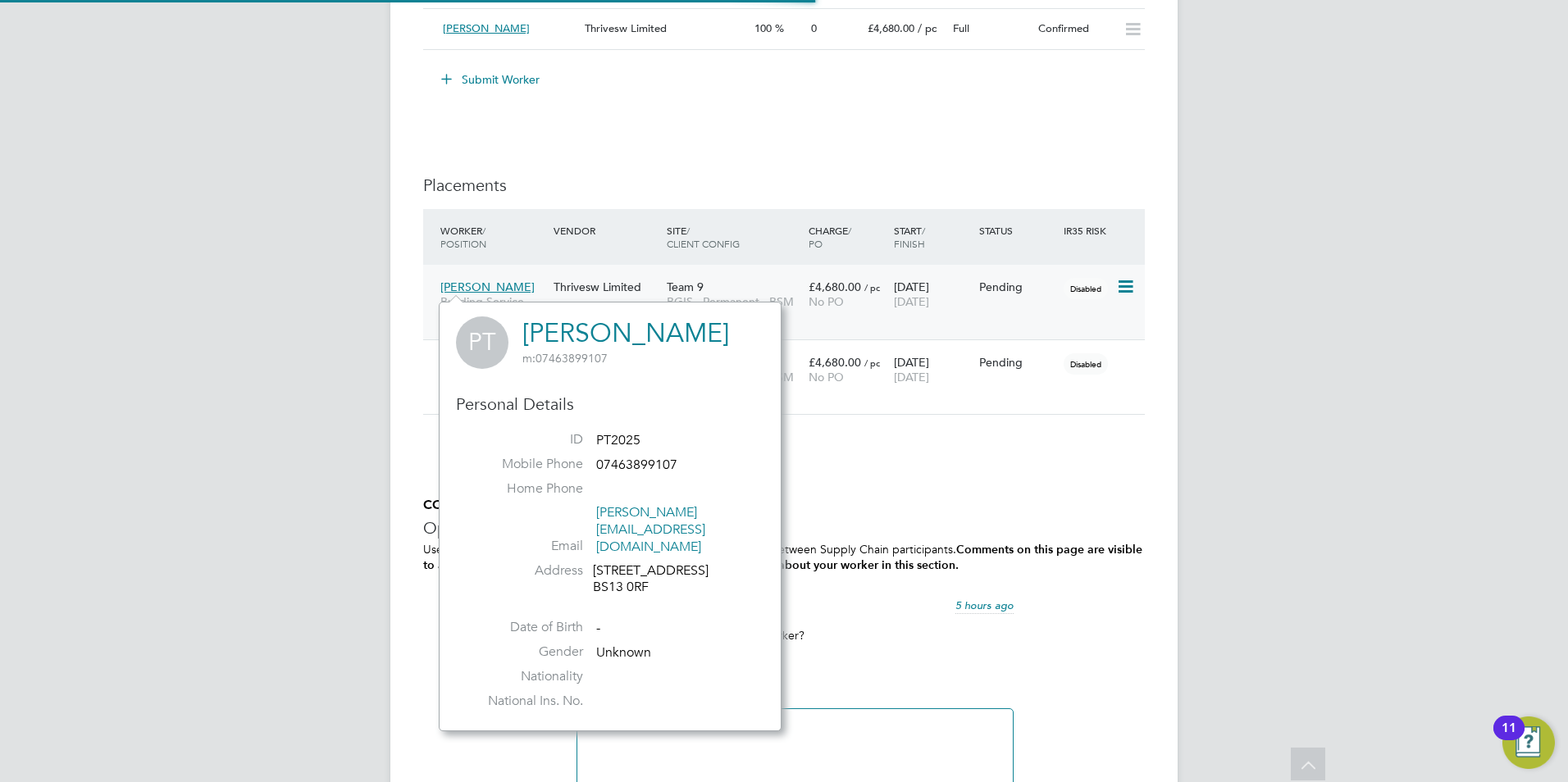
scroll to position [10, 10]
click at [468, 295] on span "Building Service Engineer" at bounding box center [493, 309] width 105 height 30
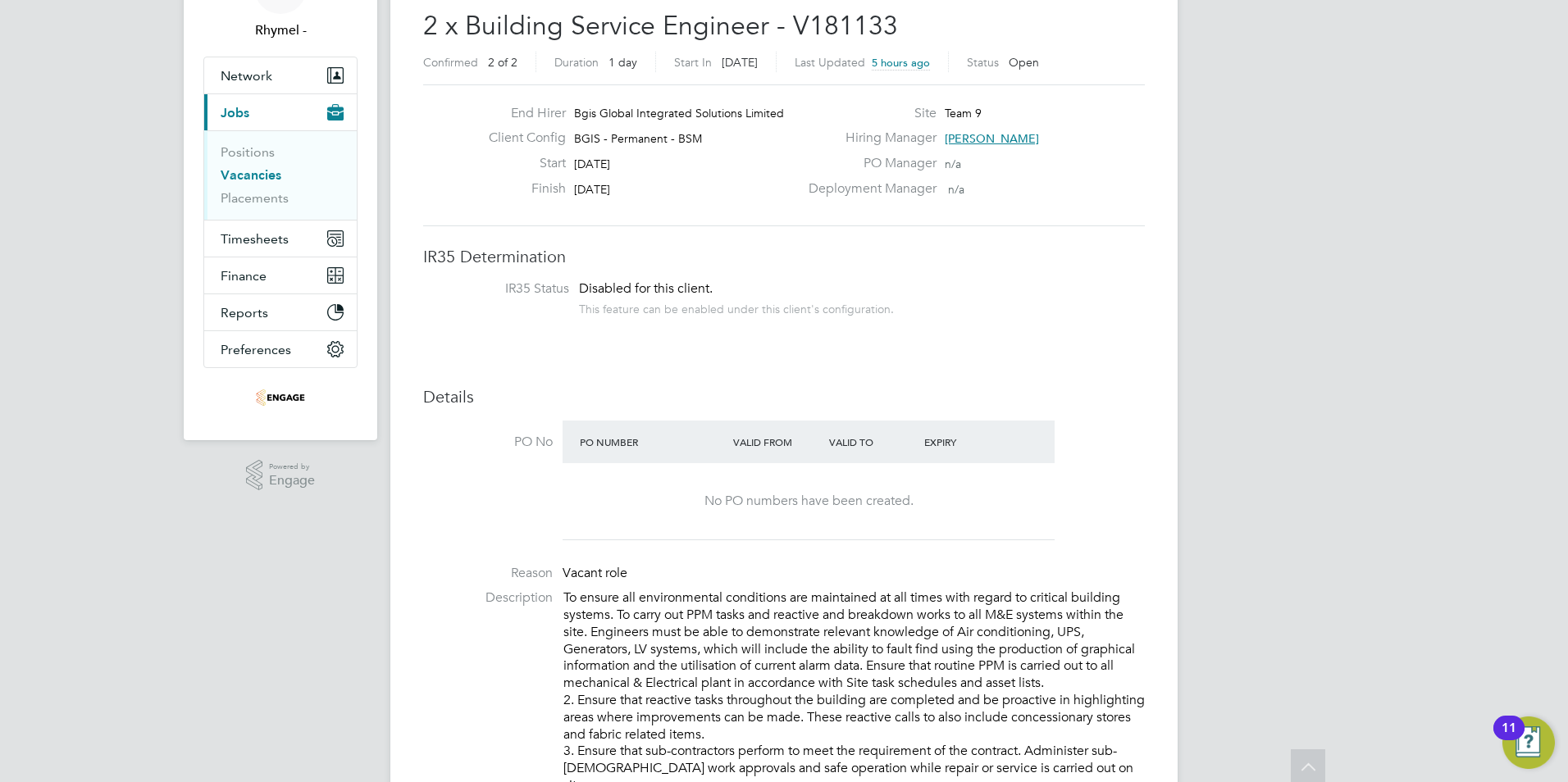
scroll to position [0, 0]
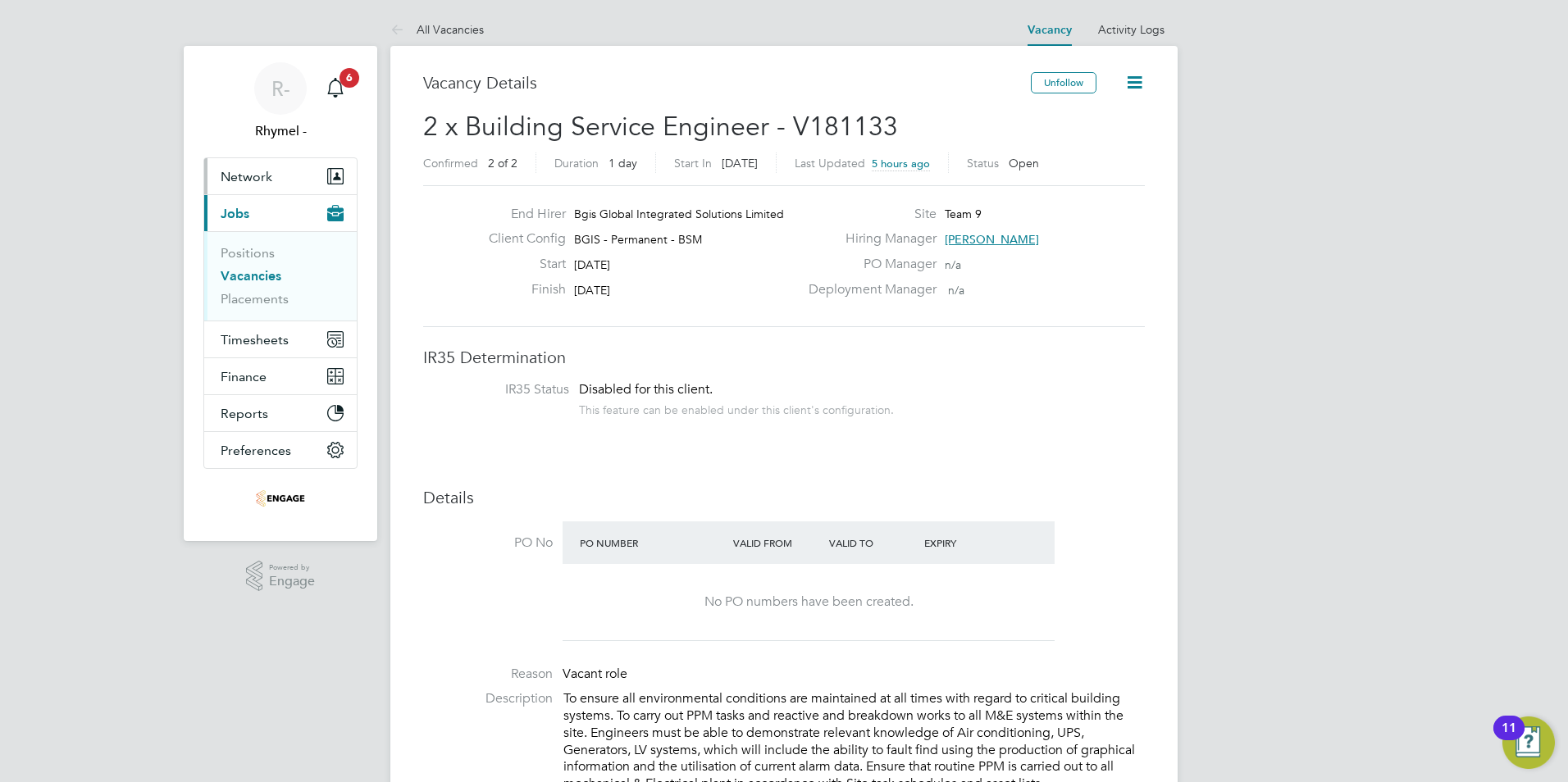
click at [270, 188] on button "Network" at bounding box center [281, 176] width 153 height 36
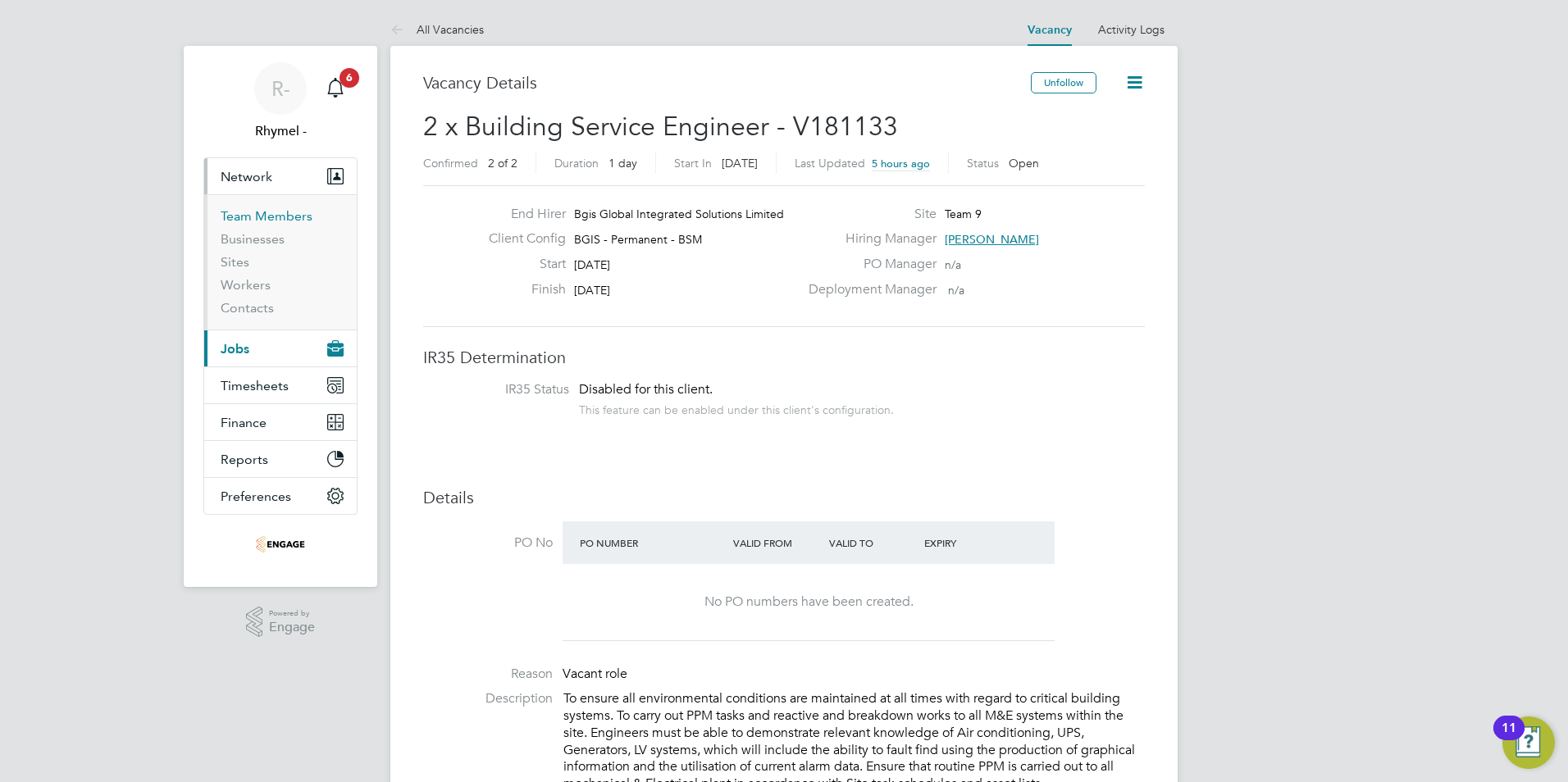
click at [286, 218] on link "Team Members" at bounding box center [267, 217] width 92 height 16
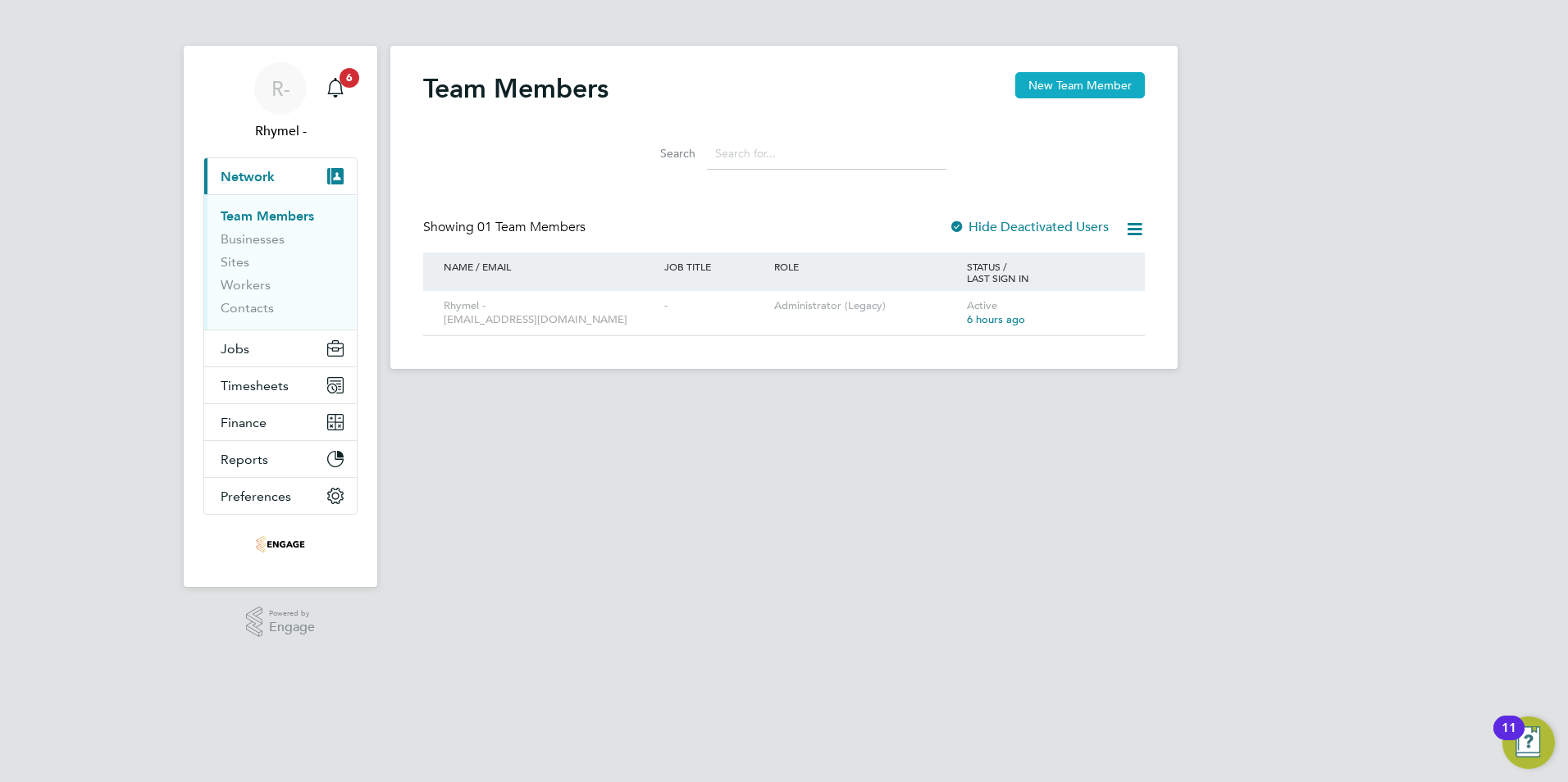
click at [1112, 82] on button "New Team Member" at bounding box center [1080, 85] width 130 height 26
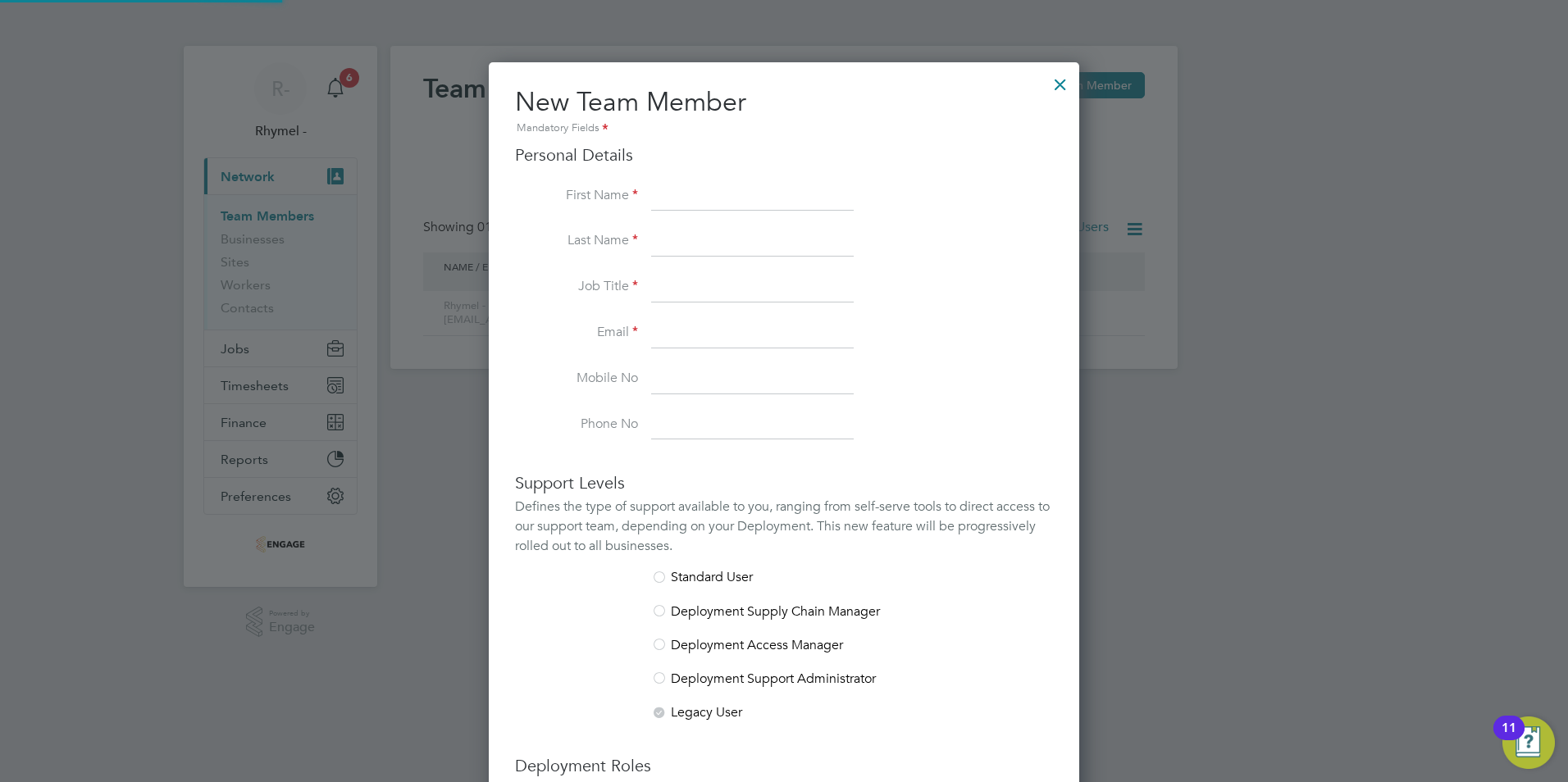
scroll to position [976, 591]
click at [732, 202] on input at bounding box center [752, 197] width 203 height 30
type input "Gary"
click at [658, 242] on input at bounding box center [752, 242] width 203 height 30
type input "c"
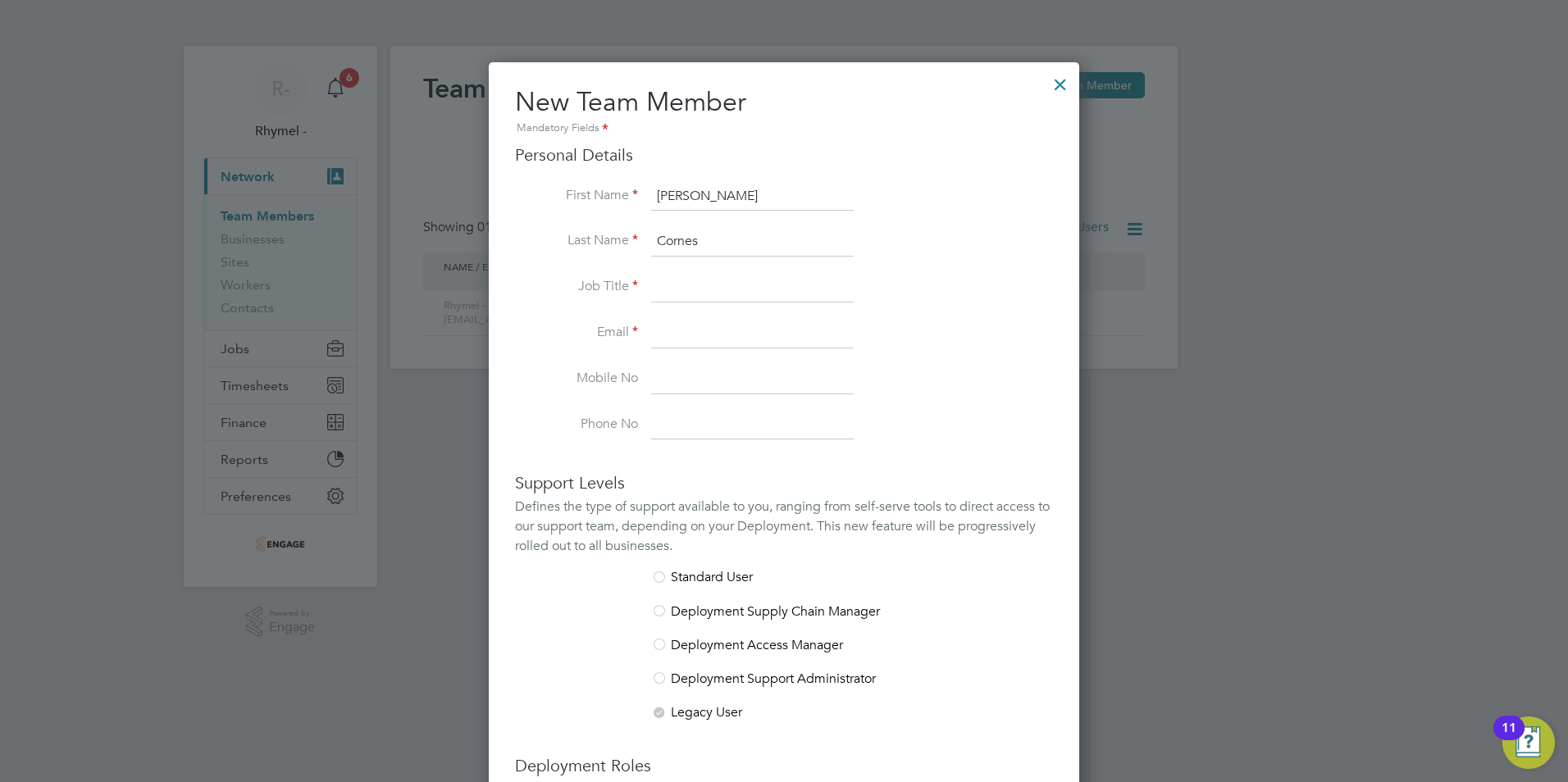
type input "Cornes"
type input "gary@thrivesw.co.uk"
type input "07878962267"
click at [686, 291] on input at bounding box center [752, 288] width 203 height 30
type input "Director"
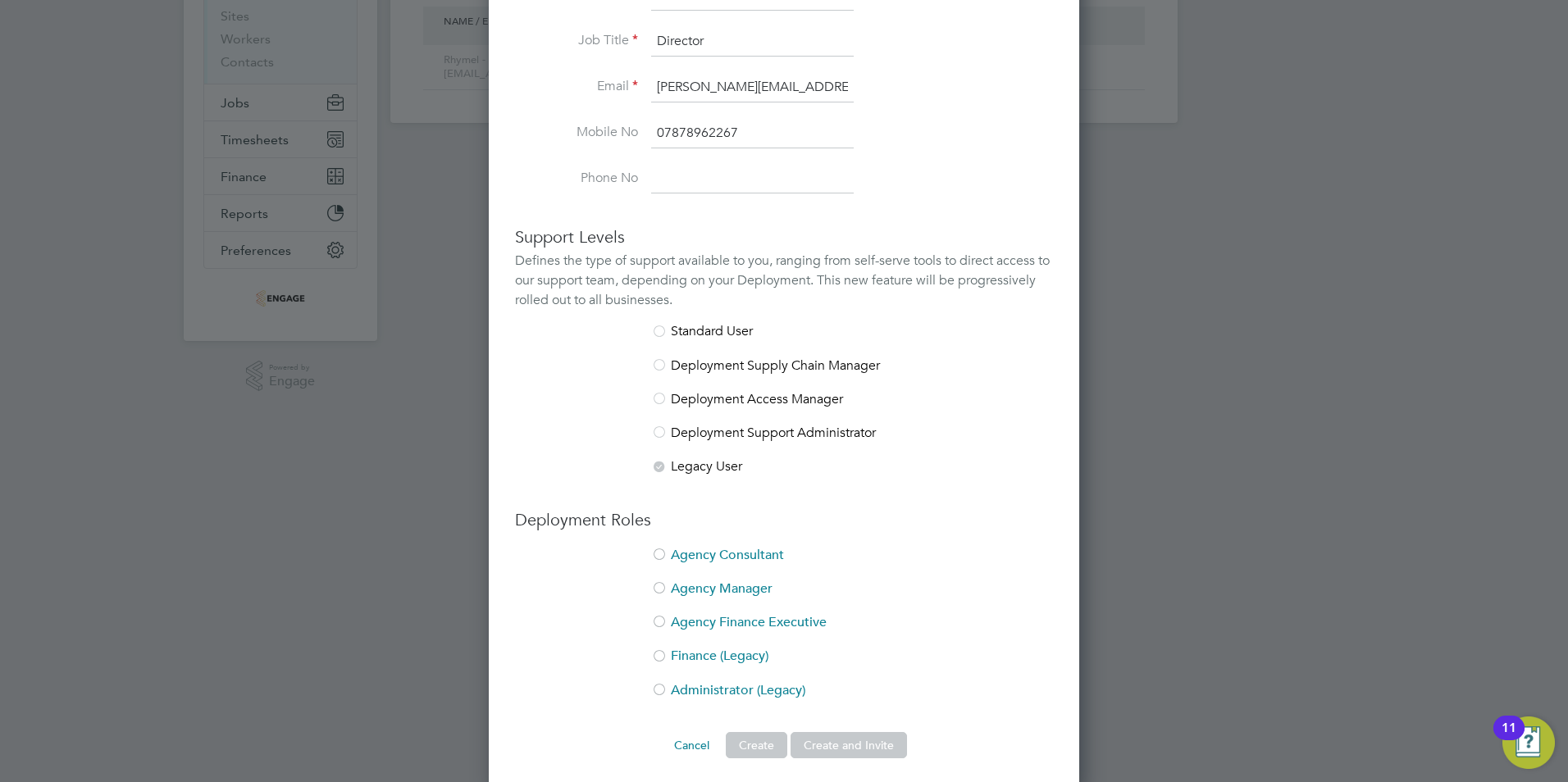
scroll to position [255, 0]
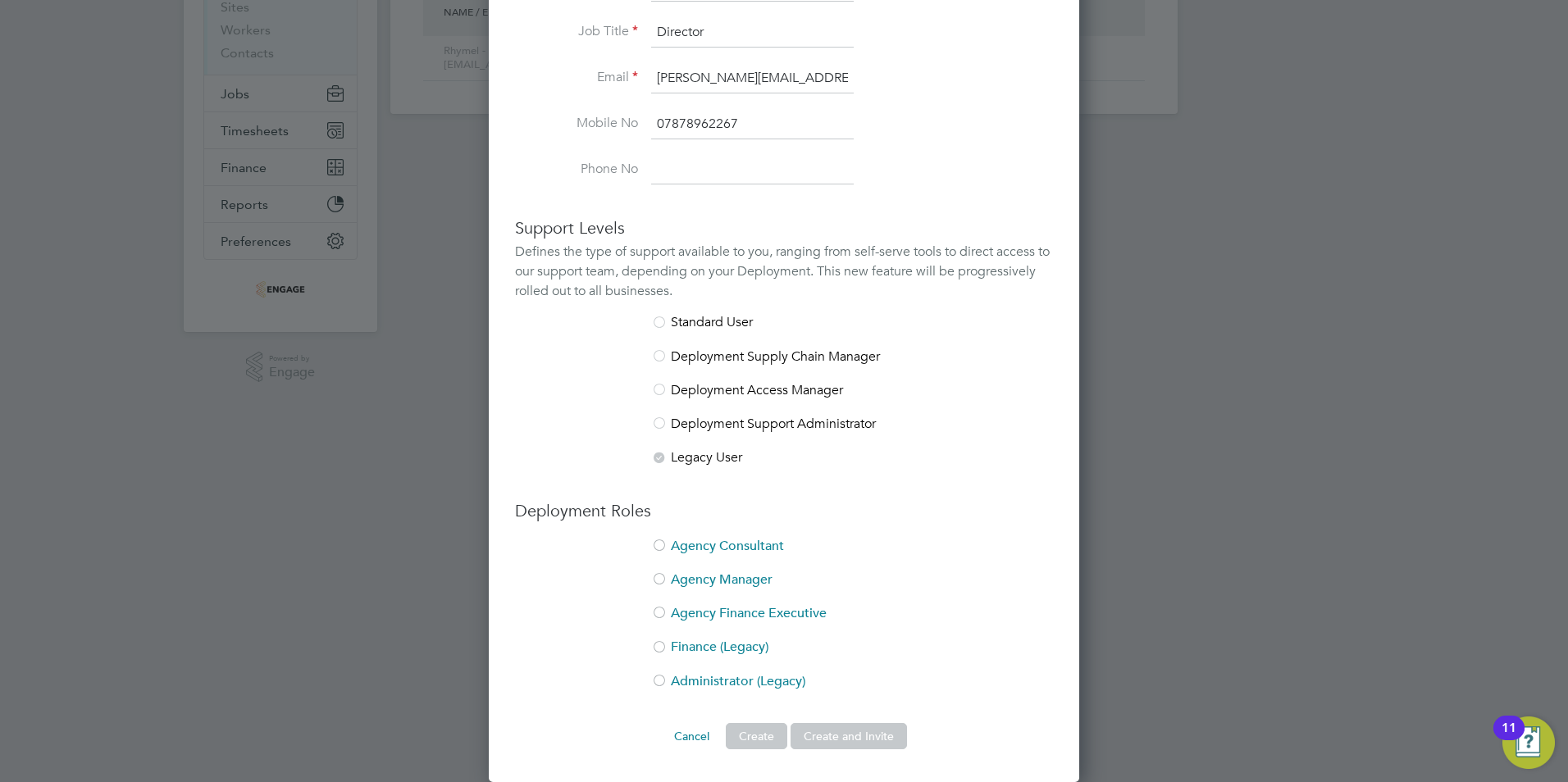
click at [660, 681] on div at bounding box center [659, 682] width 17 height 17
click at [859, 733] on button "Create and Invite" at bounding box center [849, 736] width 117 height 26
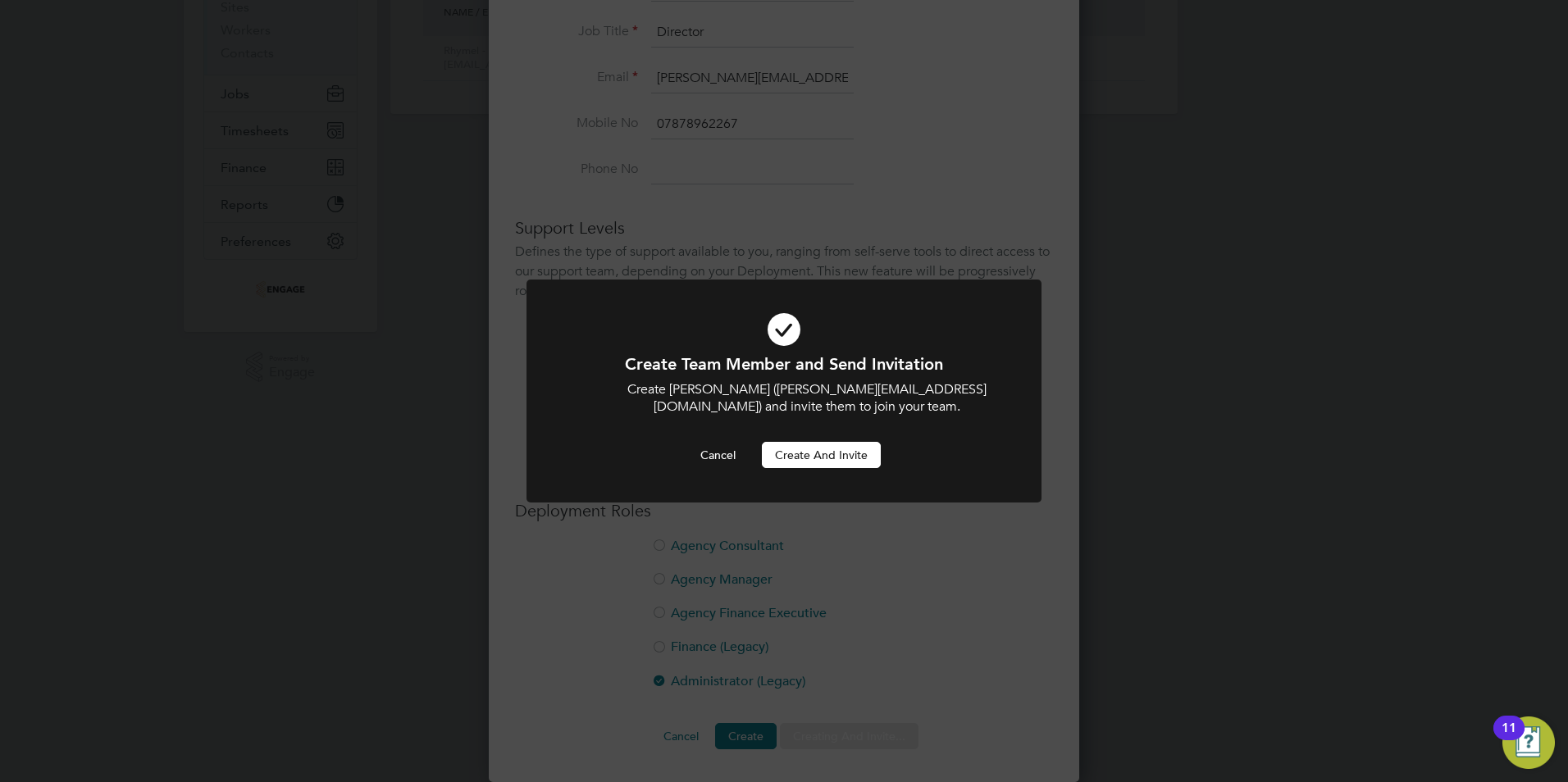
scroll to position [0, 0]
click at [819, 453] on button "Create and invite" at bounding box center [822, 455] width 119 height 26
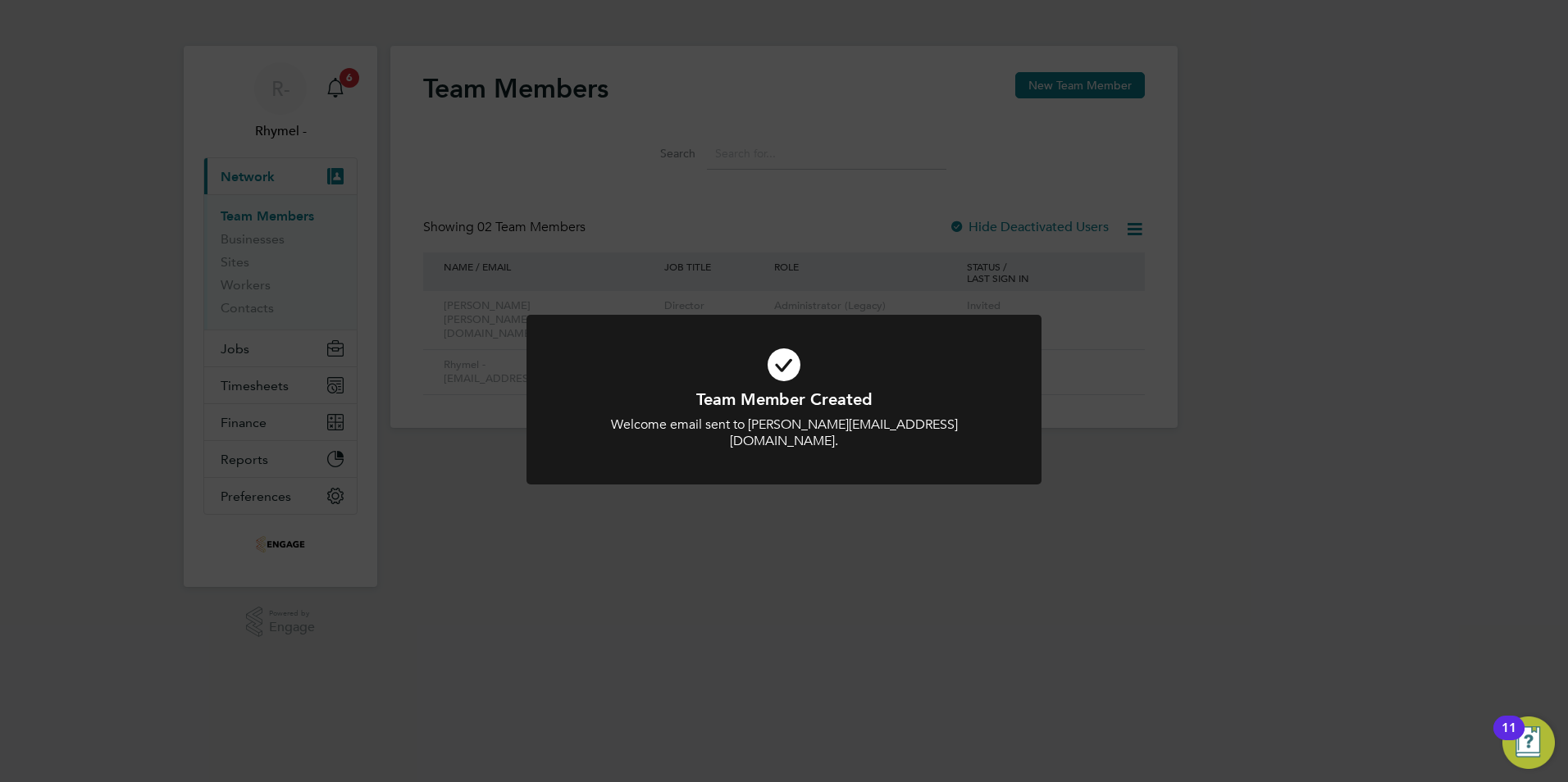
click at [930, 330] on div at bounding box center [783, 400] width 515 height 171
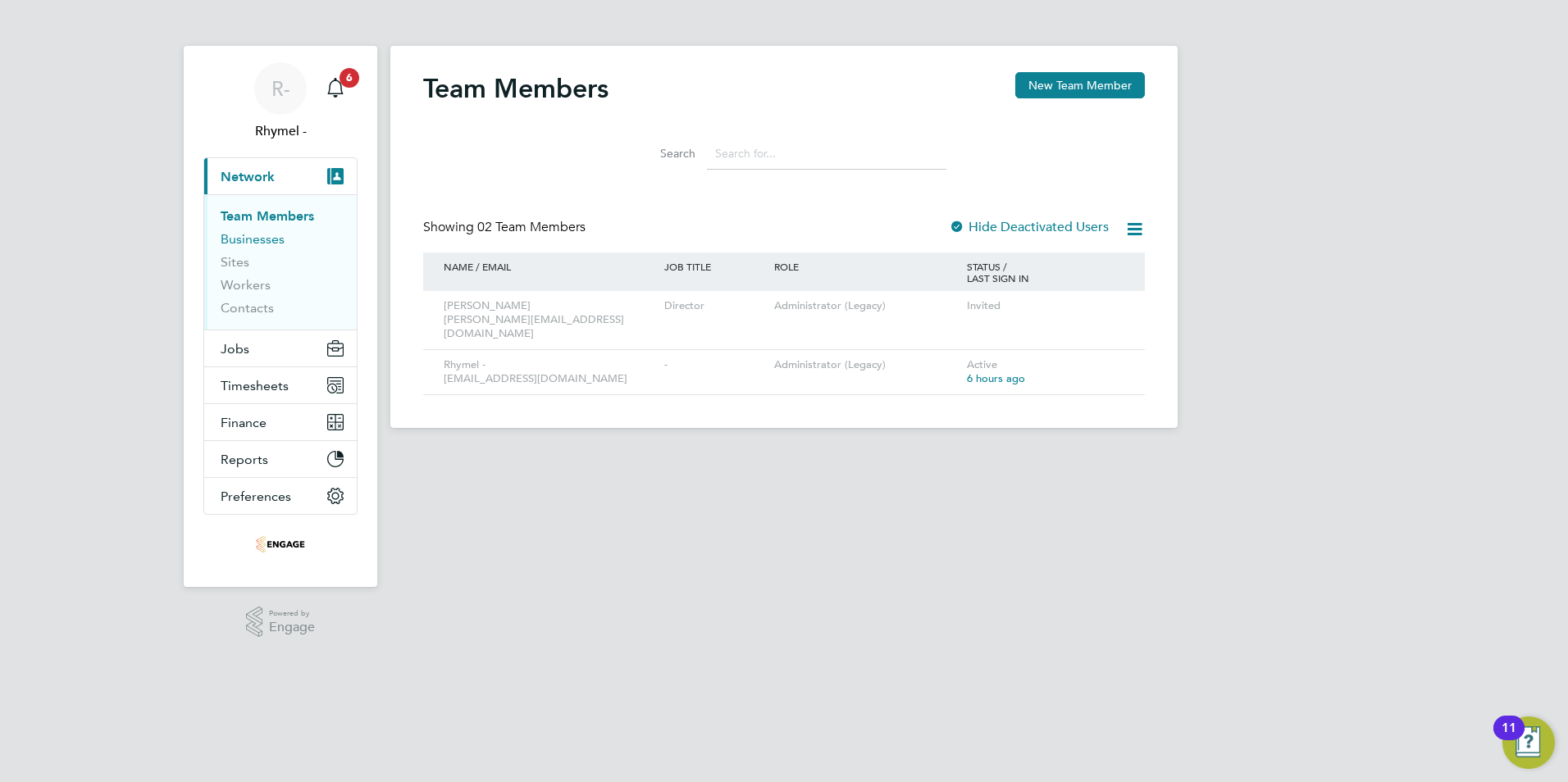
click at [268, 241] on link "Businesses" at bounding box center [253, 239] width 64 height 16
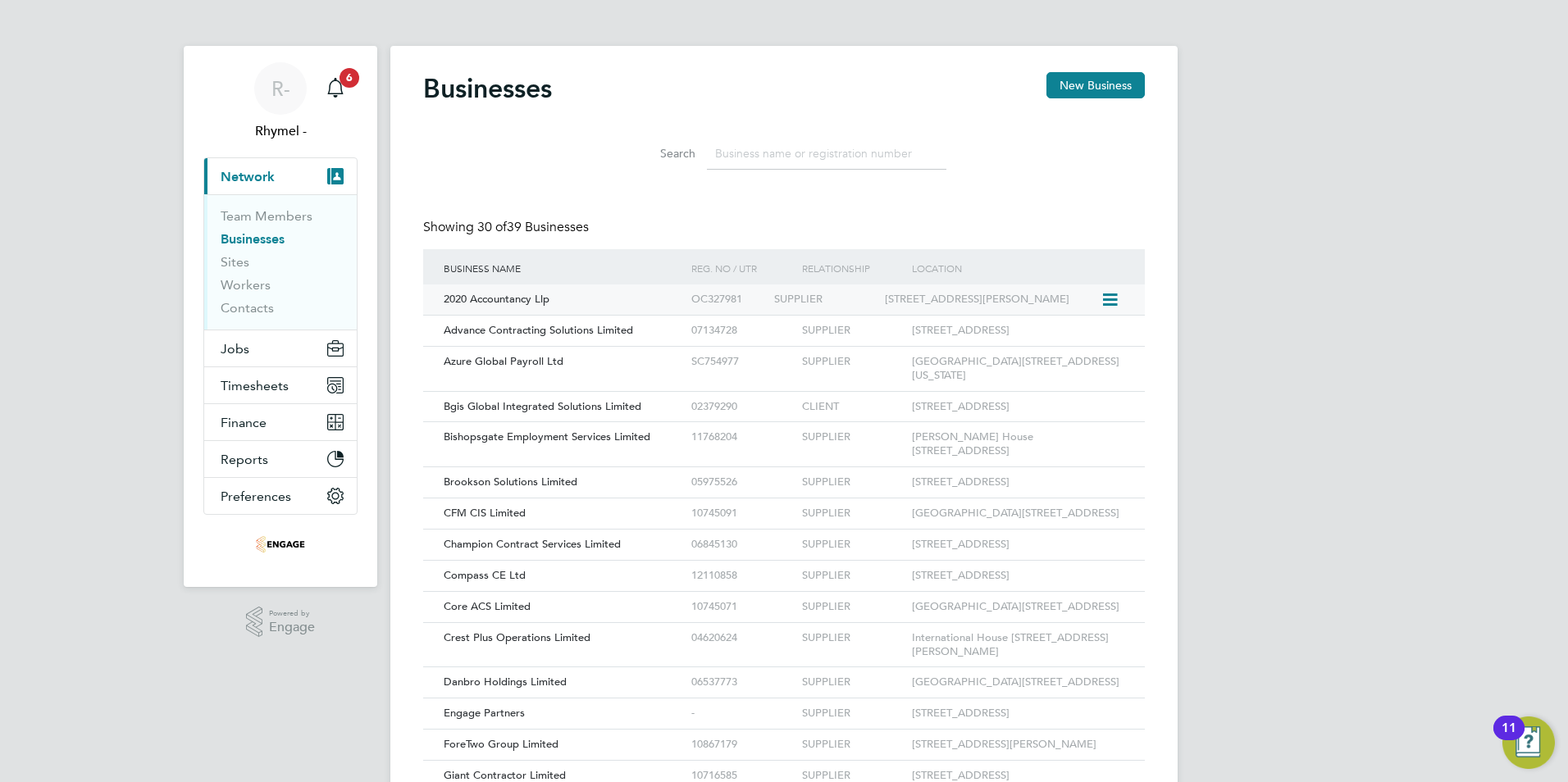
scroll to position [32, 249]
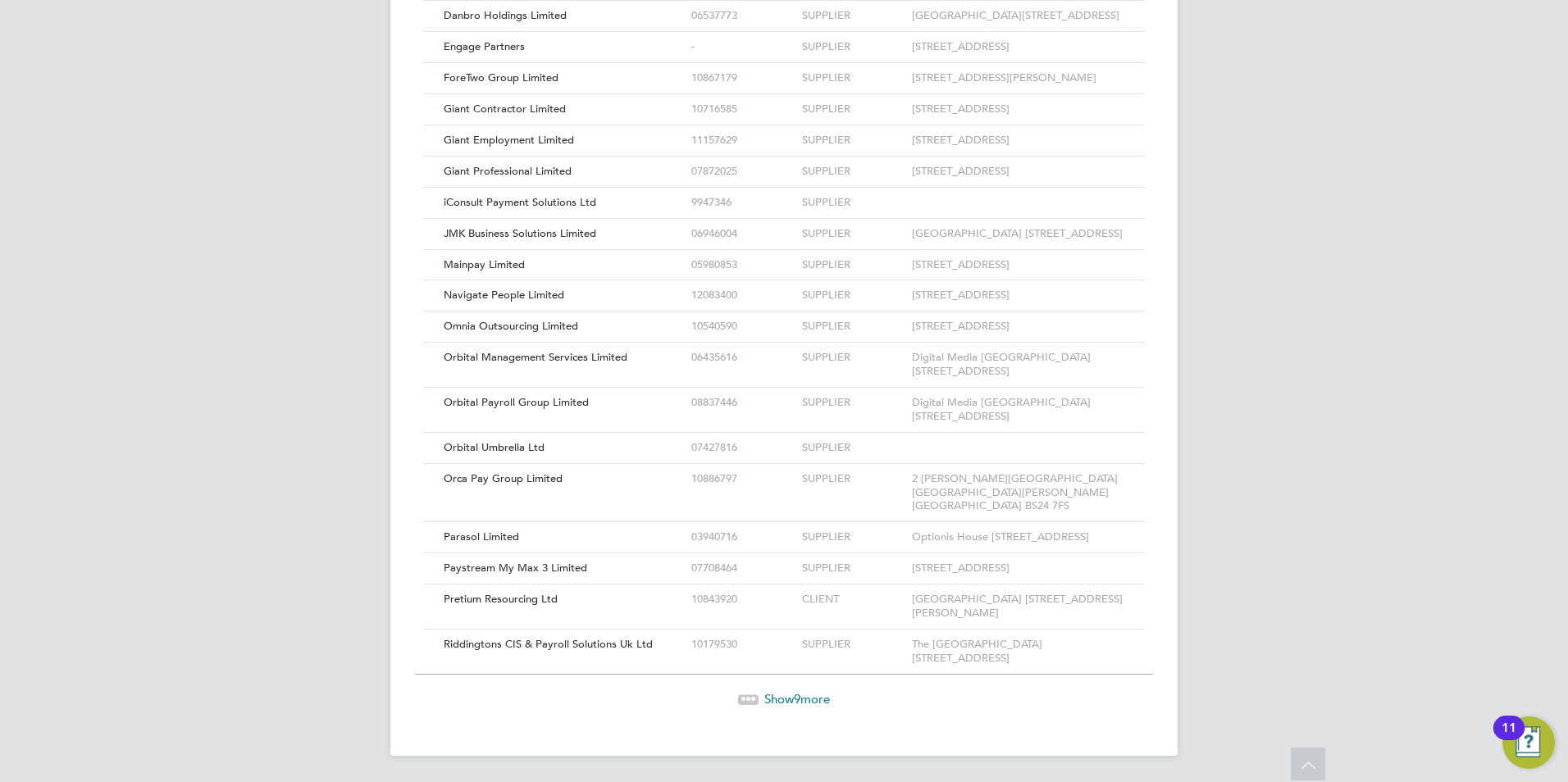
click at [771, 707] on div "Businesses New Business Search Showing 30 of 39 Businesses Business Name Reg. N…" at bounding box center [784, 68] width 788 height 1376
click at [769, 700] on span "Show 9 more" at bounding box center [797, 699] width 66 height 16
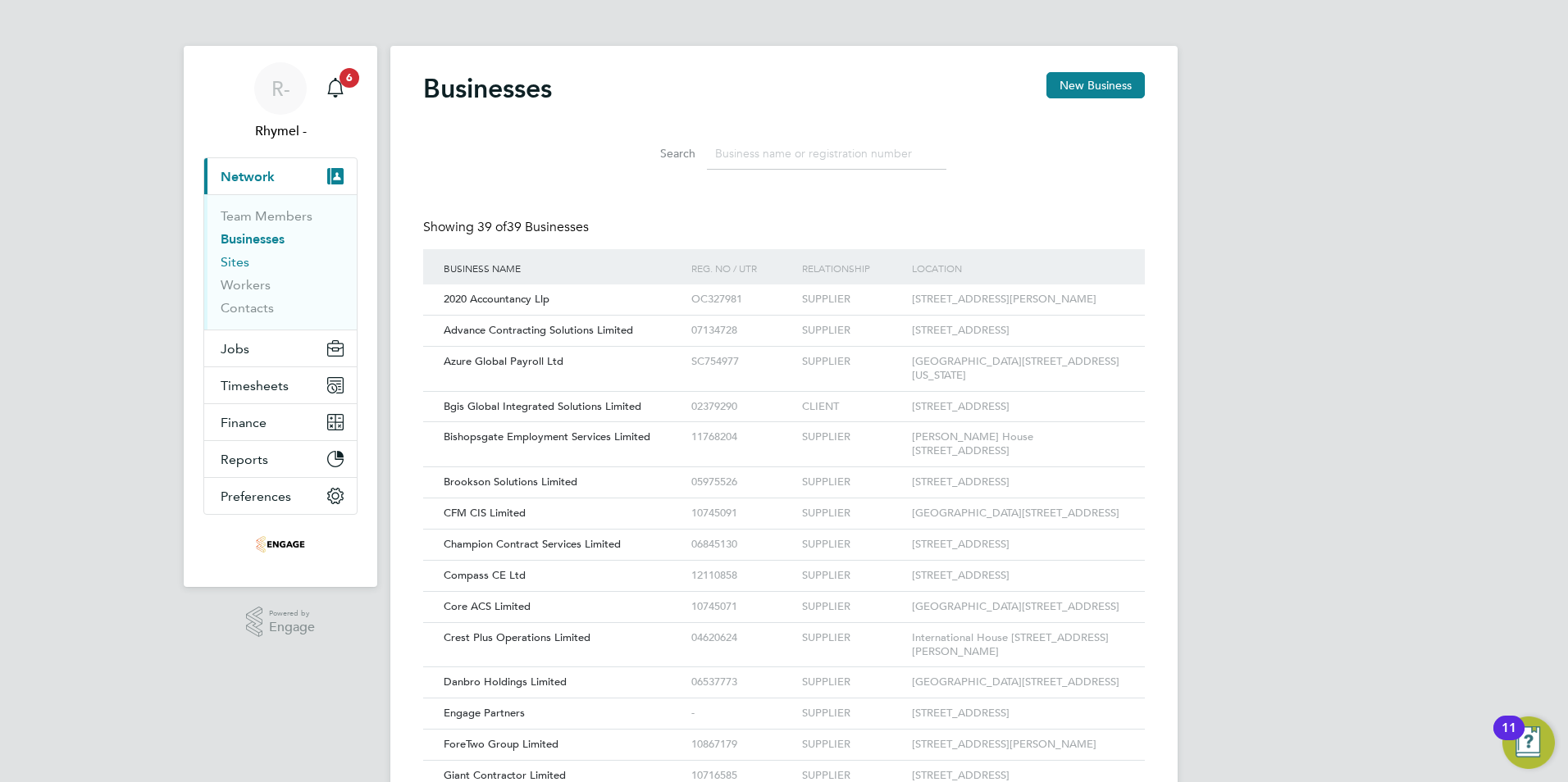
click at [230, 259] on link "Sites" at bounding box center [235, 262] width 29 height 16
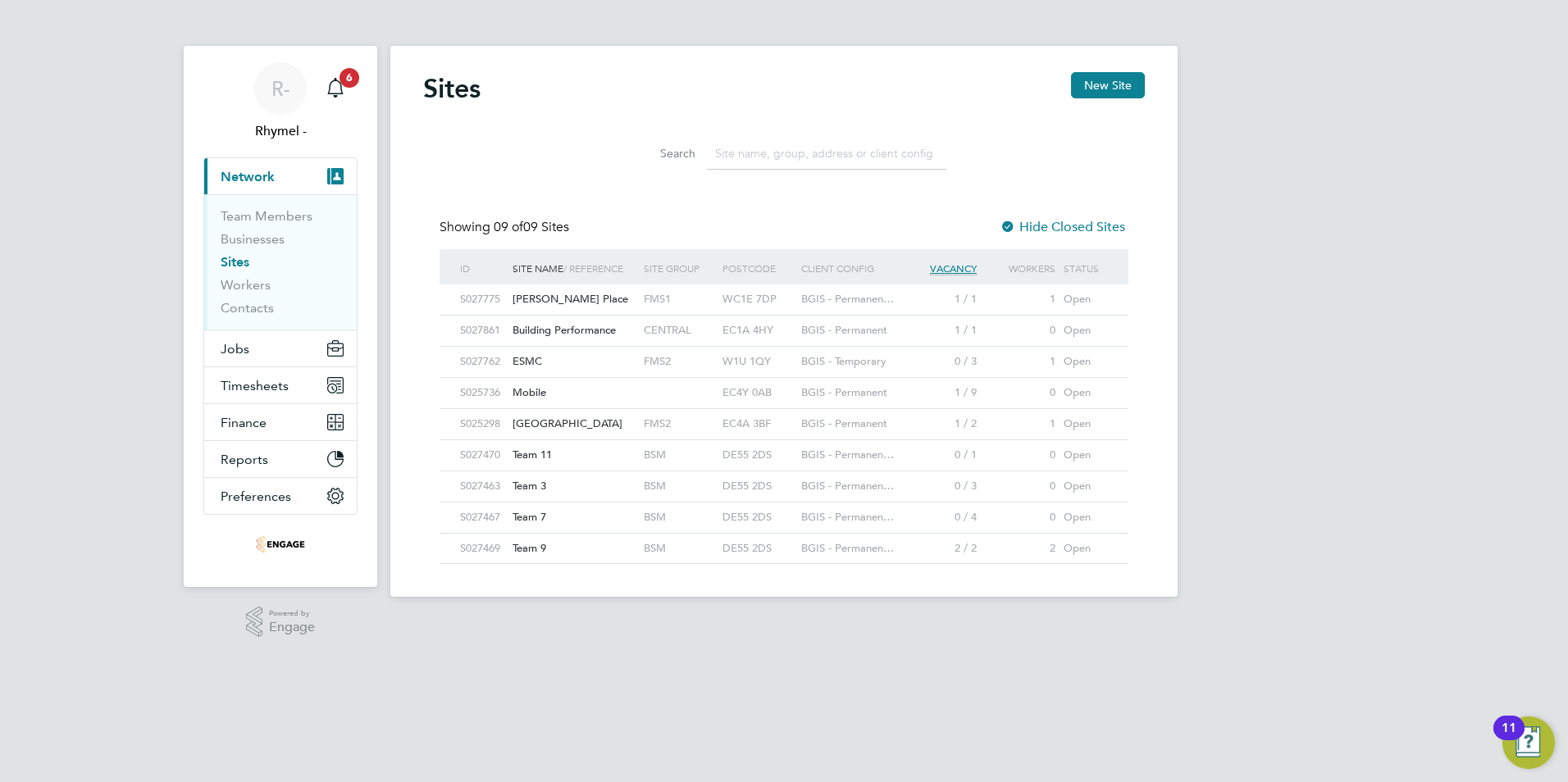
click at [573, 425] on span "[GEOGRAPHIC_DATA]" at bounding box center [567, 423] width 110 height 14
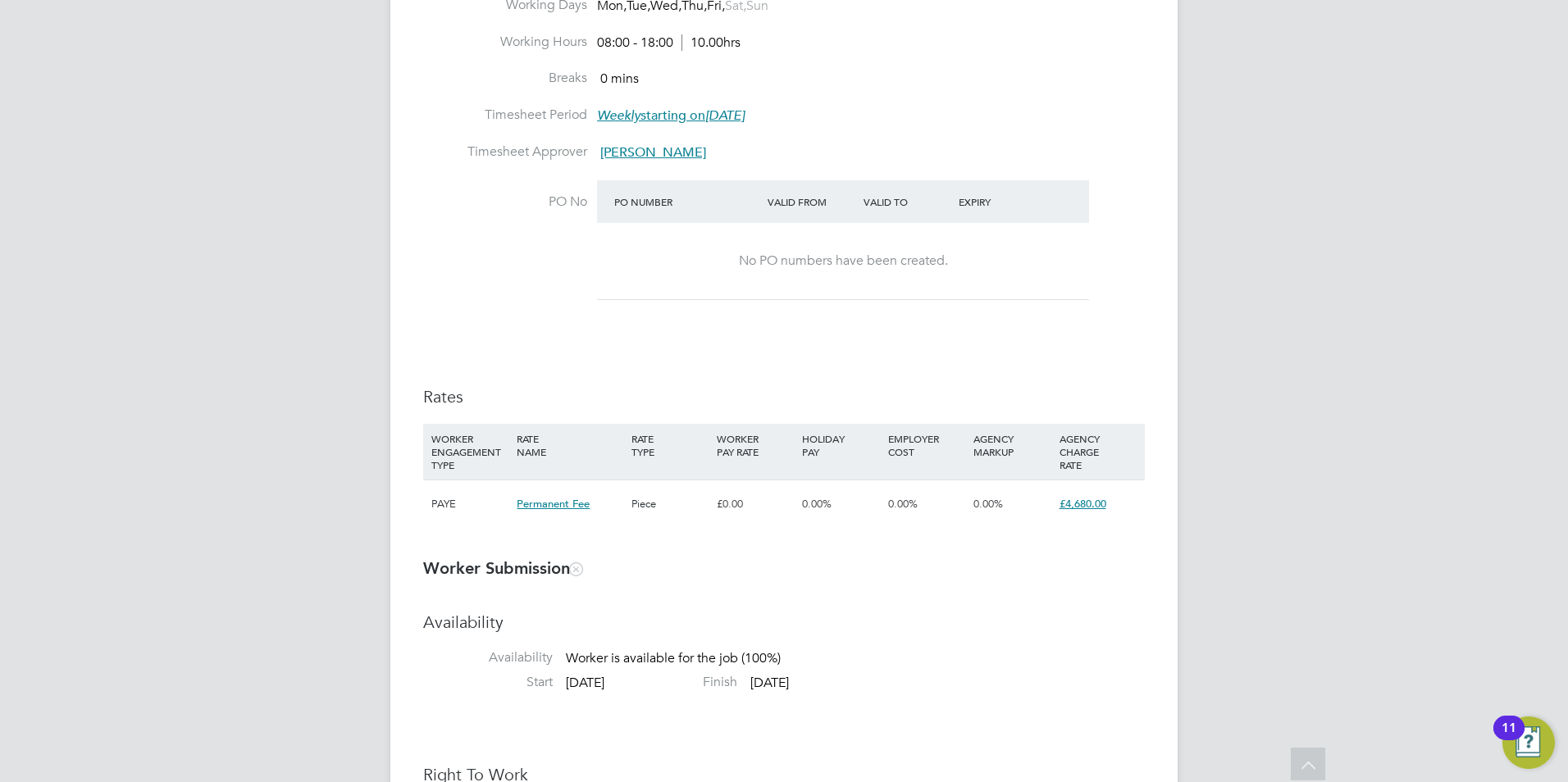
scroll to position [26, 324]
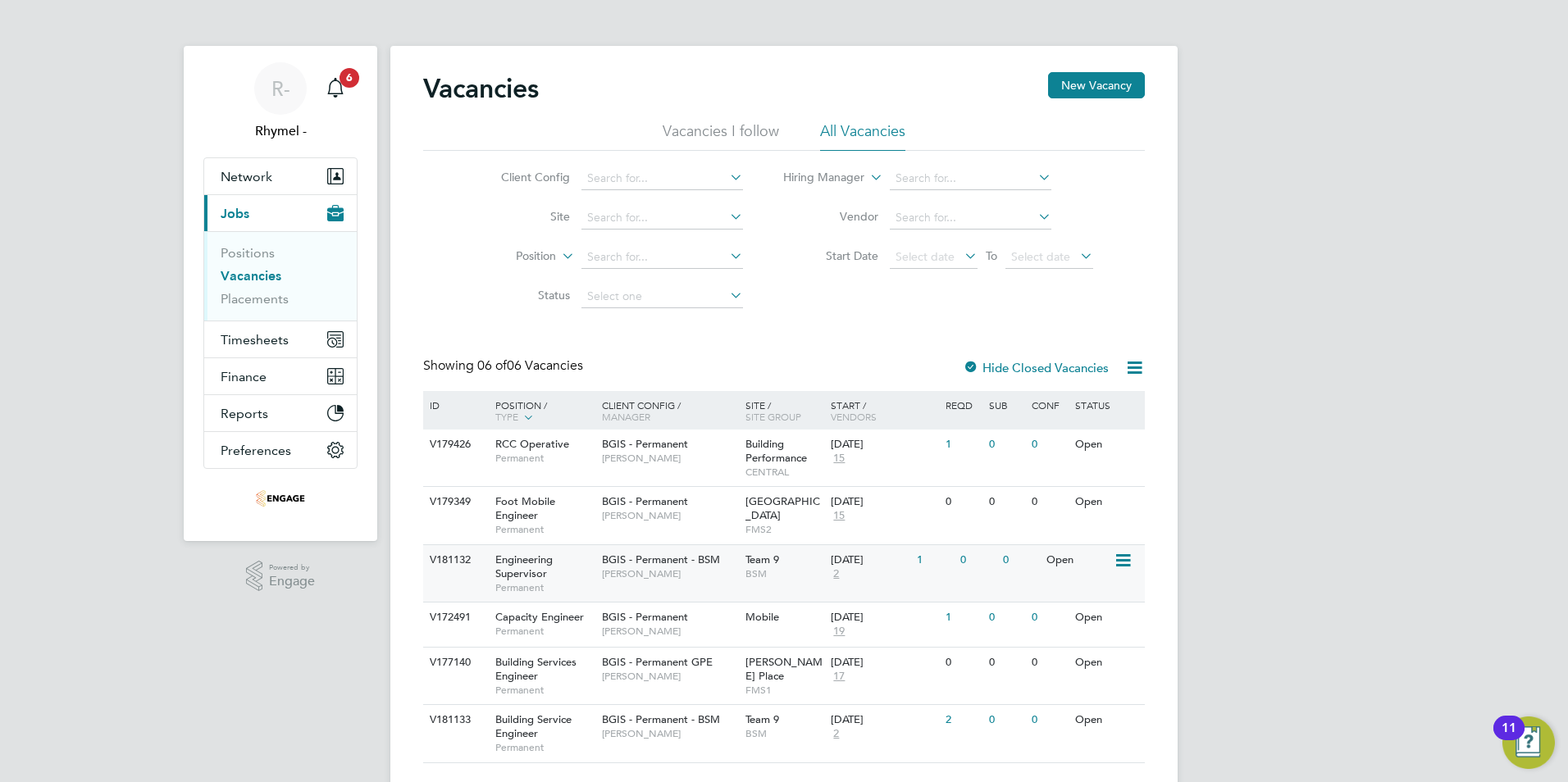
scroll to position [40, 0]
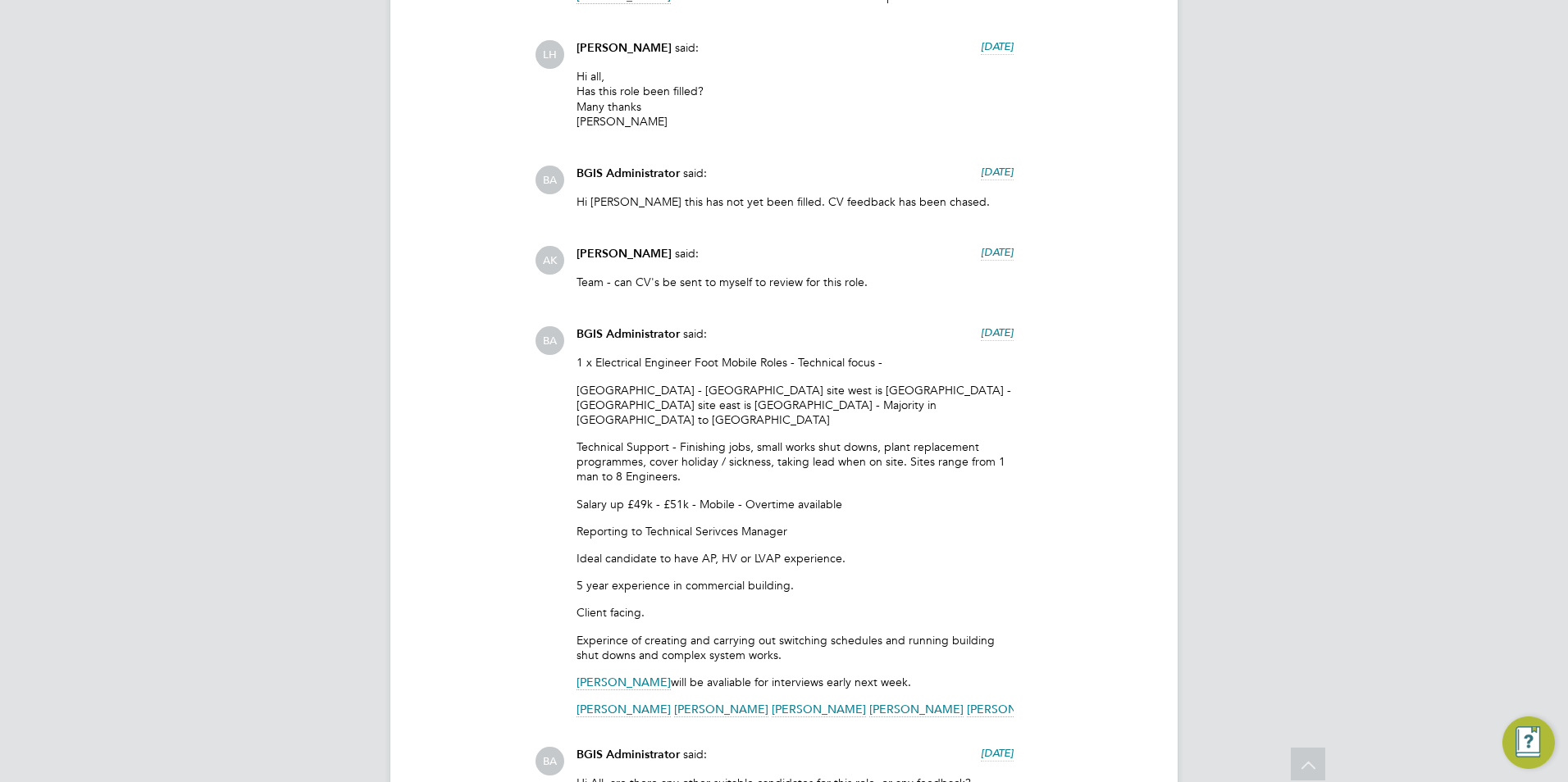
scroll to position [48, 115]
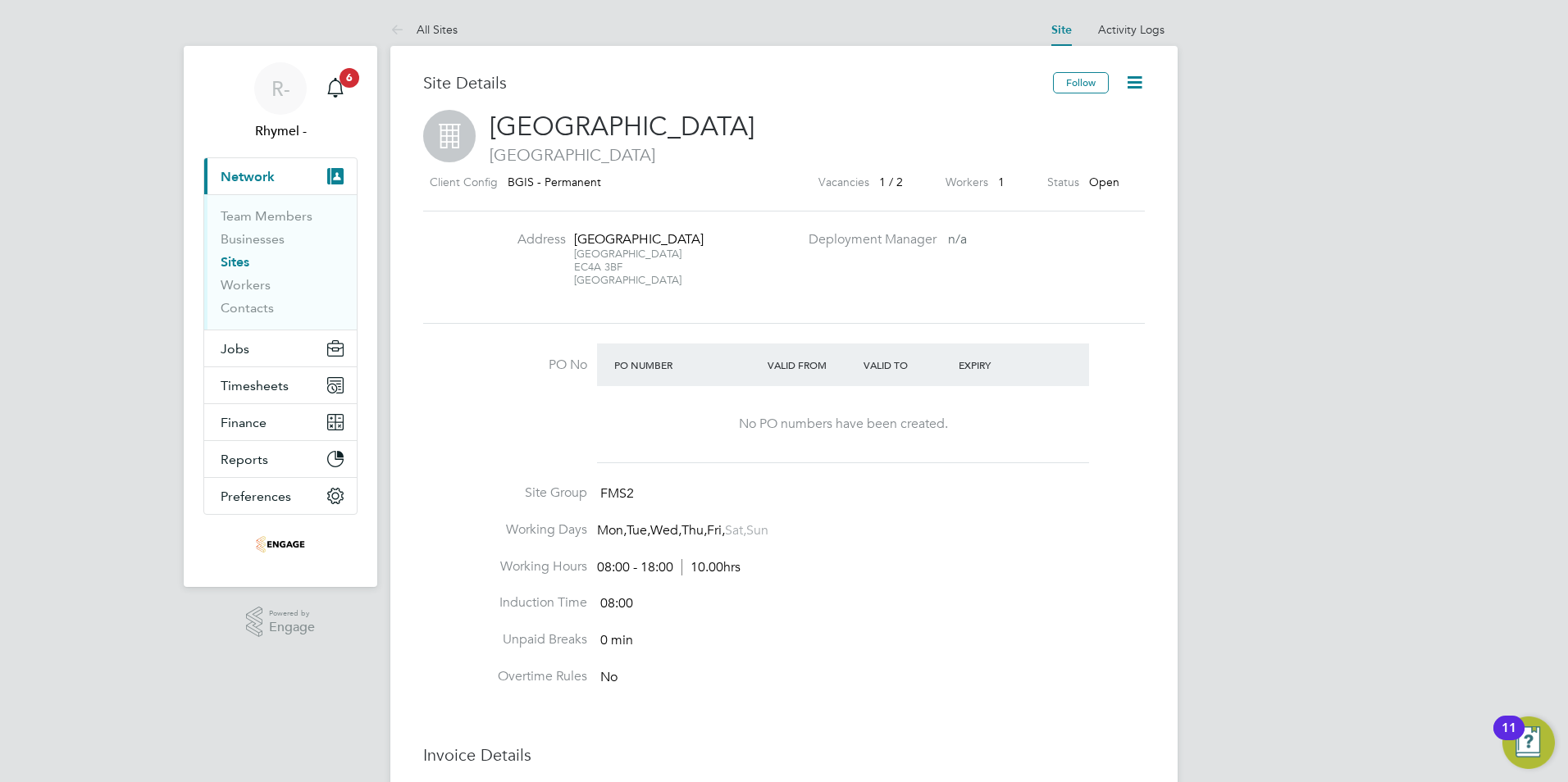
click at [240, 263] on link "Sites" at bounding box center [235, 262] width 29 height 16
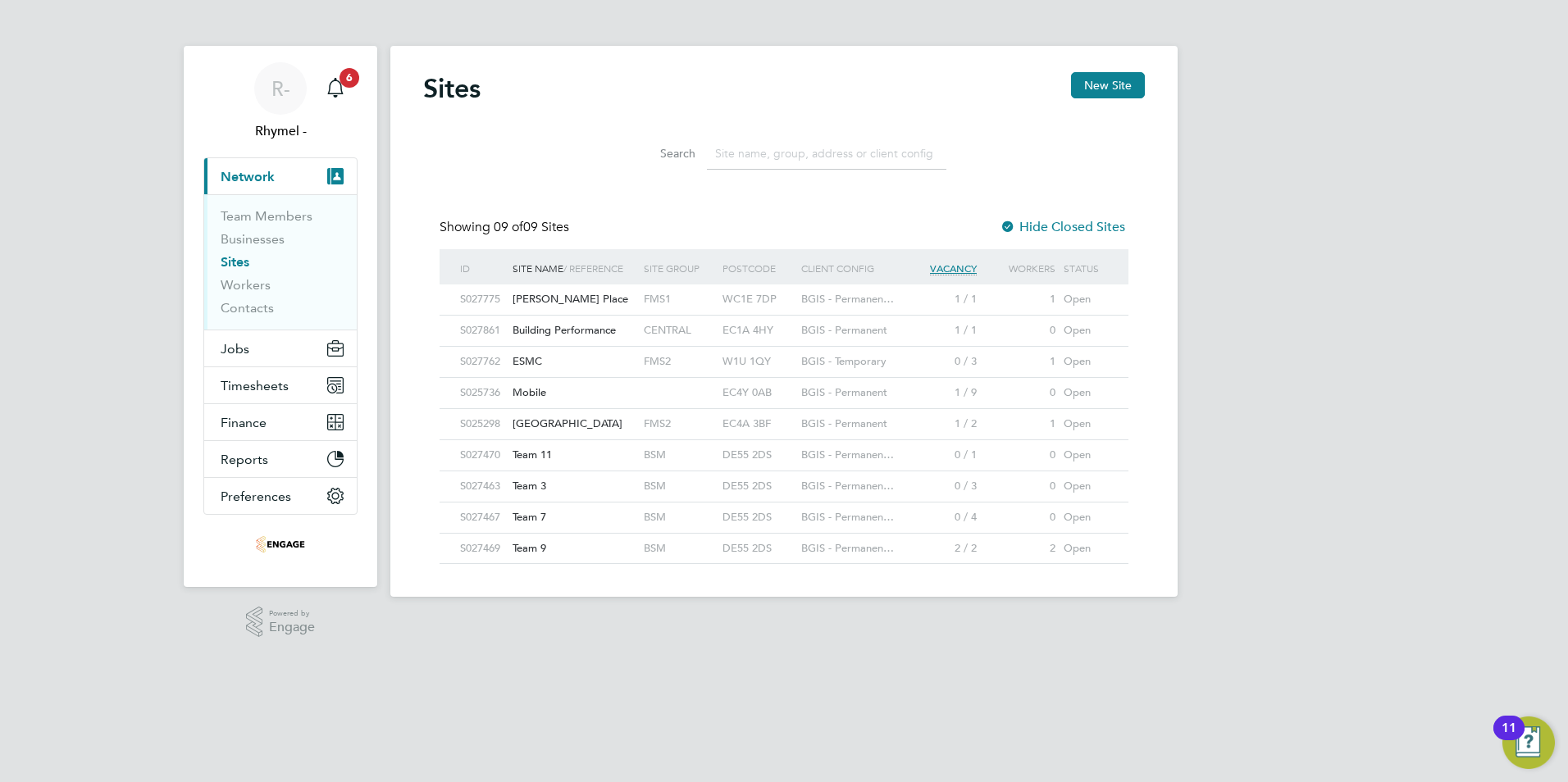
click at [543, 303] on span "[PERSON_NAME] Place" at bounding box center [571, 299] width 116 height 14
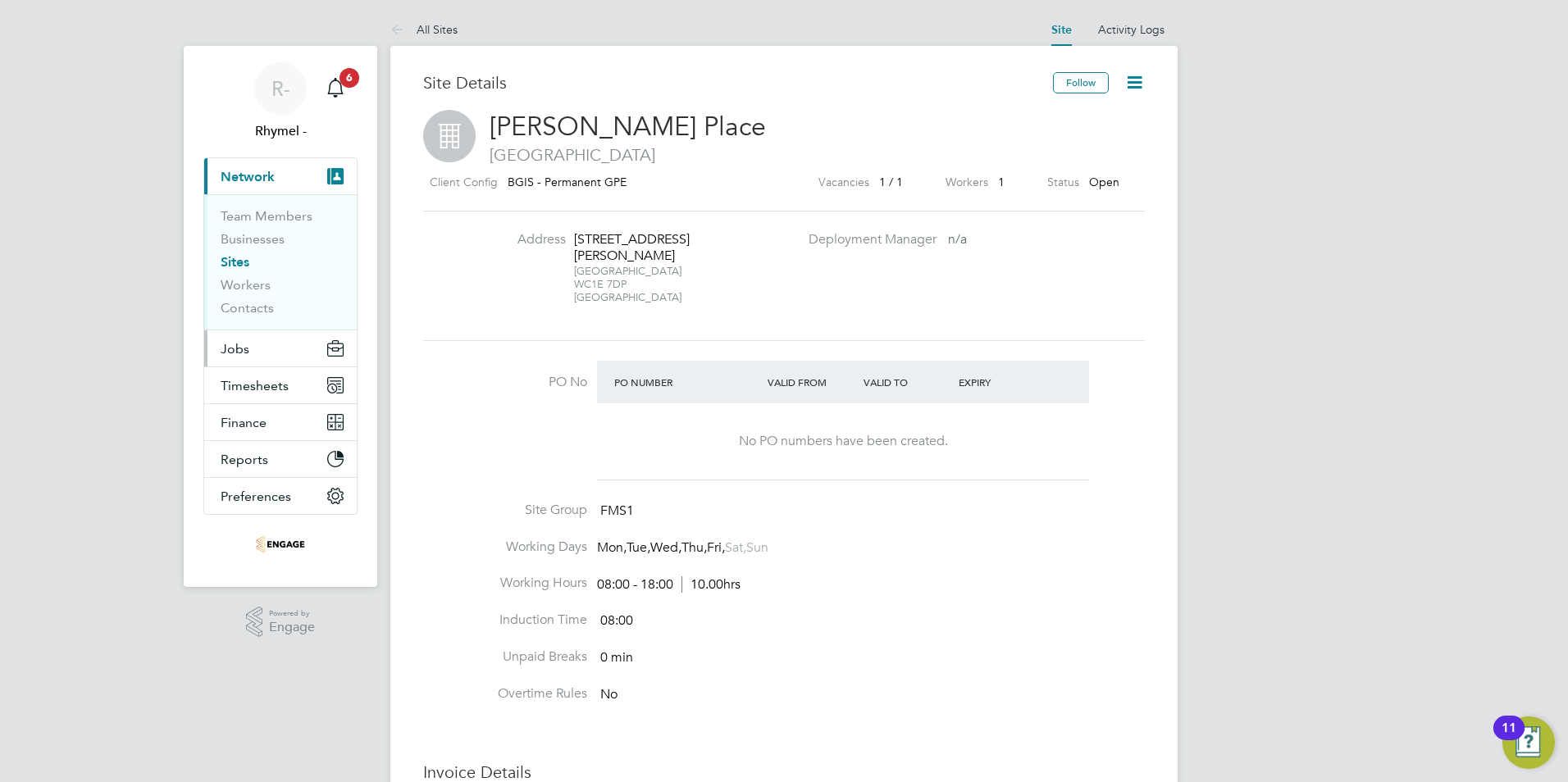
click at [232, 349] on span "Jobs" at bounding box center [235, 349] width 29 height 16
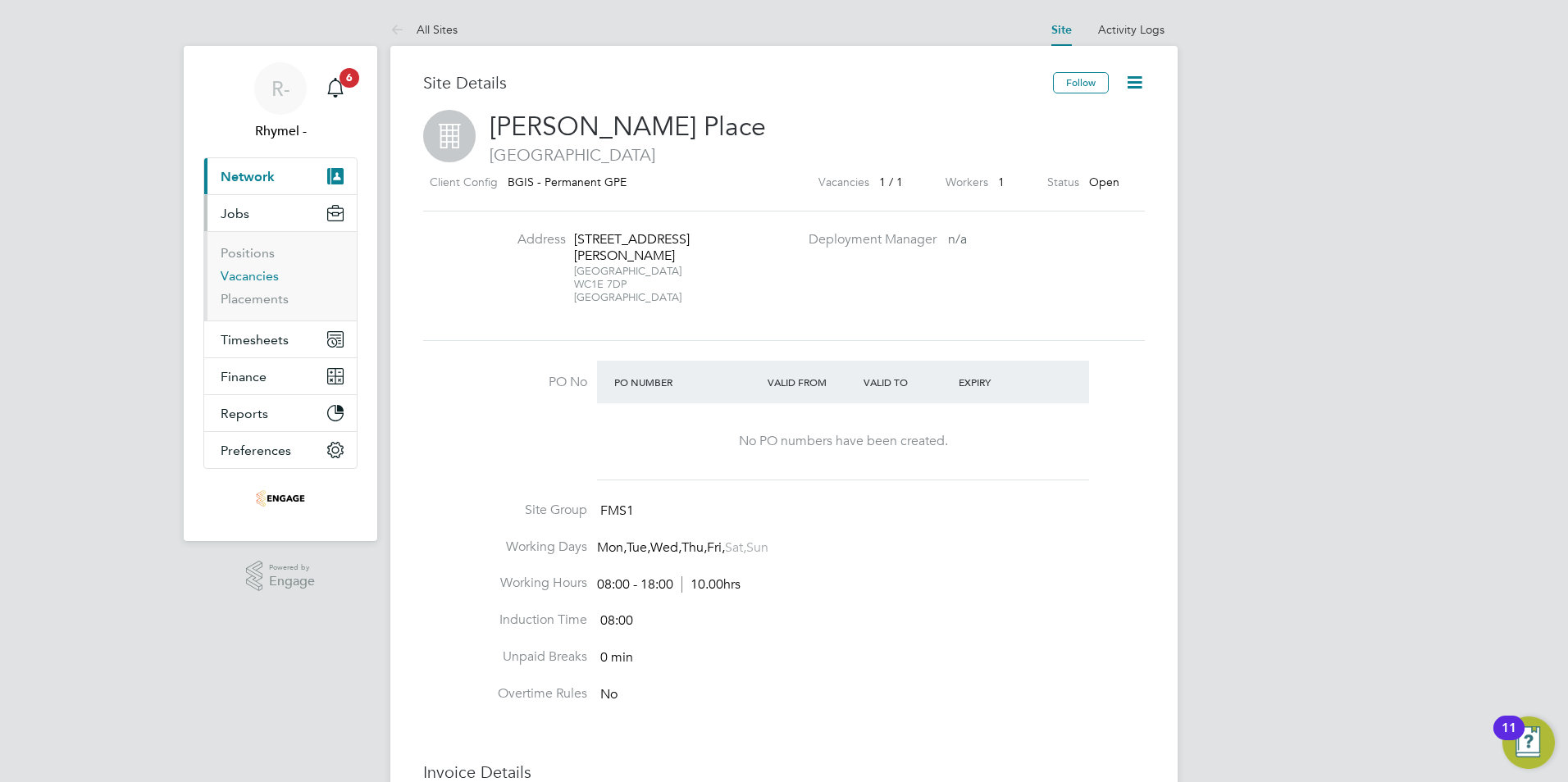
click at [253, 281] on link "Vacancies" at bounding box center [250, 276] width 58 height 16
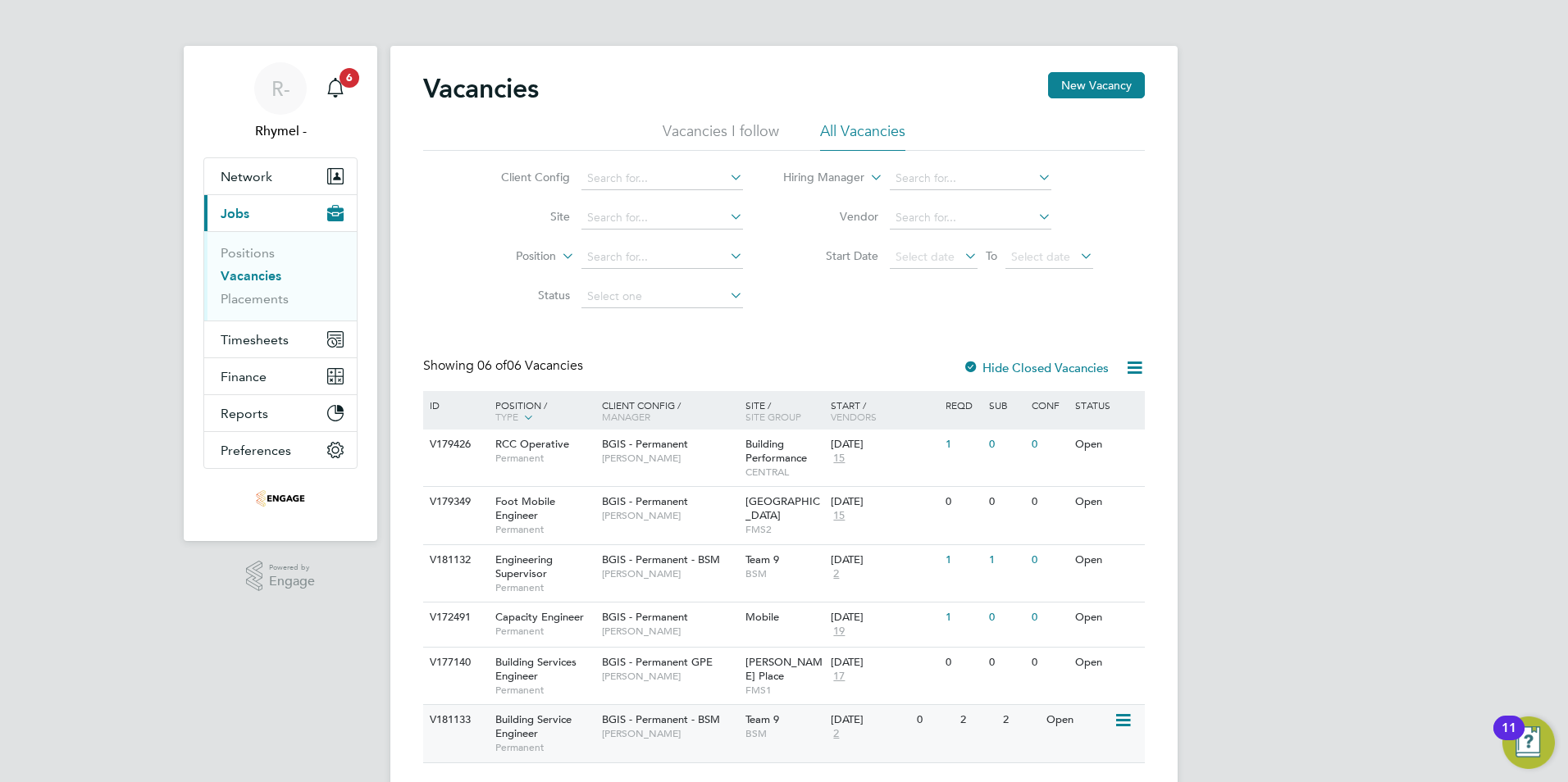
click at [503, 729] on span "Building Service Engineer" at bounding box center [533, 727] width 76 height 28
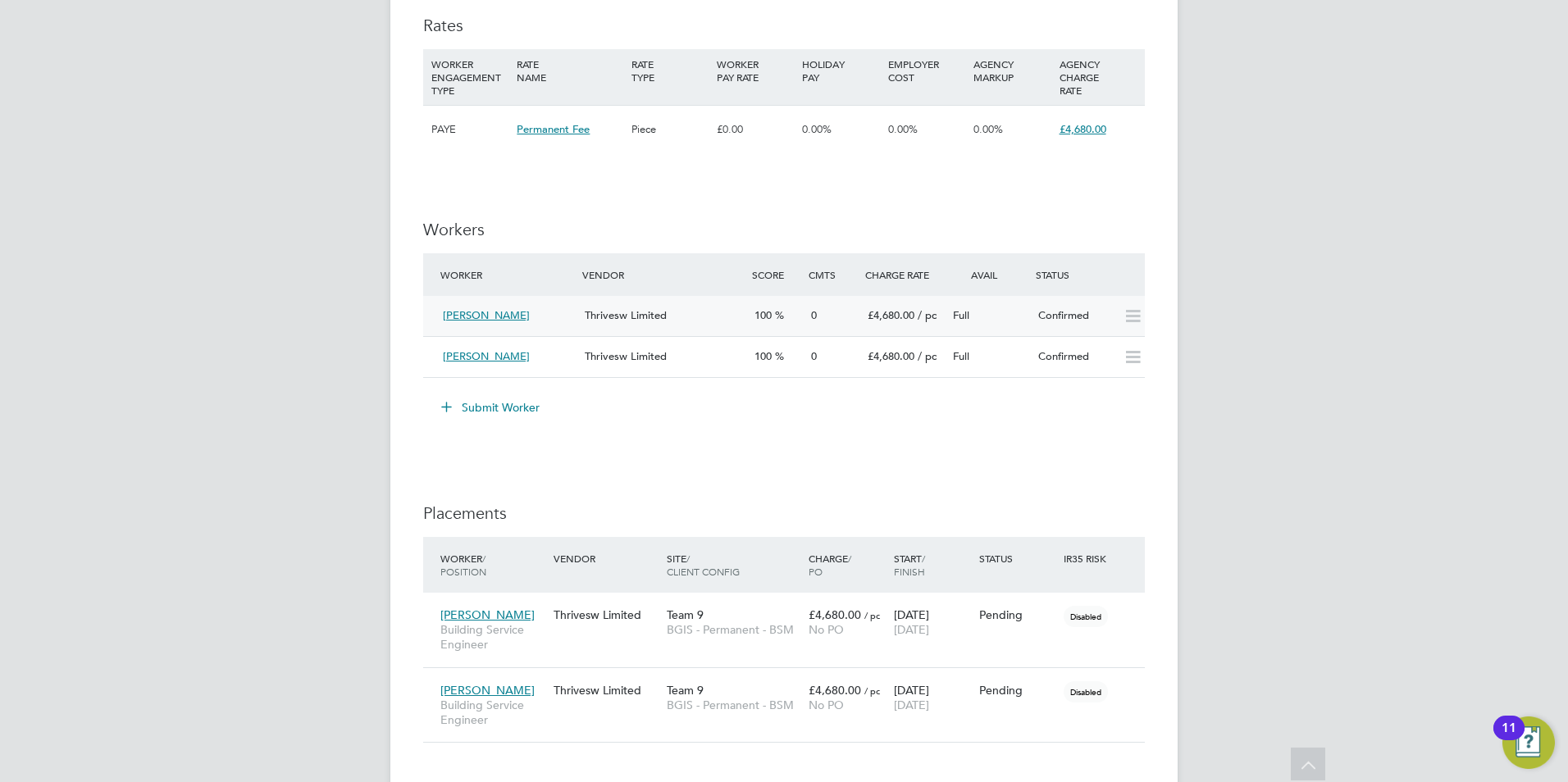
click at [488, 316] on span "[PERSON_NAME]" at bounding box center [486, 316] width 87 height 14
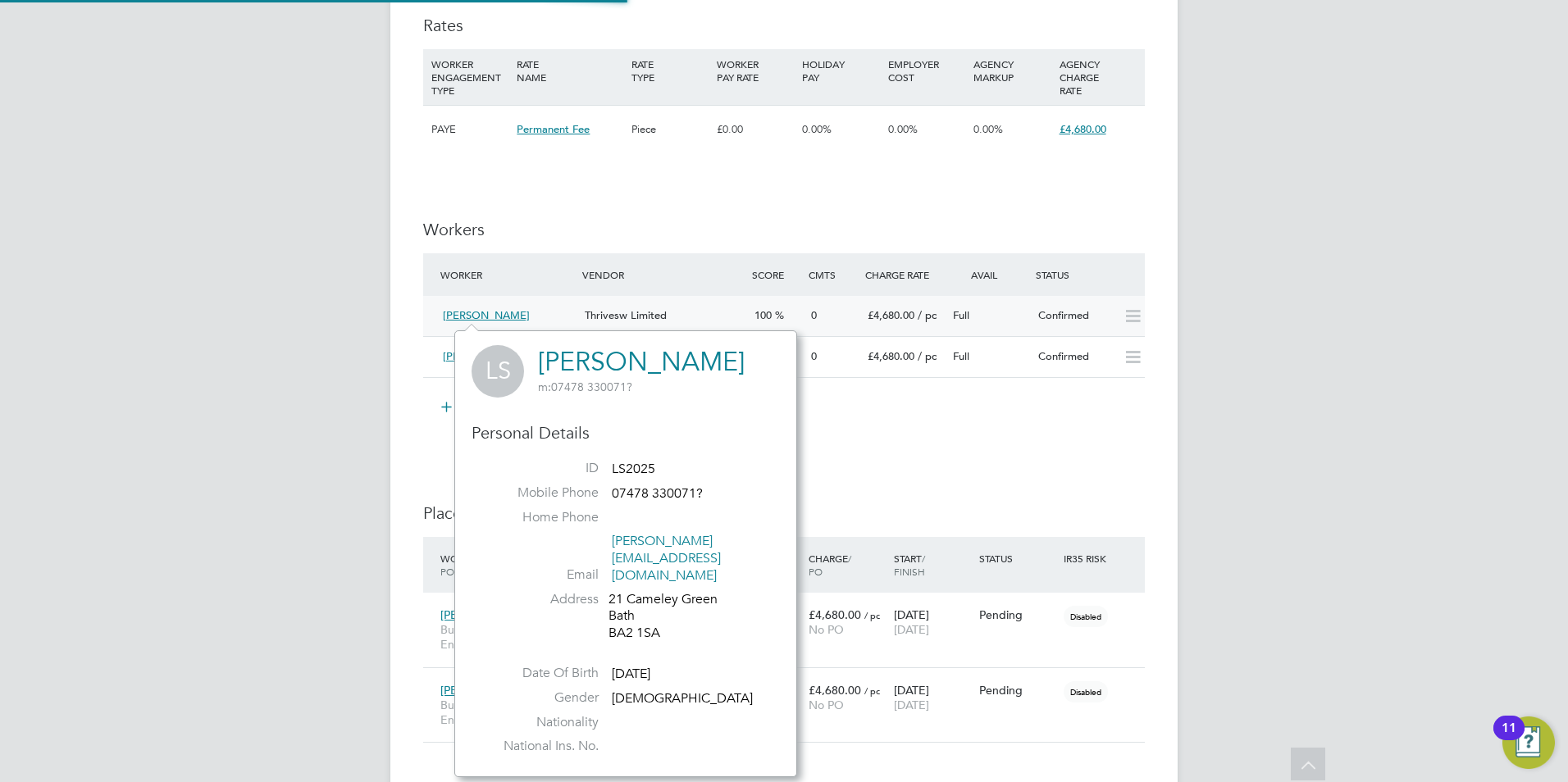
scroll to position [413, 343]
click at [474, 311] on span "[PERSON_NAME]" at bounding box center [486, 316] width 87 height 14
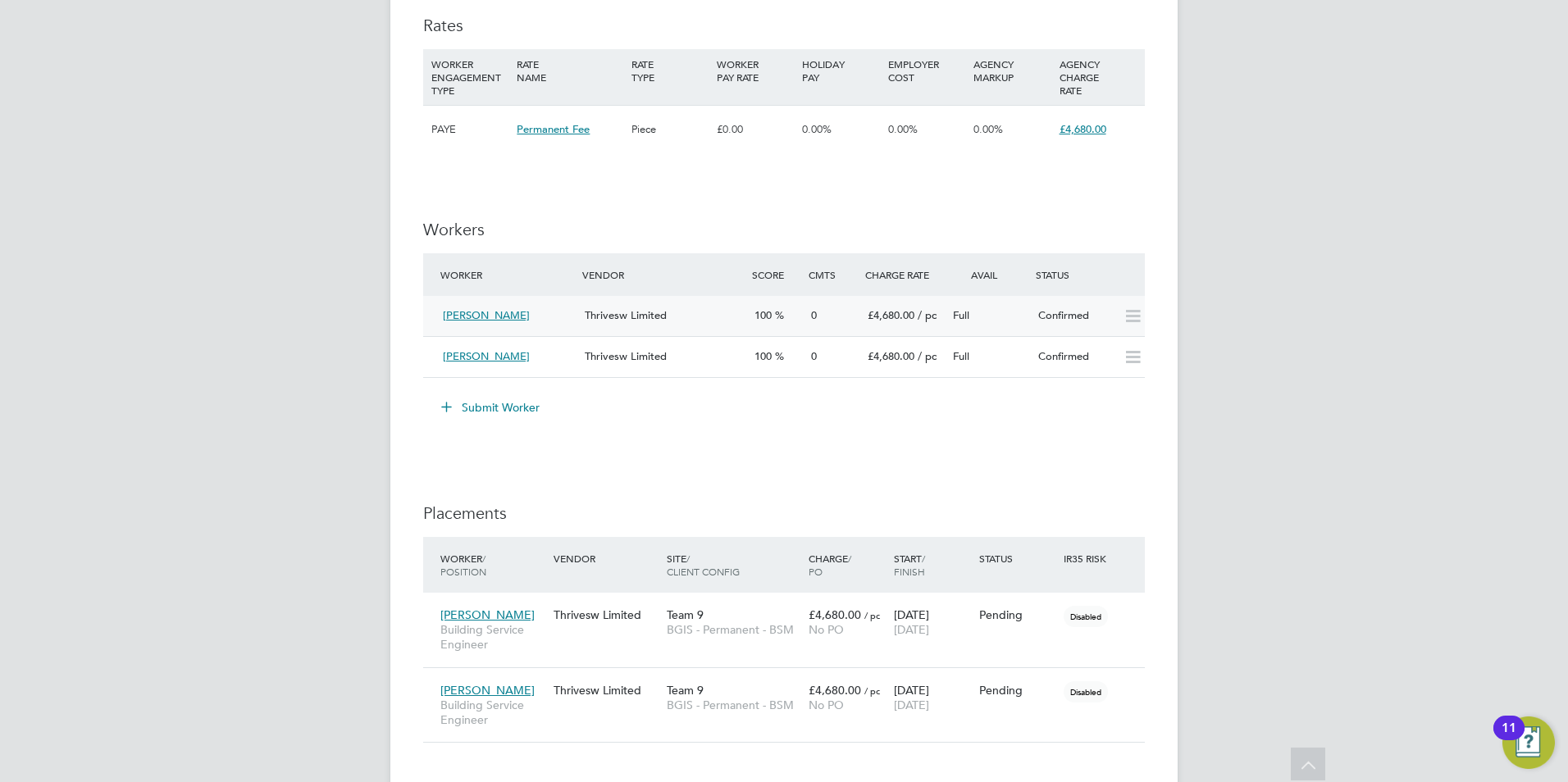
click at [1058, 320] on div "Confirmed" at bounding box center [1074, 316] width 85 height 27
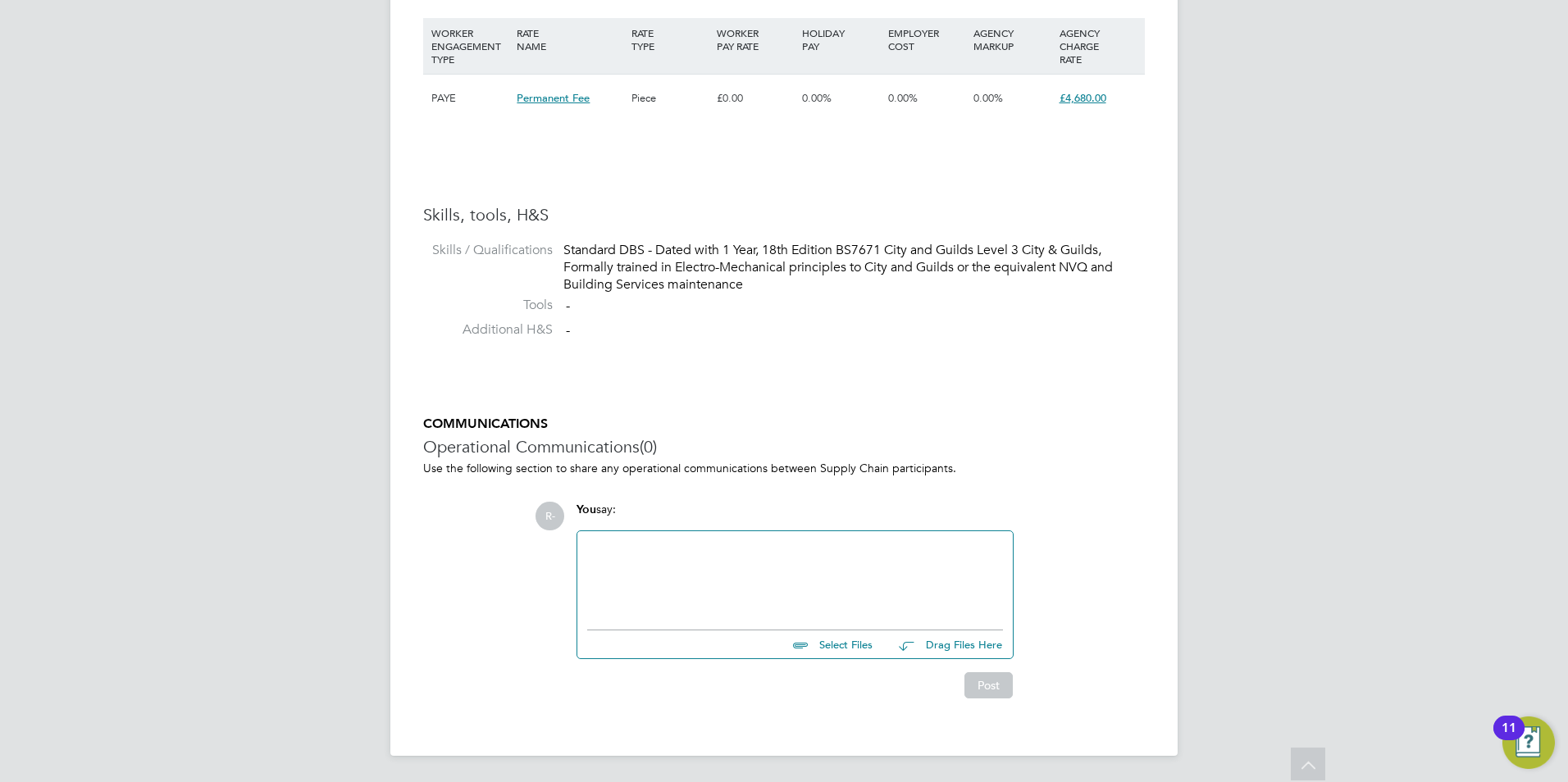
click at [837, 642] on input "file" at bounding box center [880, 642] width 246 height 23
click at [837, 650] on input "file" at bounding box center [880, 642] width 246 height 23
type input "C:\fakepath\Leo Sherman.docx"
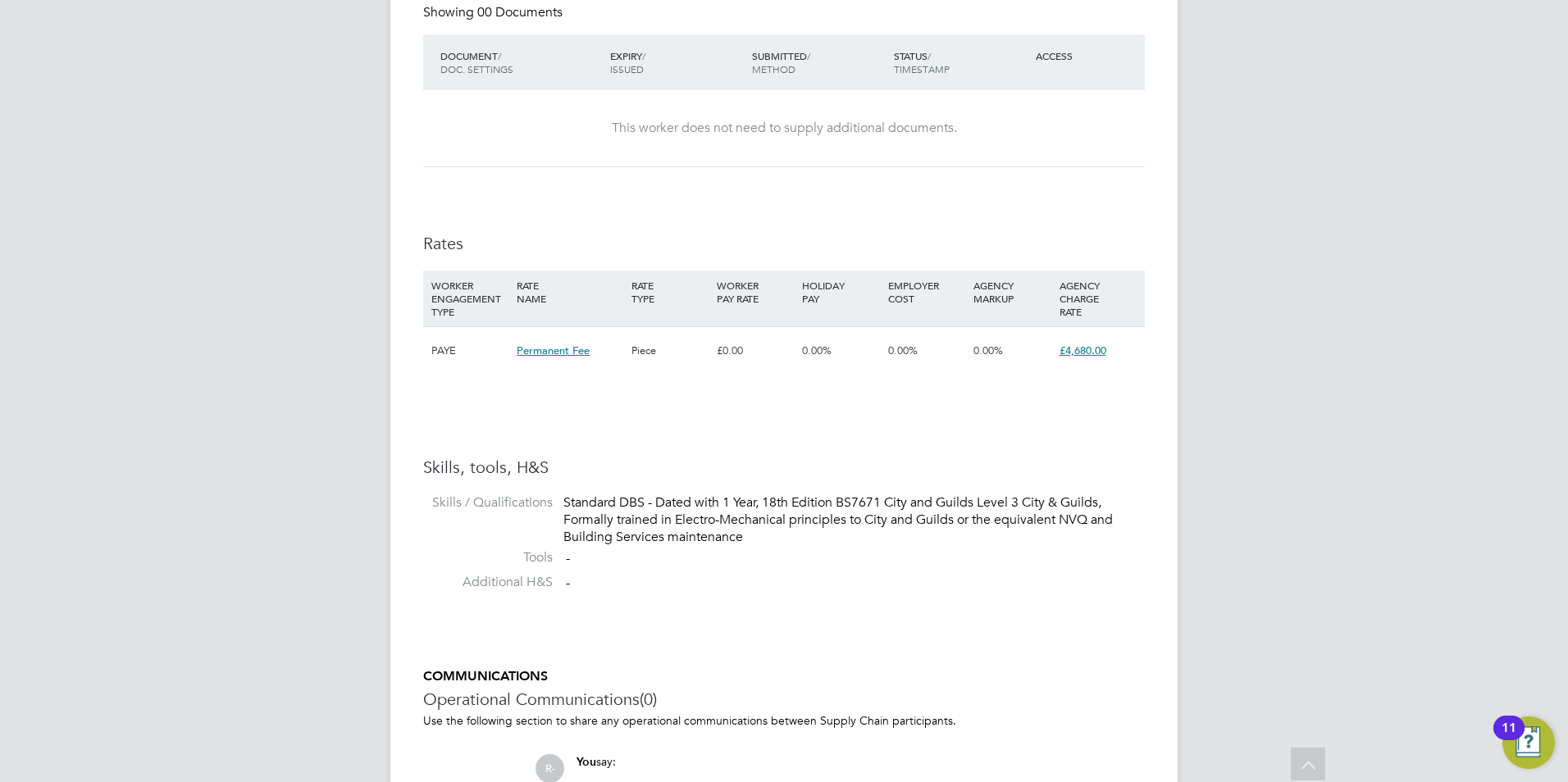
scroll to position [2037, 0]
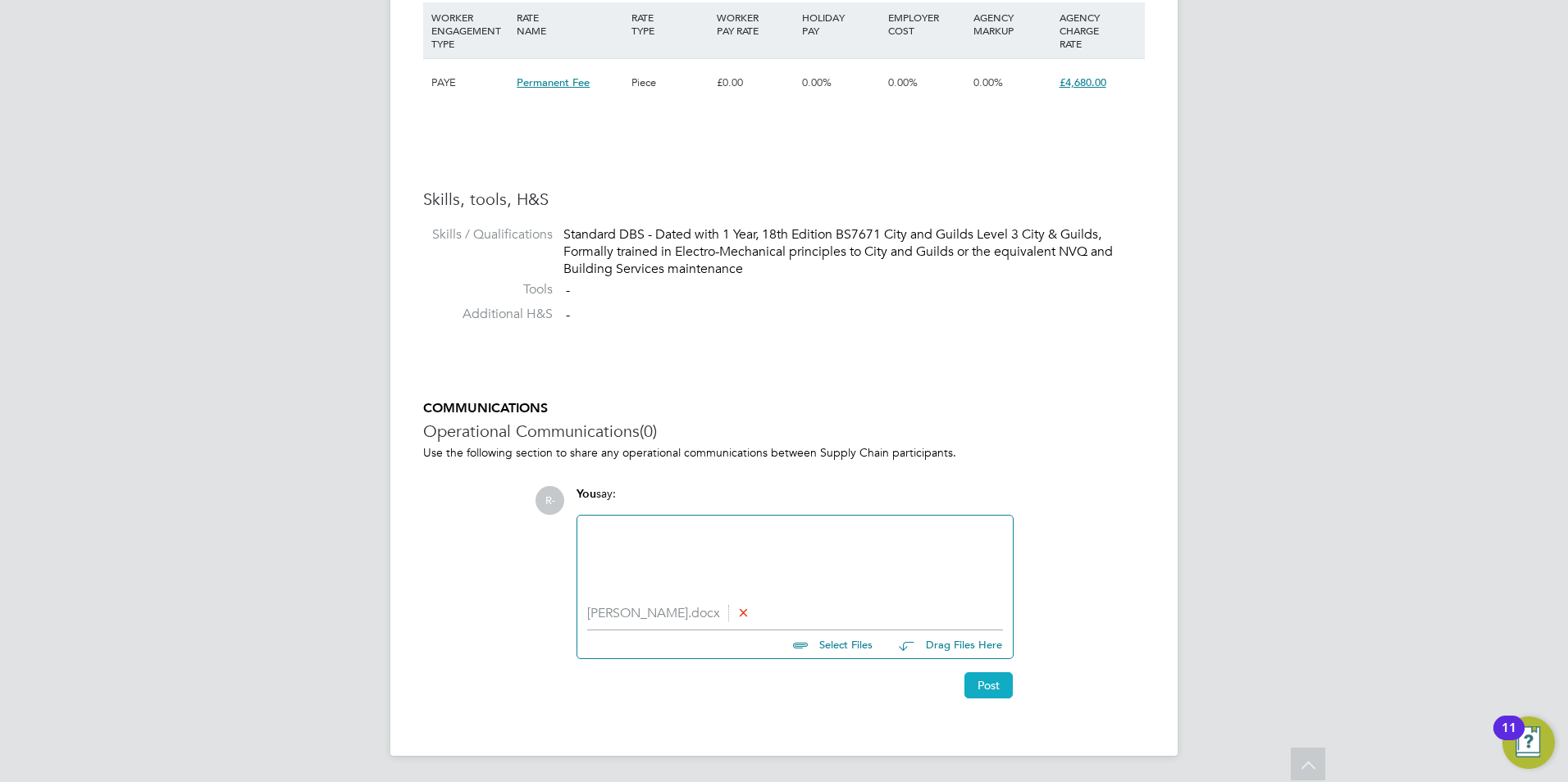
click at [981, 685] on button "Post" at bounding box center [988, 686] width 48 height 26
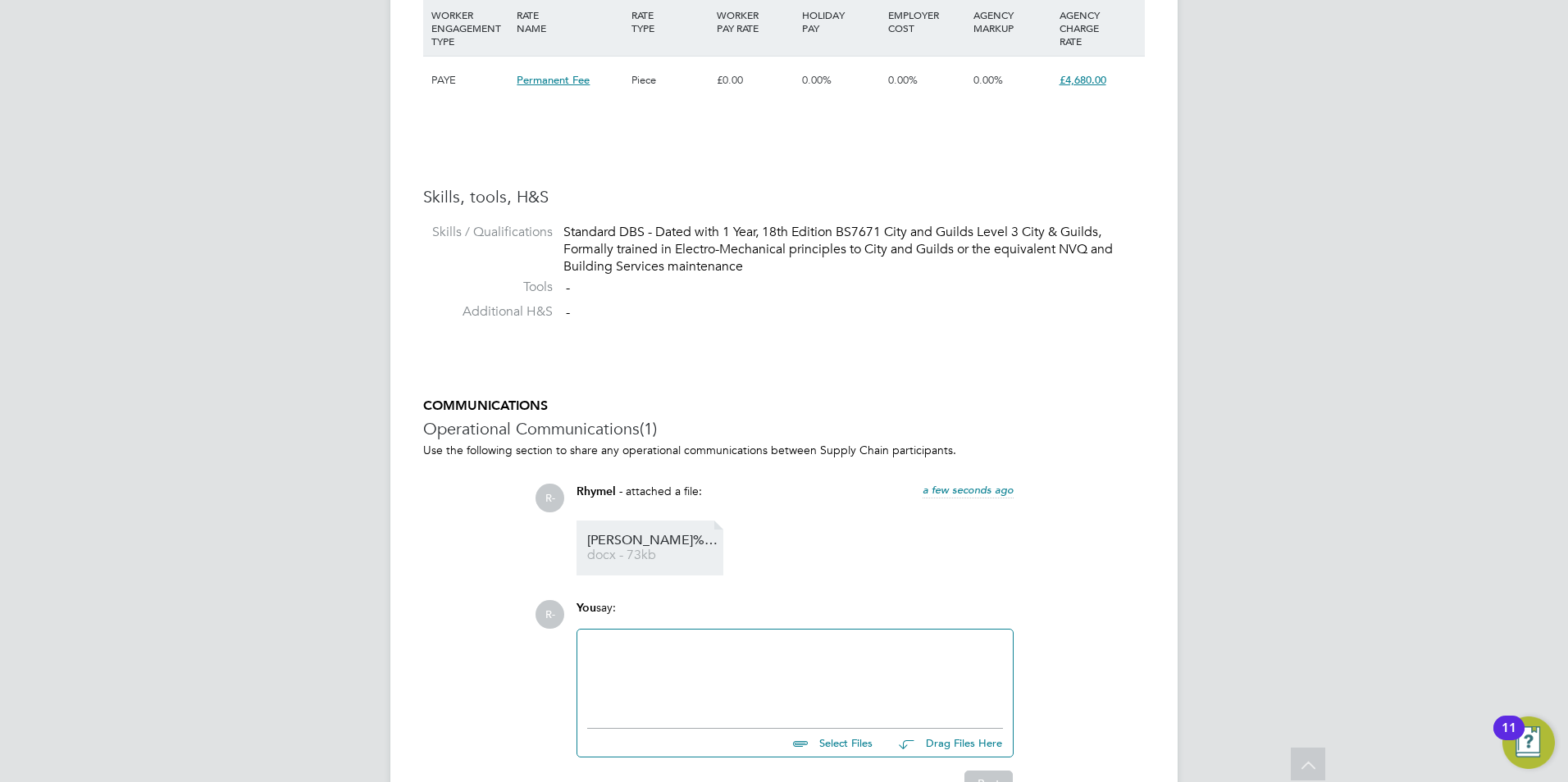
click at [629, 546] on span "Leo%20Sherman" at bounding box center [653, 541] width 132 height 12
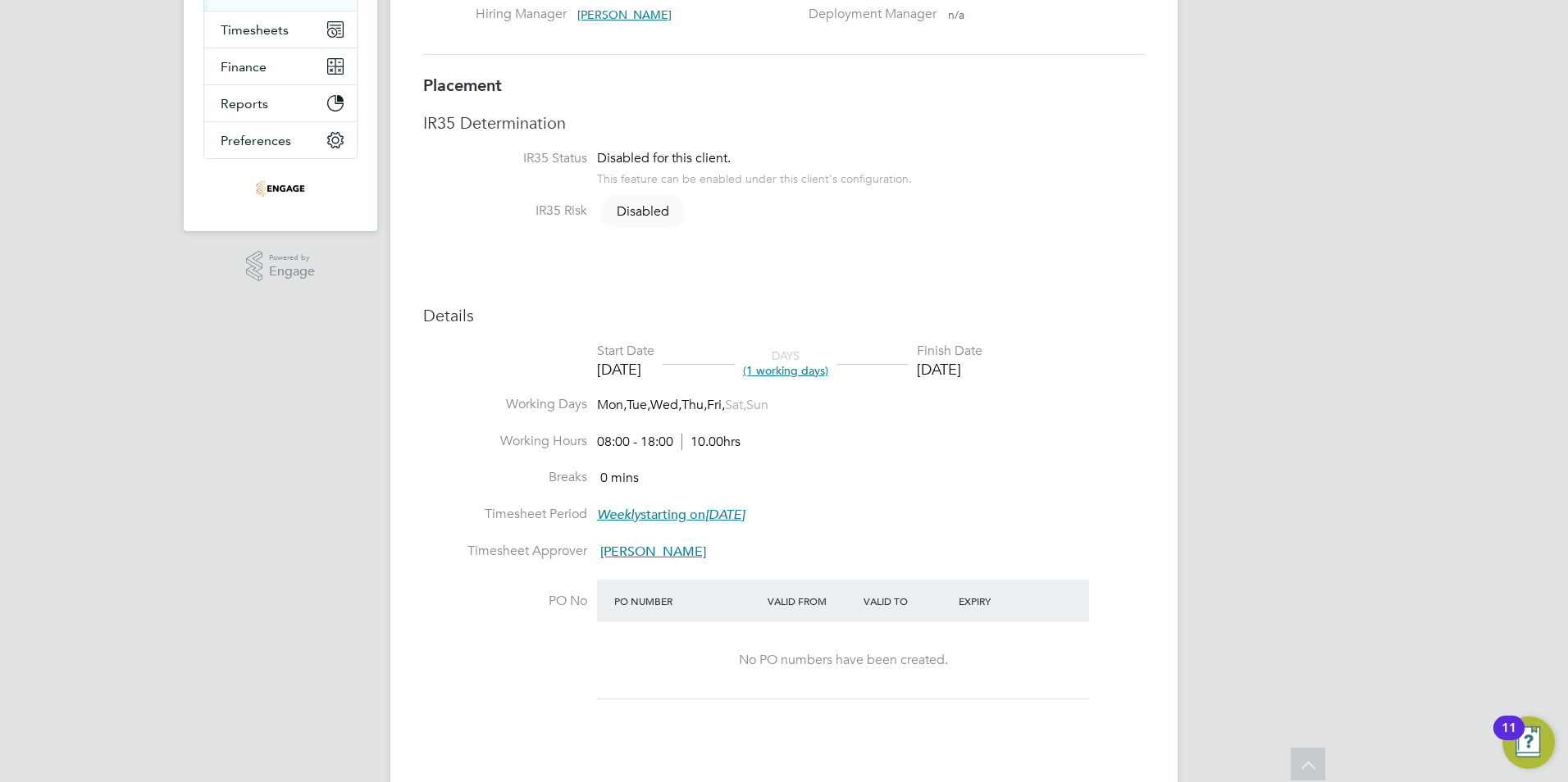
scroll to position [0, 0]
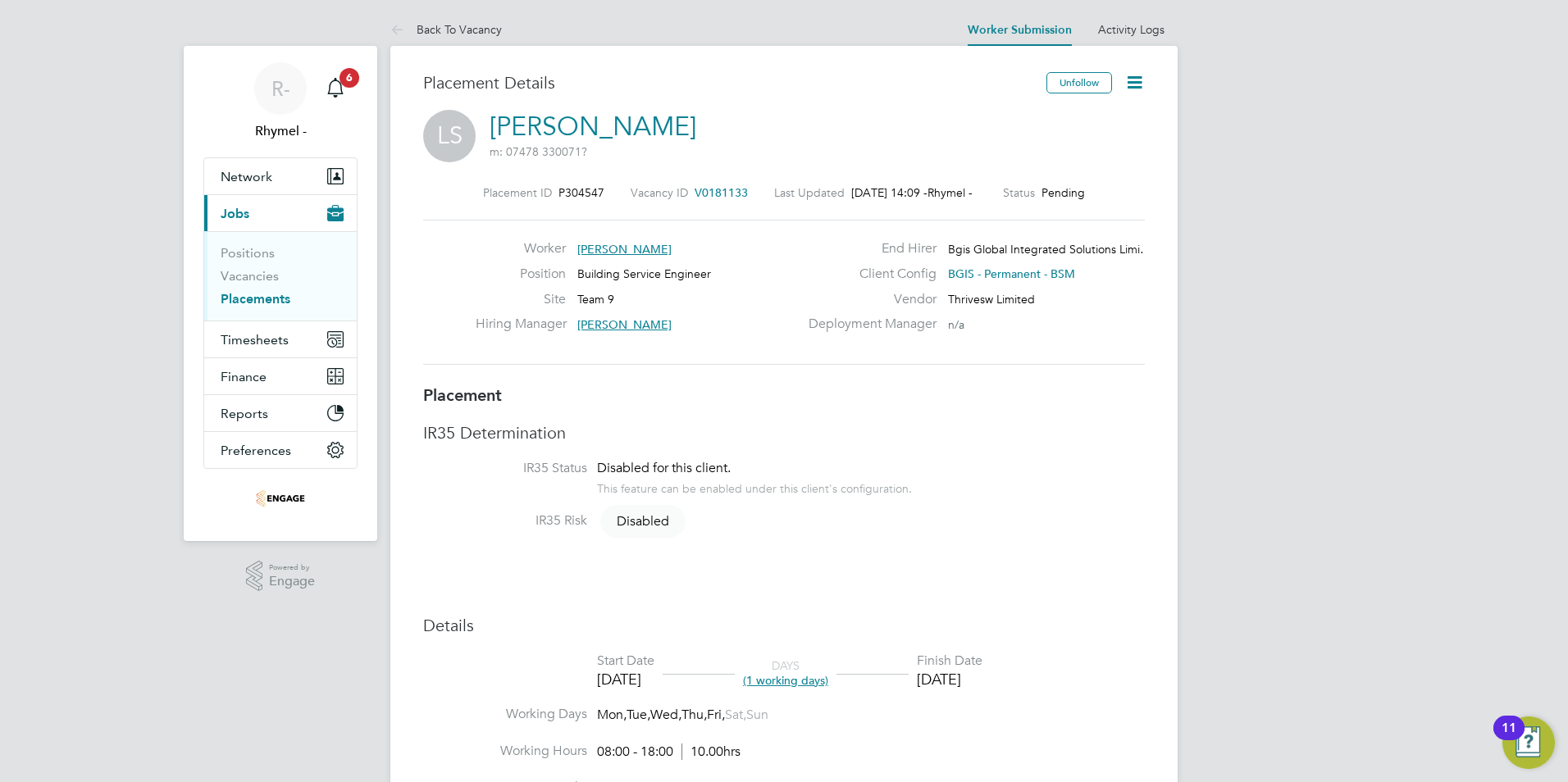
click at [253, 292] on link "Placements" at bounding box center [256, 299] width 70 height 16
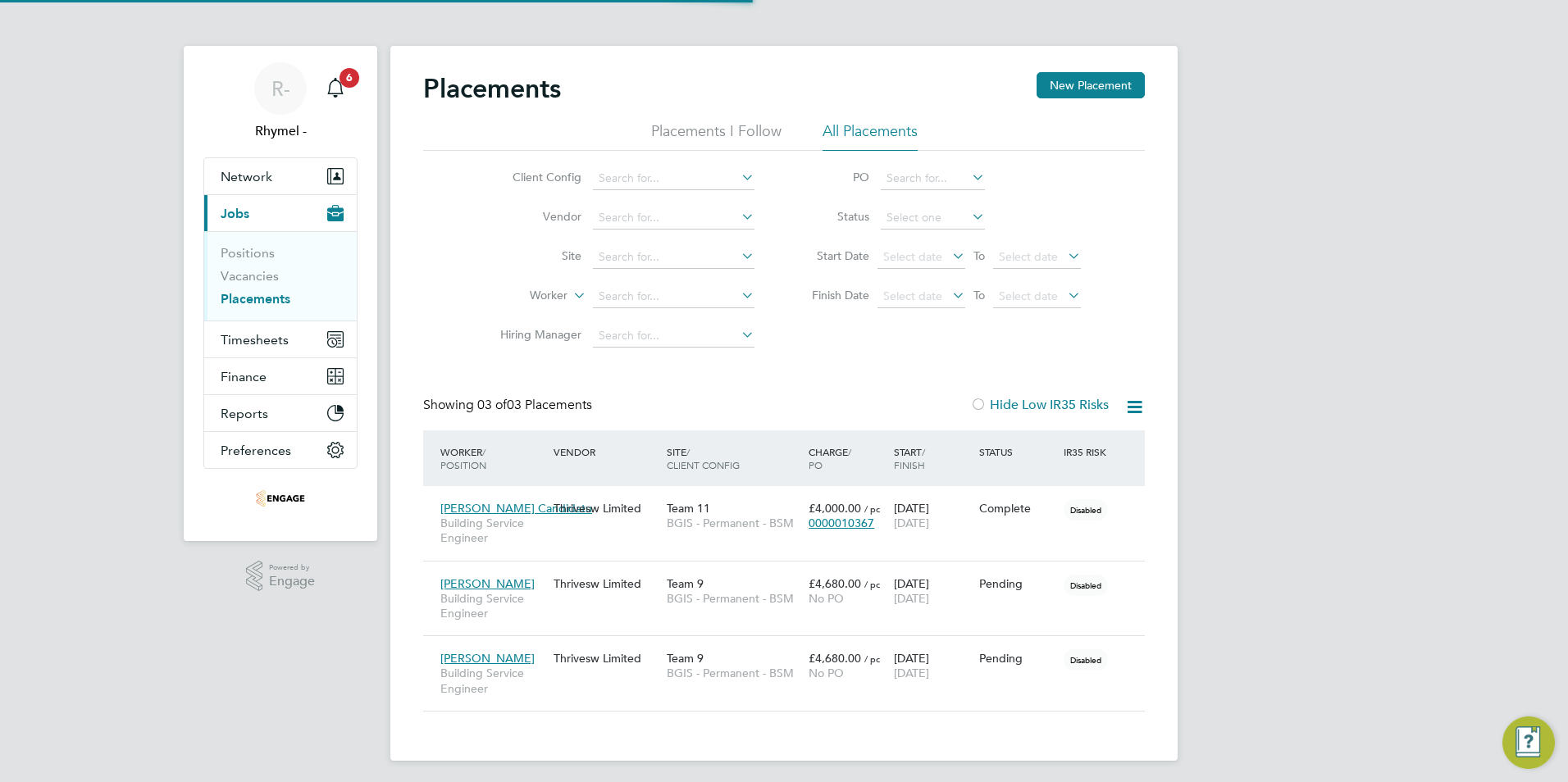
scroll to position [47, 143]
click at [462, 582] on span "[PERSON_NAME]" at bounding box center [488, 584] width 95 height 15
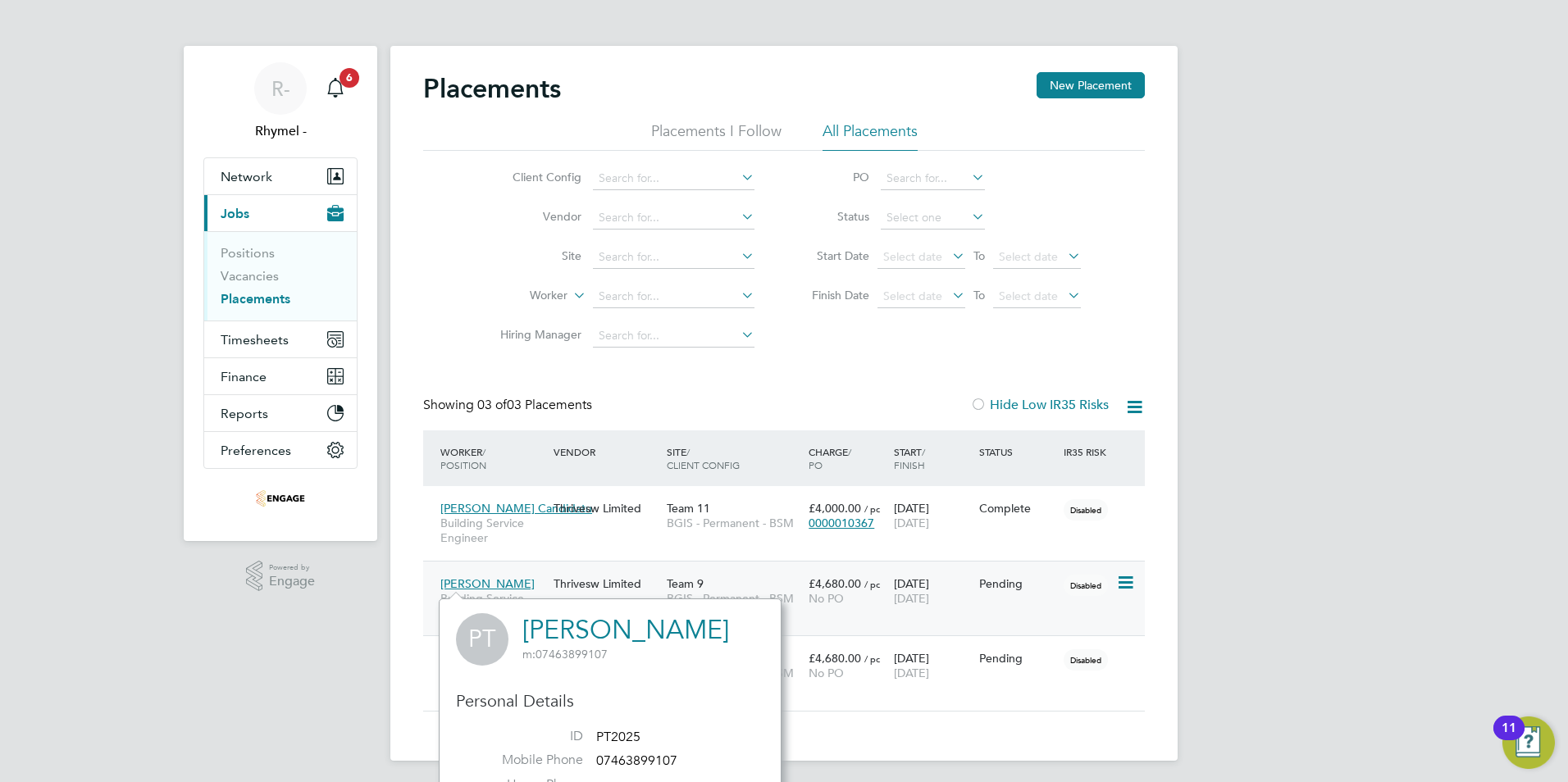
click at [460, 585] on span "[PERSON_NAME]" at bounding box center [488, 584] width 95 height 15
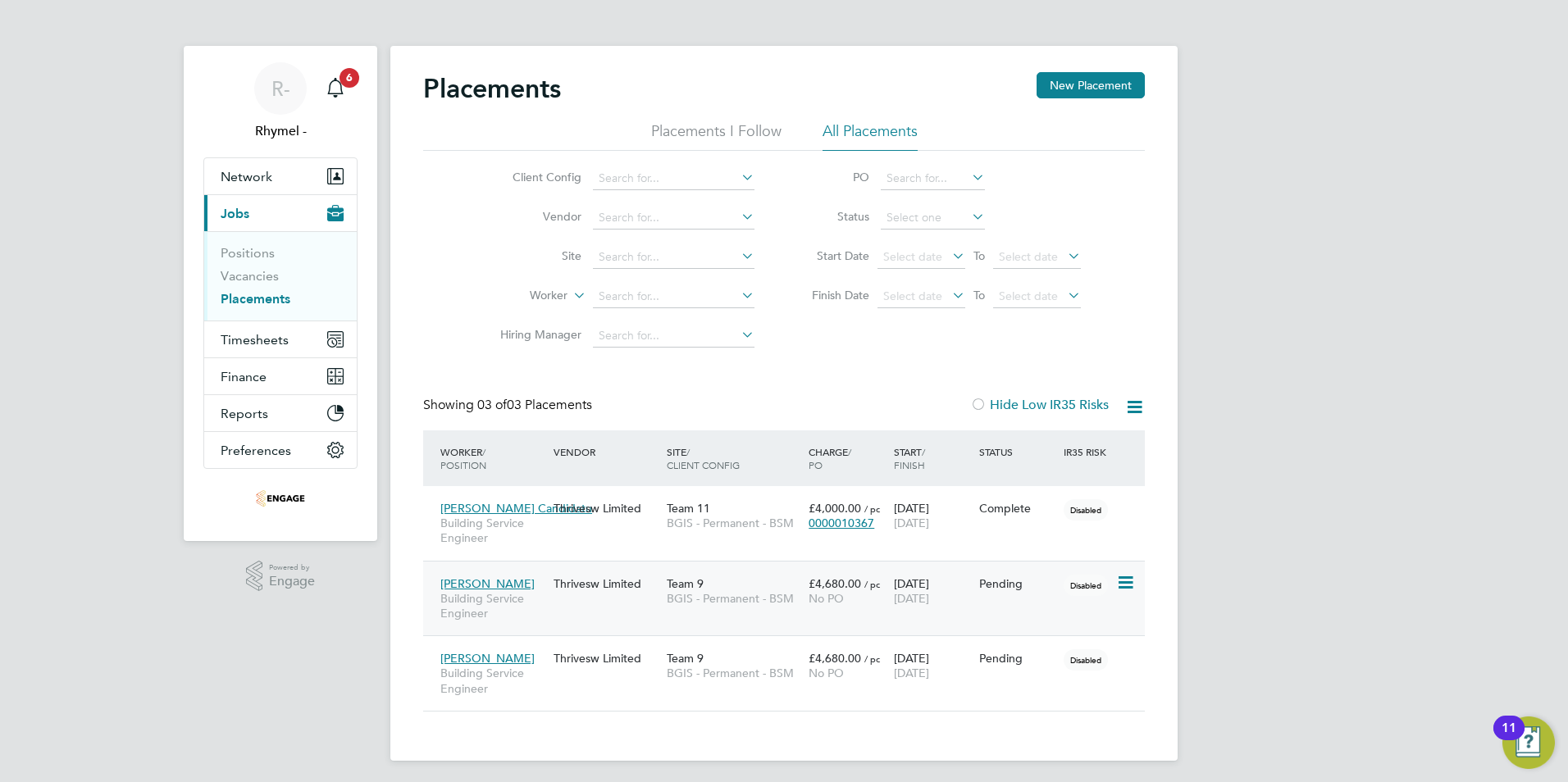
click at [460, 585] on span "[PERSON_NAME]" at bounding box center [488, 584] width 95 height 15
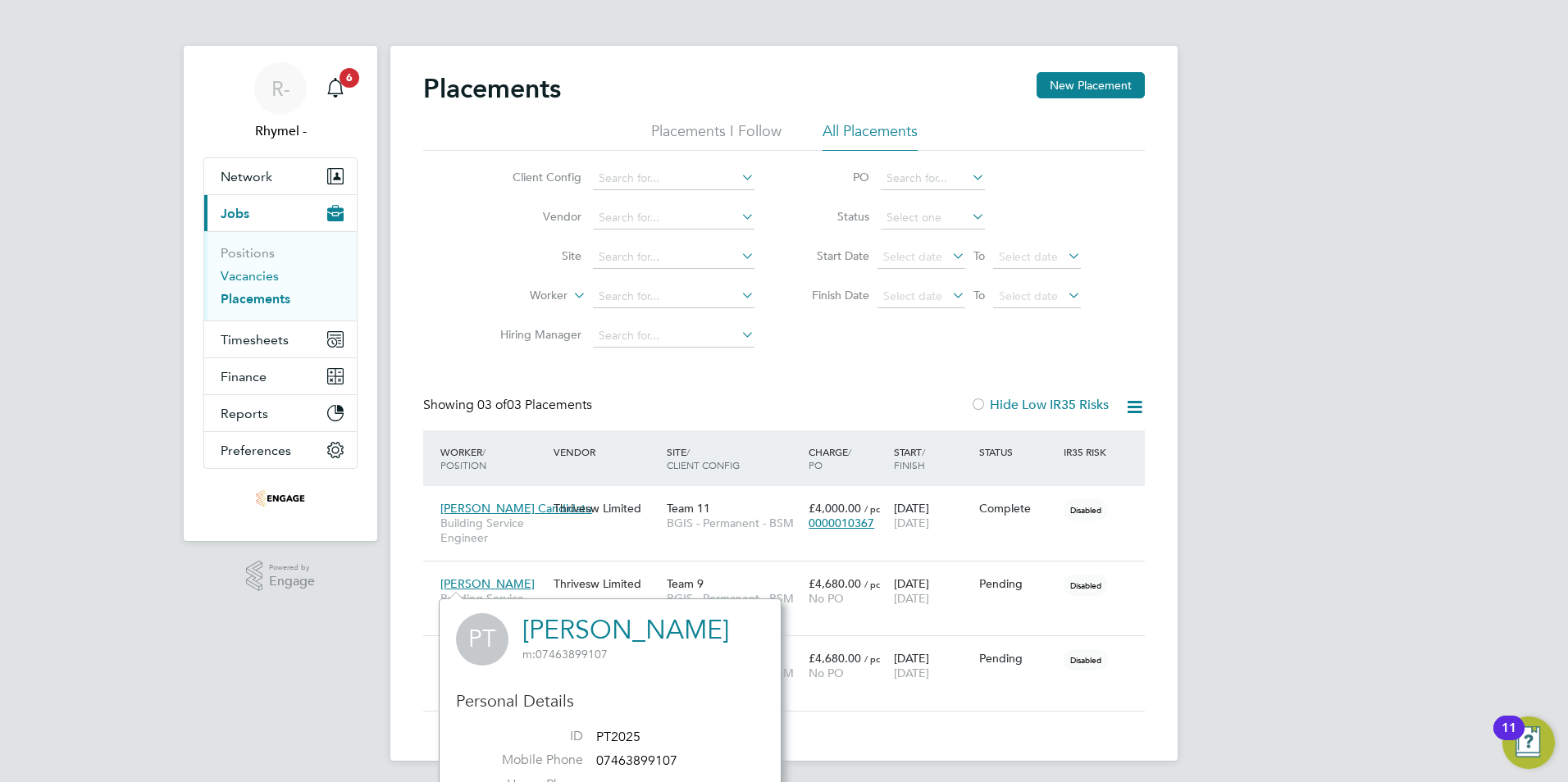
click at [256, 274] on link "Vacancies" at bounding box center [250, 276] width 58 height 16
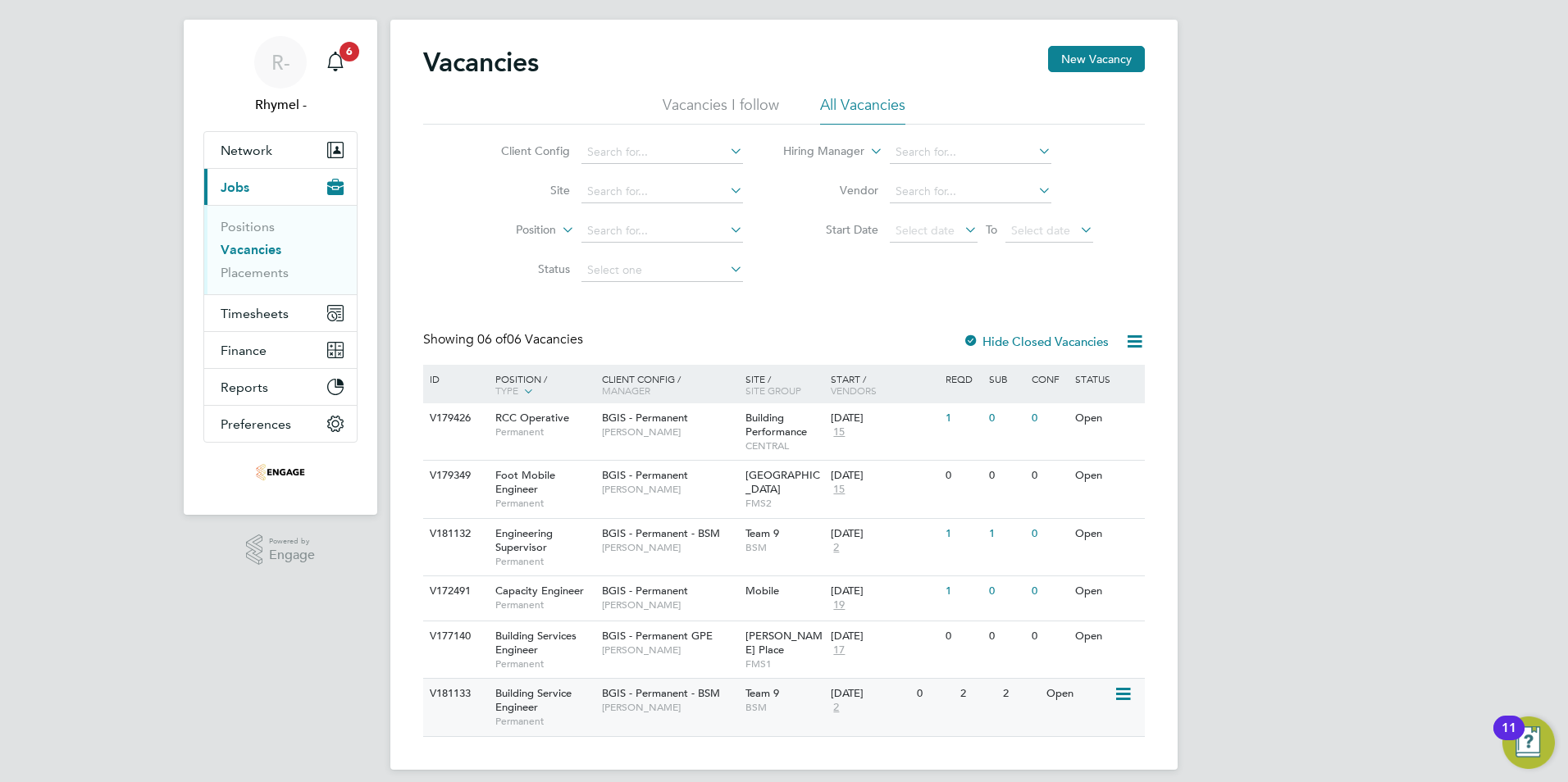
scroll to position [40, 0]
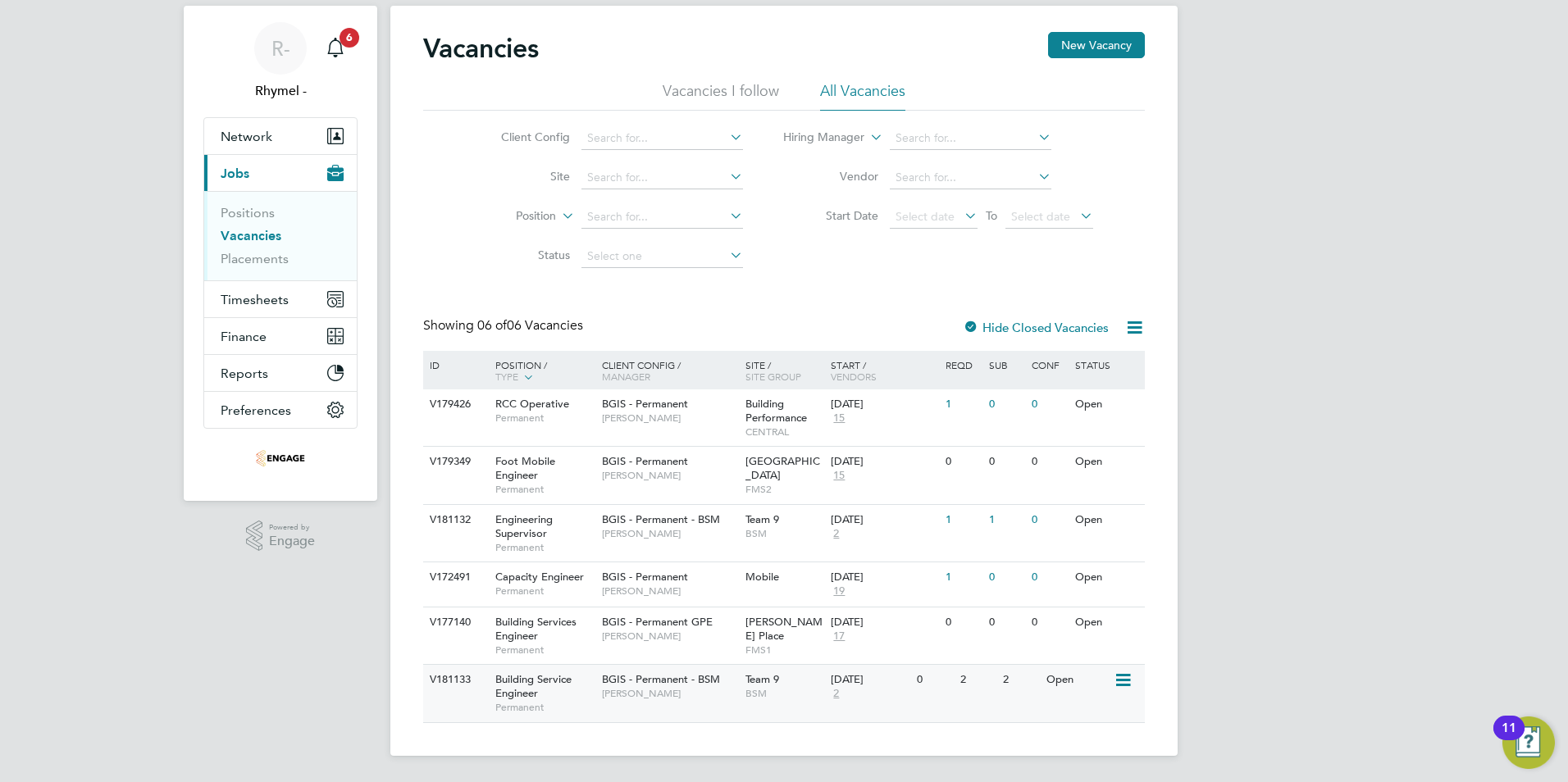
click at [525, 686] on span "Building Service Engineer" at bounding box center [533, 686] width 76 height 28
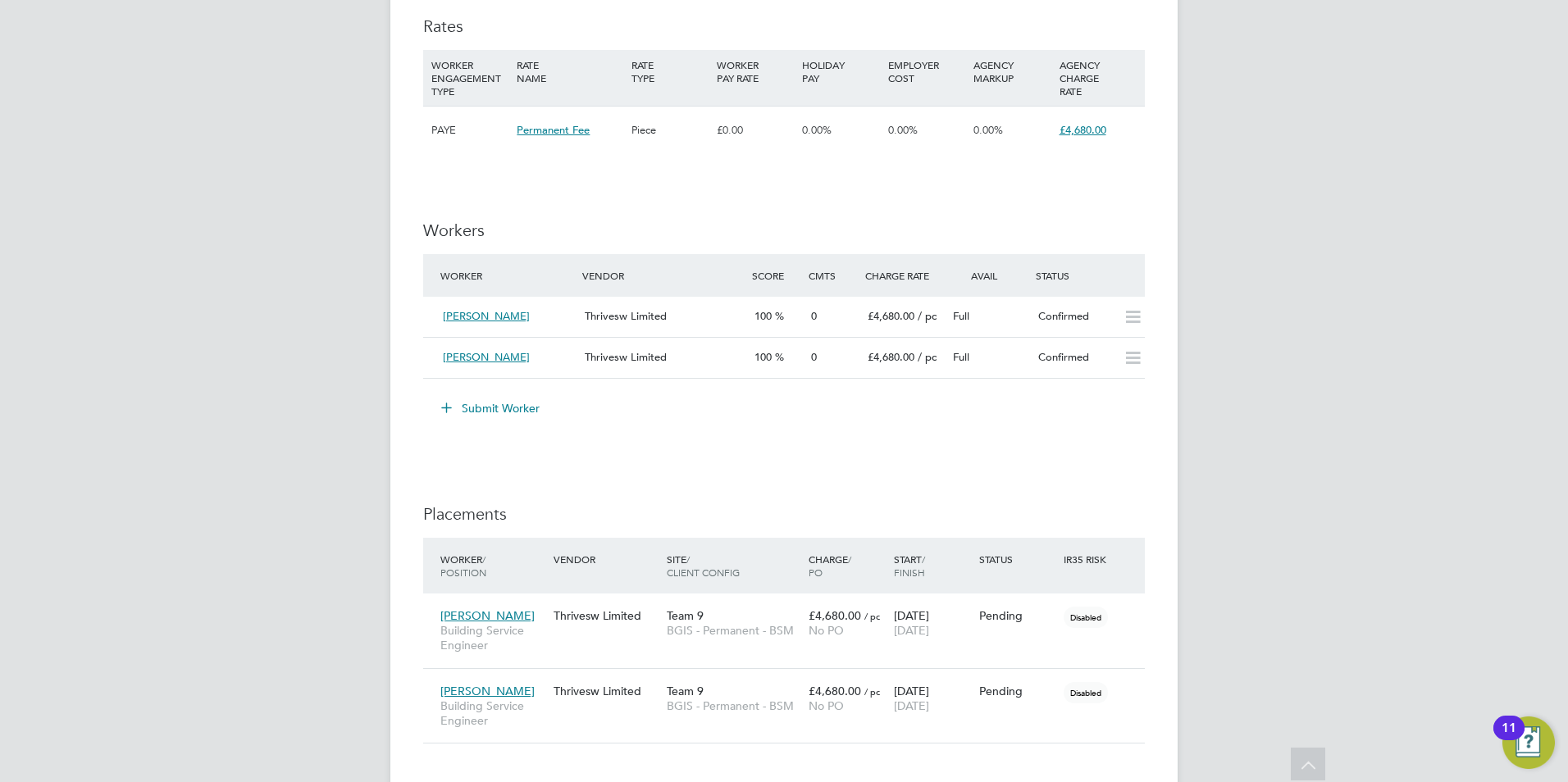
scroll to position [1968, 0]
click at [468, 352] on span "Paul Tait" at bounding box center [486, 356] width 87 height 14
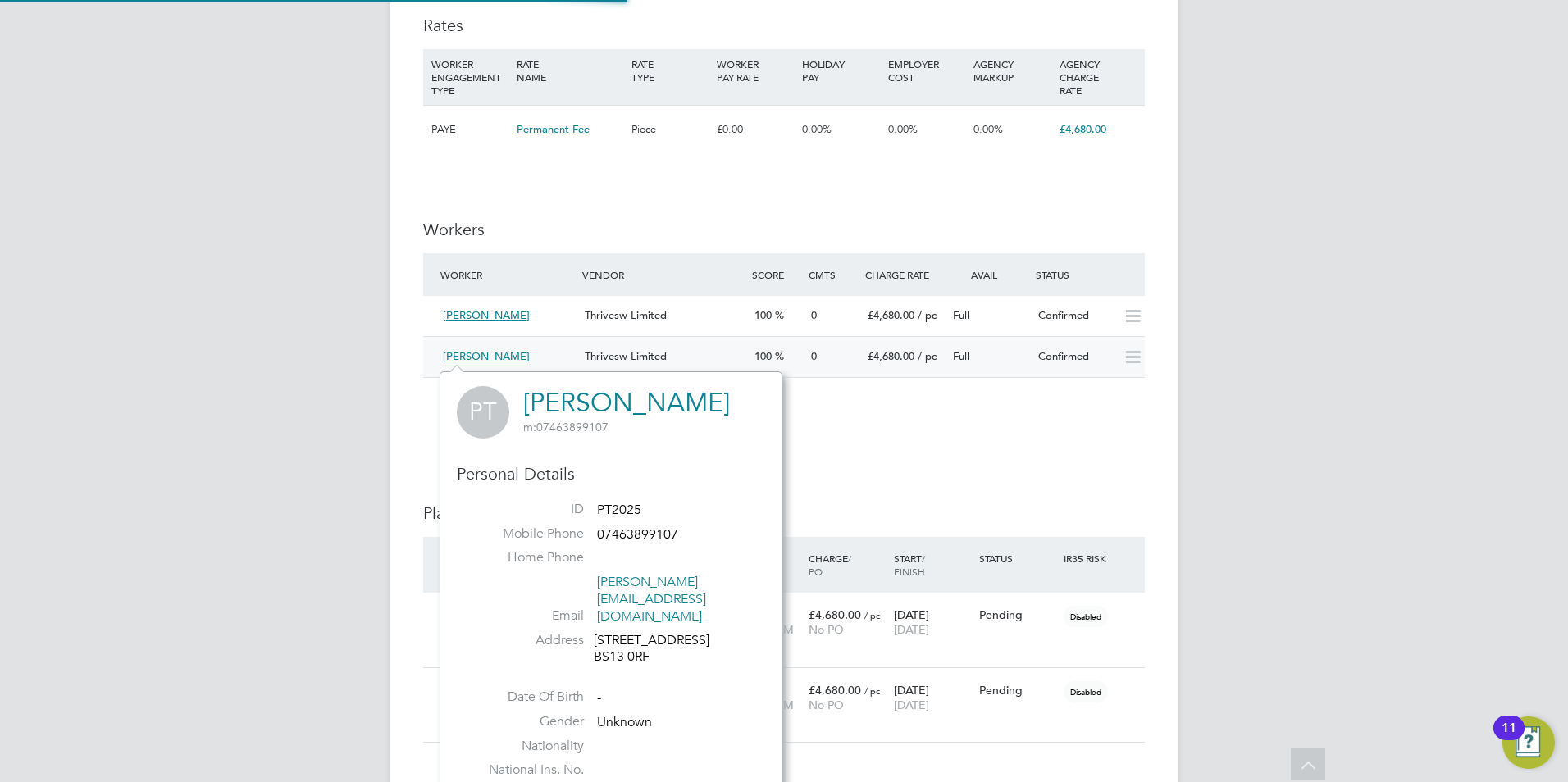
scroll to position [396, 343]
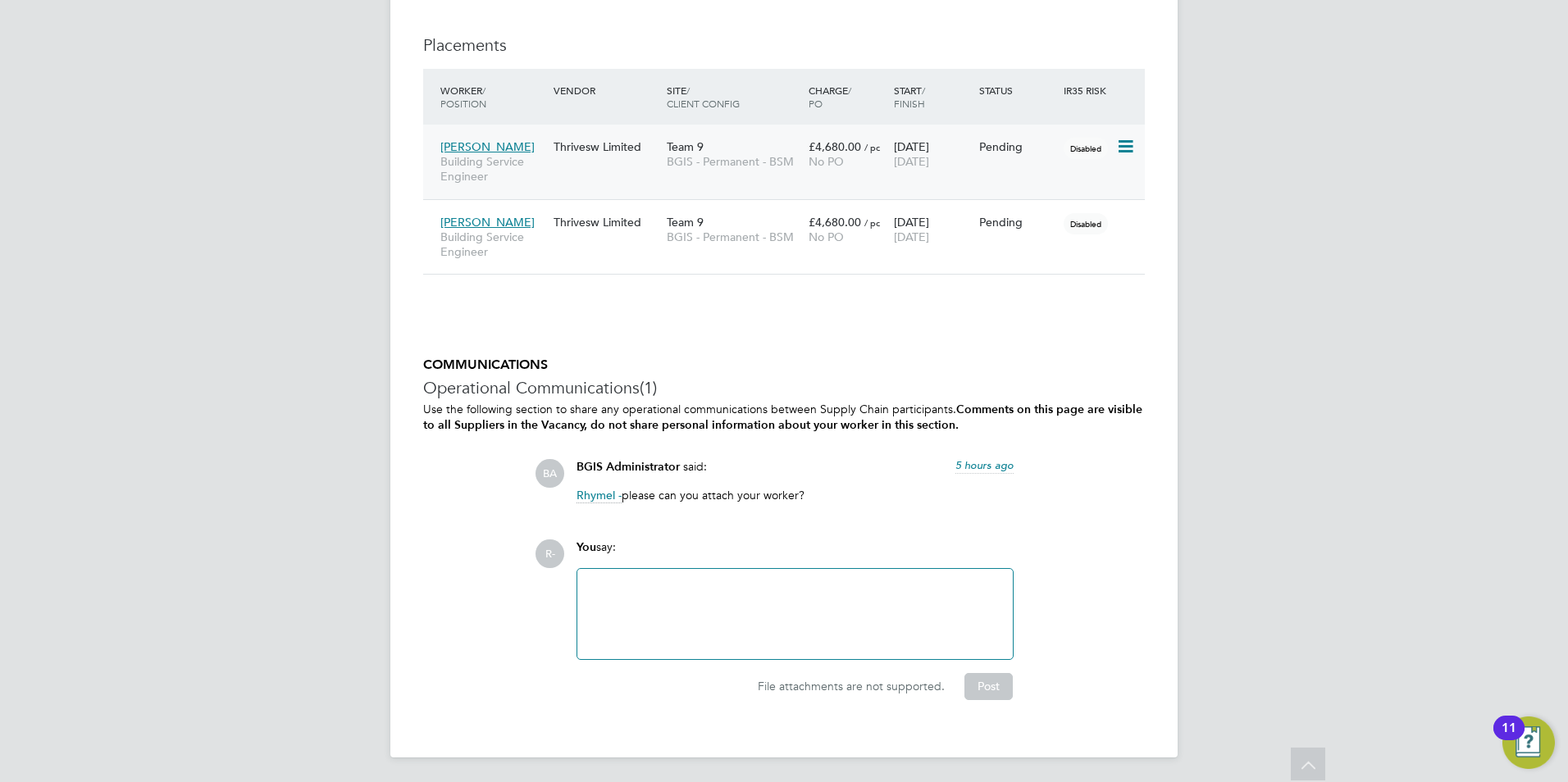
click at [474, 142] on span "Paul Tait" at bounding box center [488, 146] width 95 height 15
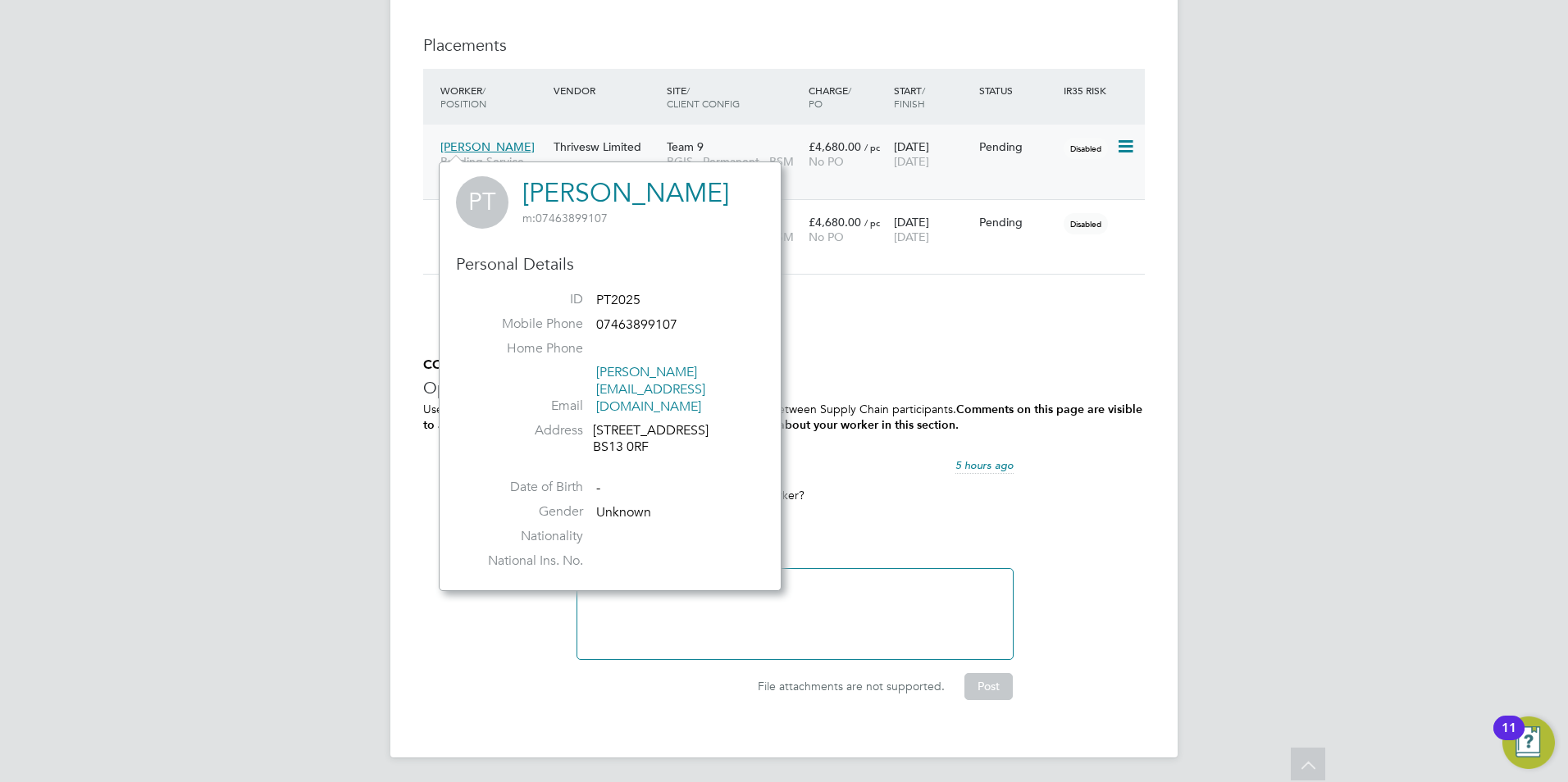
click at [467, 153] on div "Paul Tait Building Service Engineer" at bounding box center [493, 162] width 113 height 61
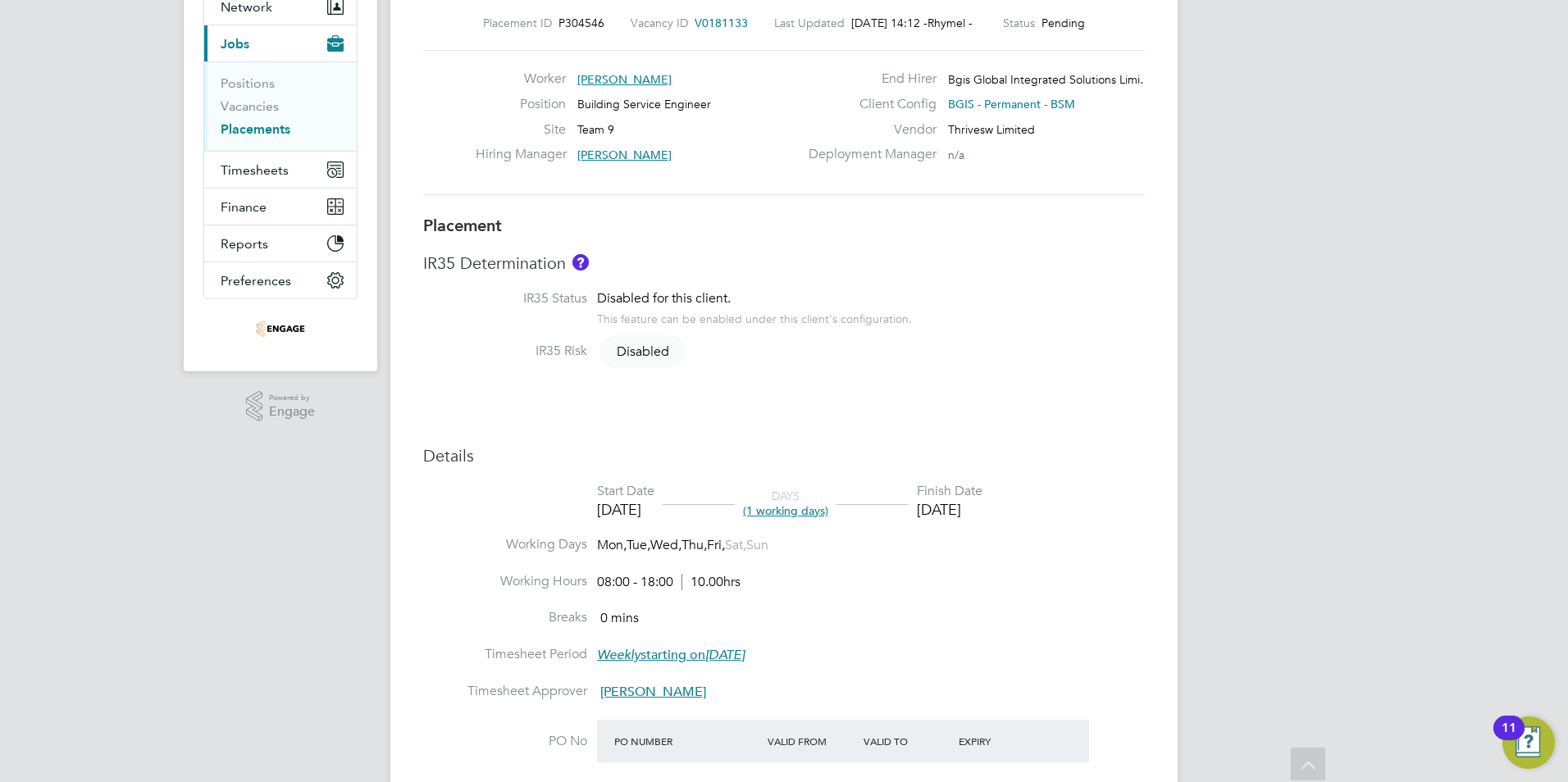
scroll to position [53, 0]
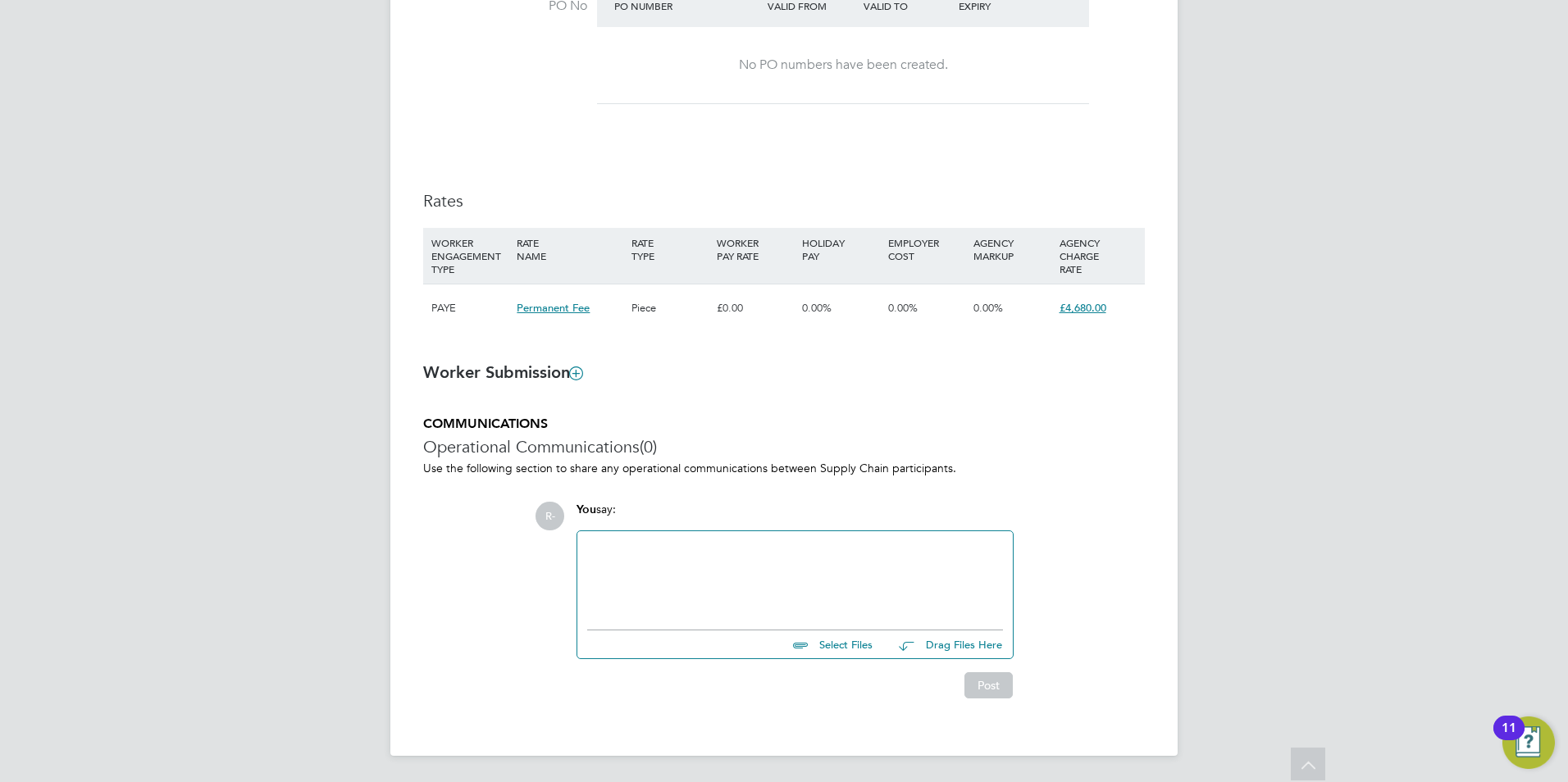
click at [842, 647] on input "file" at bounding box center [880, 642] width 246 height 23
type input "C:\fakepath\Paul Tait.docx"
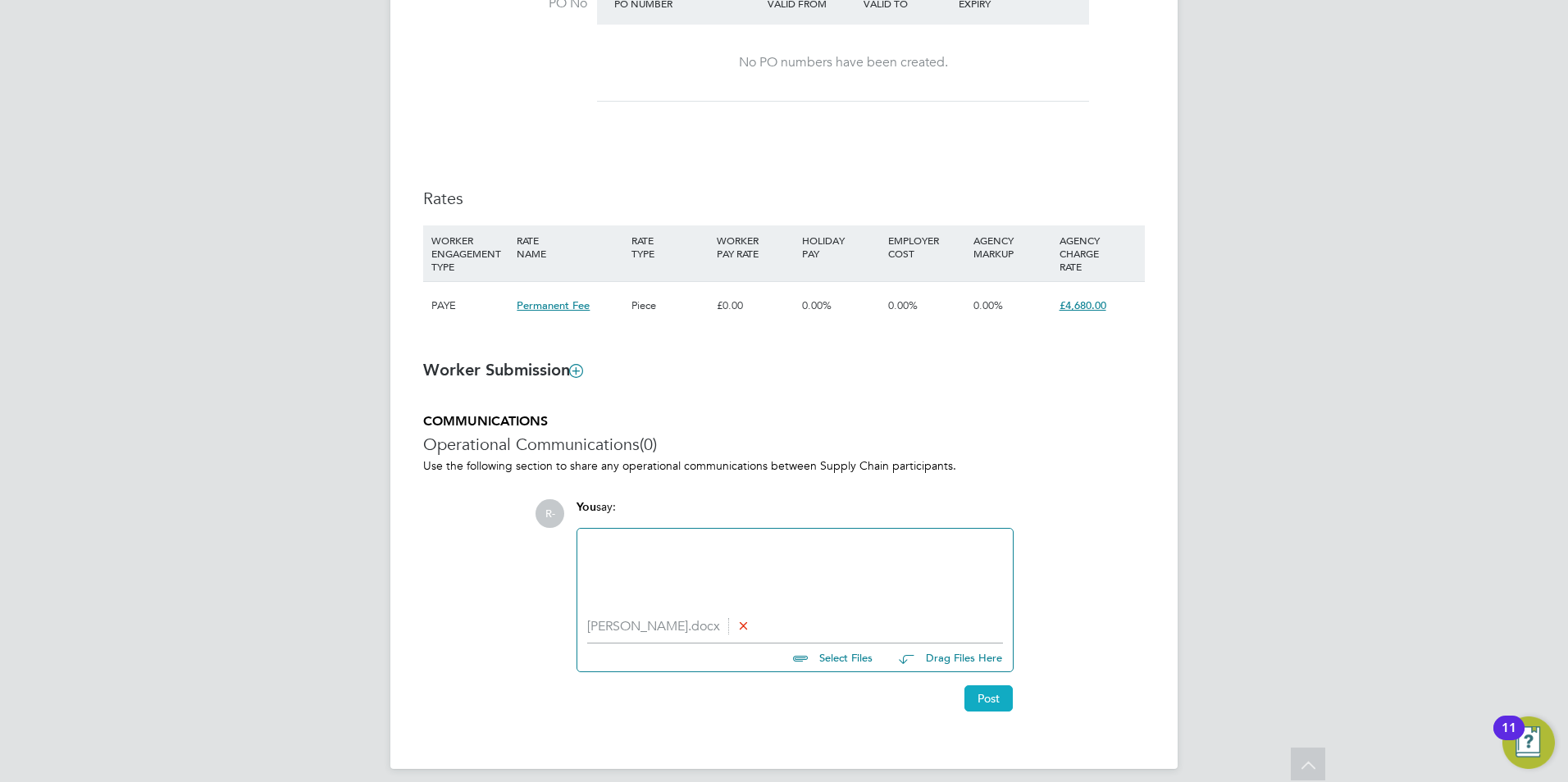
click at [994, 704] on button "Post" at bounding box center [988, 699] width 48 height 26
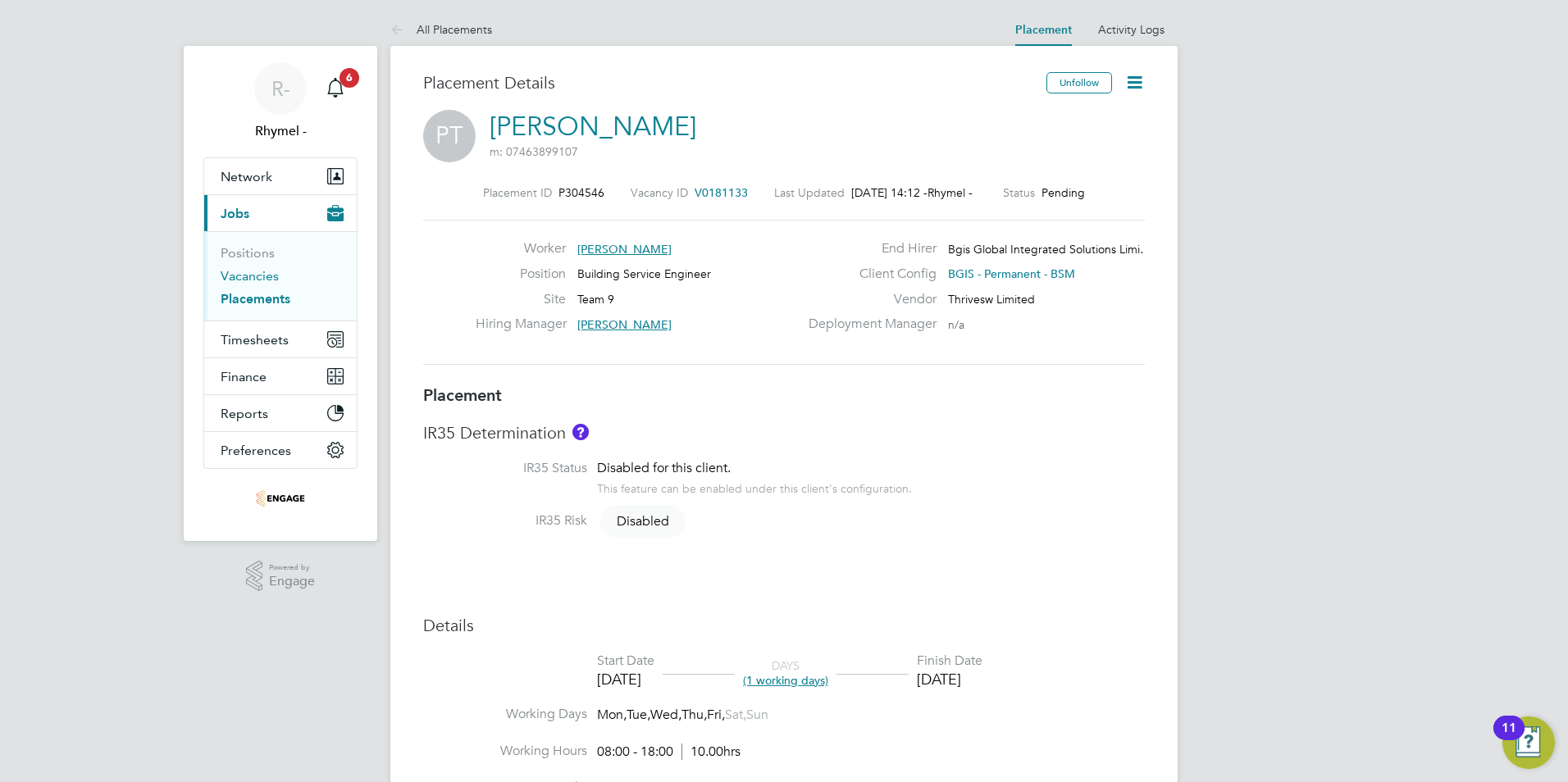
click at [253, 268] on link "Vacancies" at bounding box center [250, 276] width 58 height 16
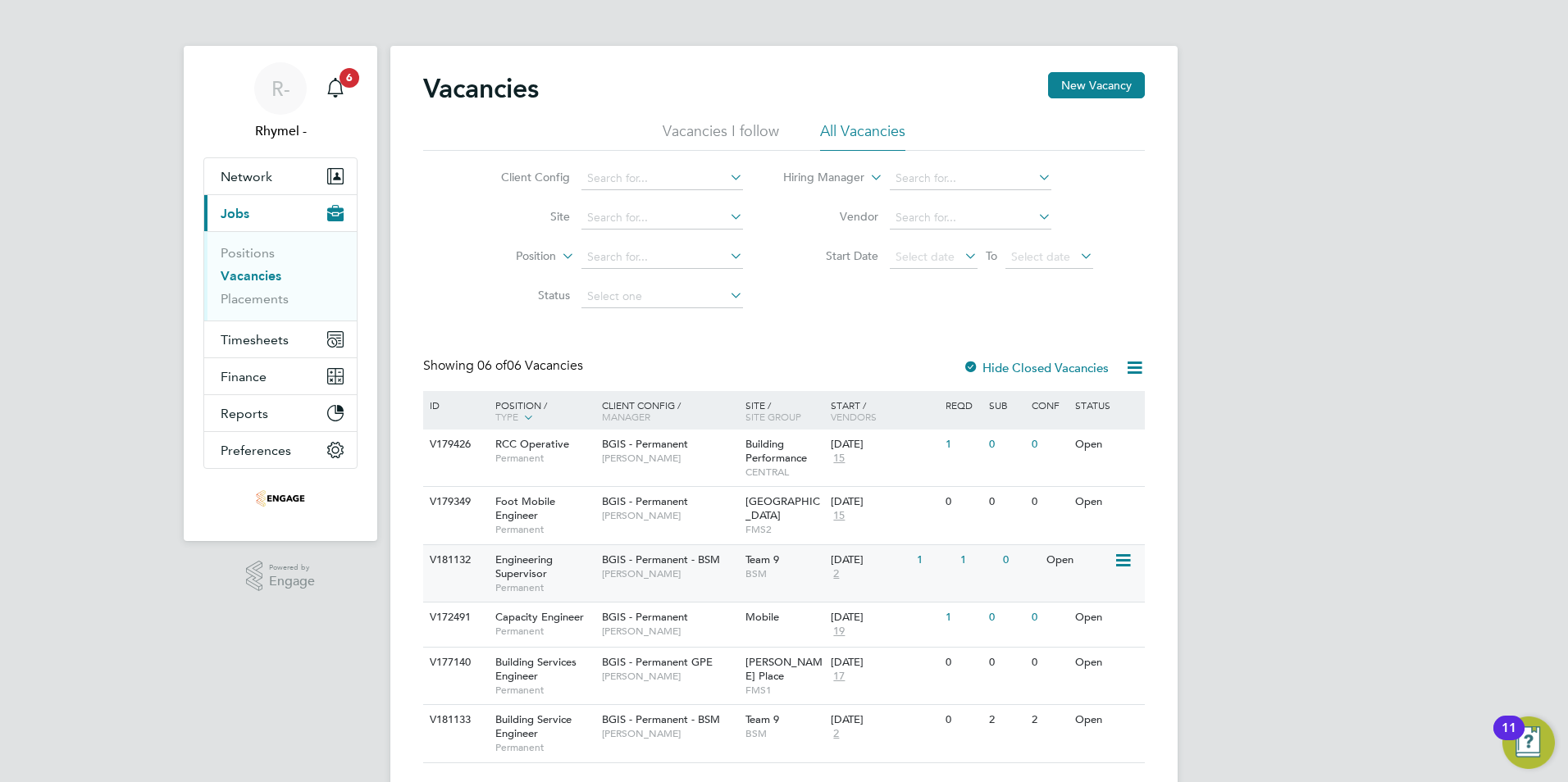
click at [507, 563] on span "Engineering Supervisor" at bounding box center [524, 566] width 57 height 28
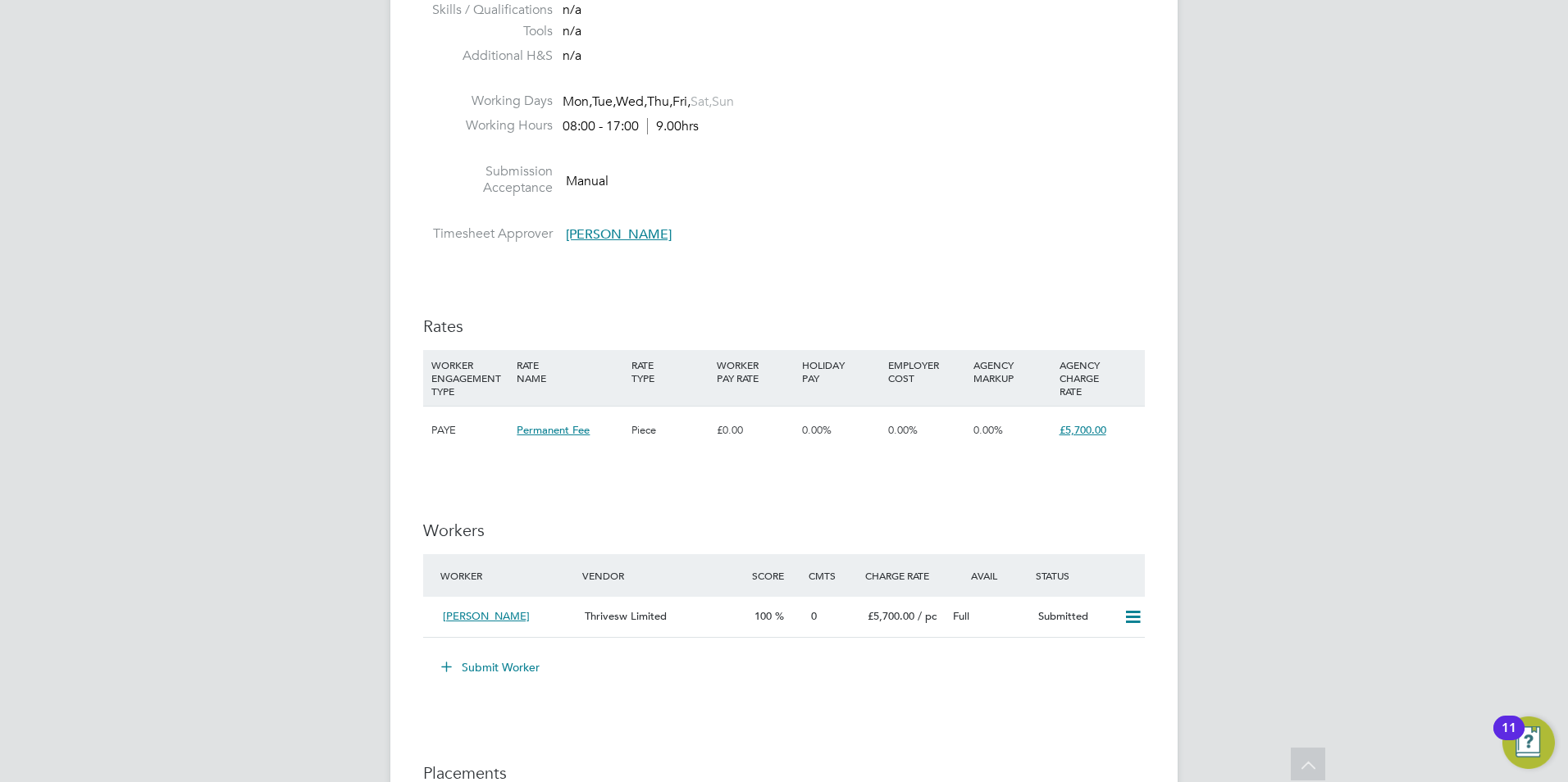
scroll to position [1722, 0]
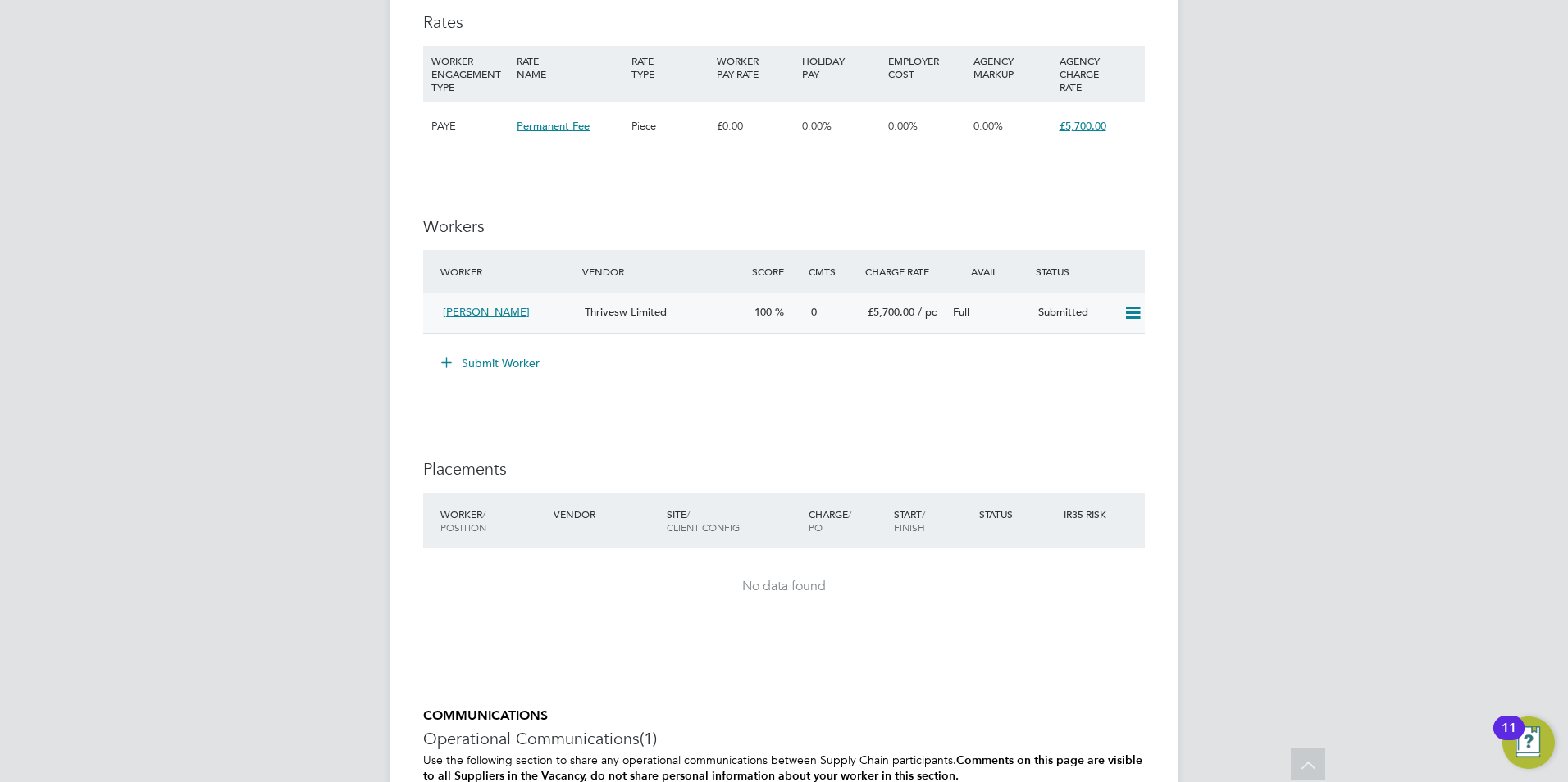
click at [478, 314] on span "[PERSON_NAME]" at bounding box center [486, 312] width 87 height 14
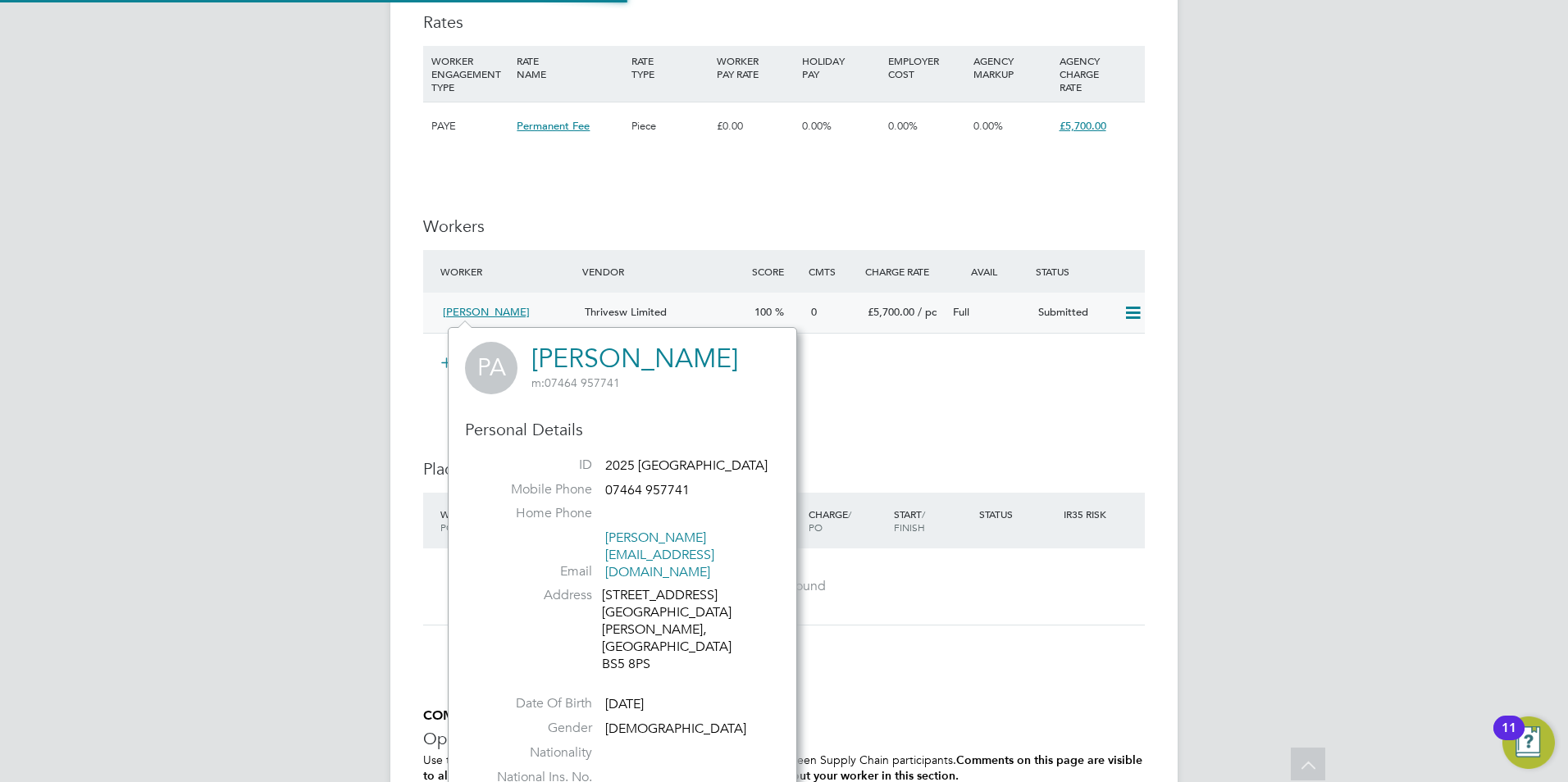
scroll to position [413, 343]
click at [475, 316] on span "[PERSON_NAME]" at bounding box center [486, 312] width 87 height 14
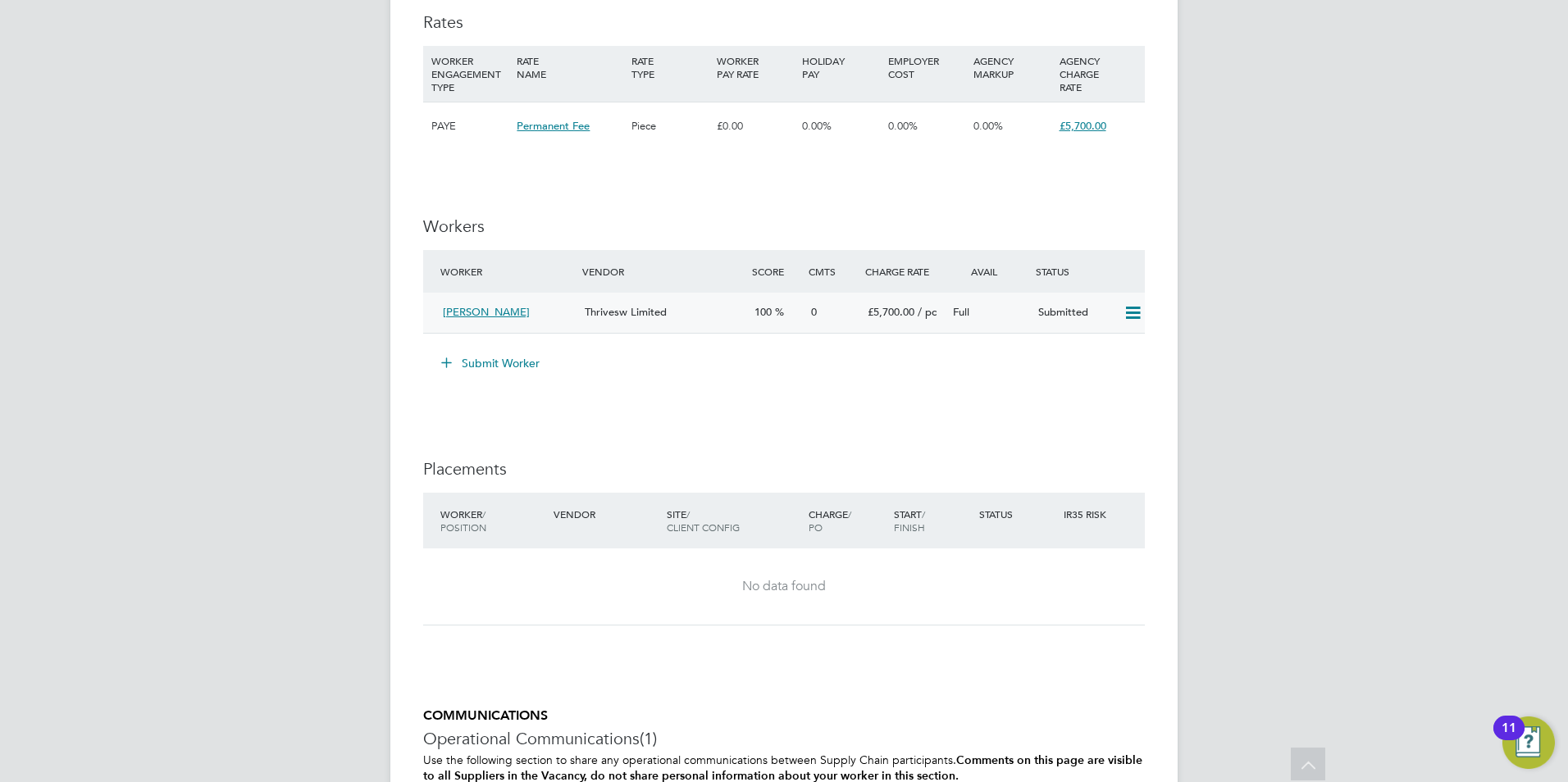
click at [468, 309] on span "[PERSON_NAME]" at bounding box center [486, 312] width 87 height 14
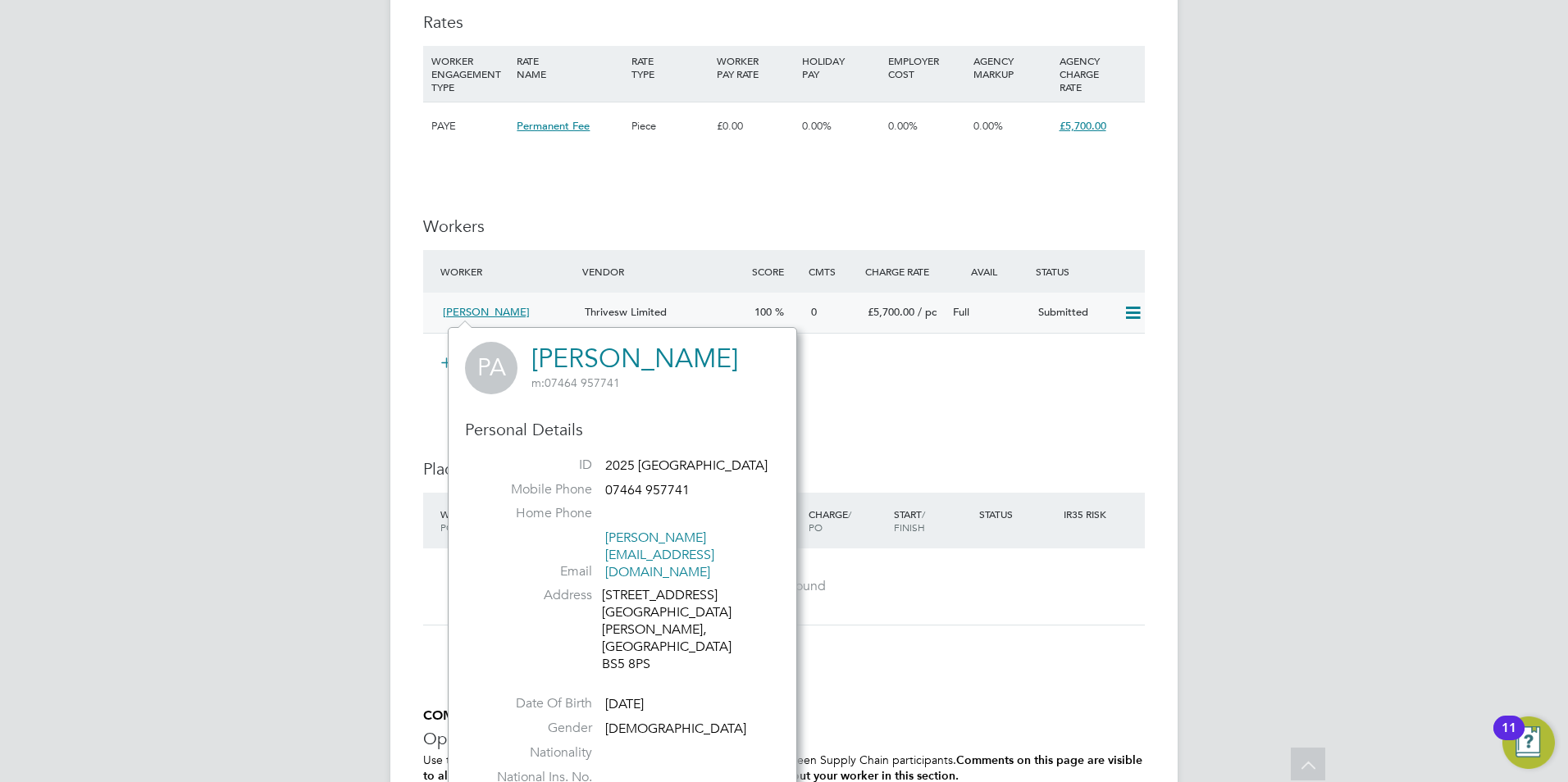
click at [468, 309] on span "[PERSON_NAME]" at bounding box center [486, 312] width 87 height 14
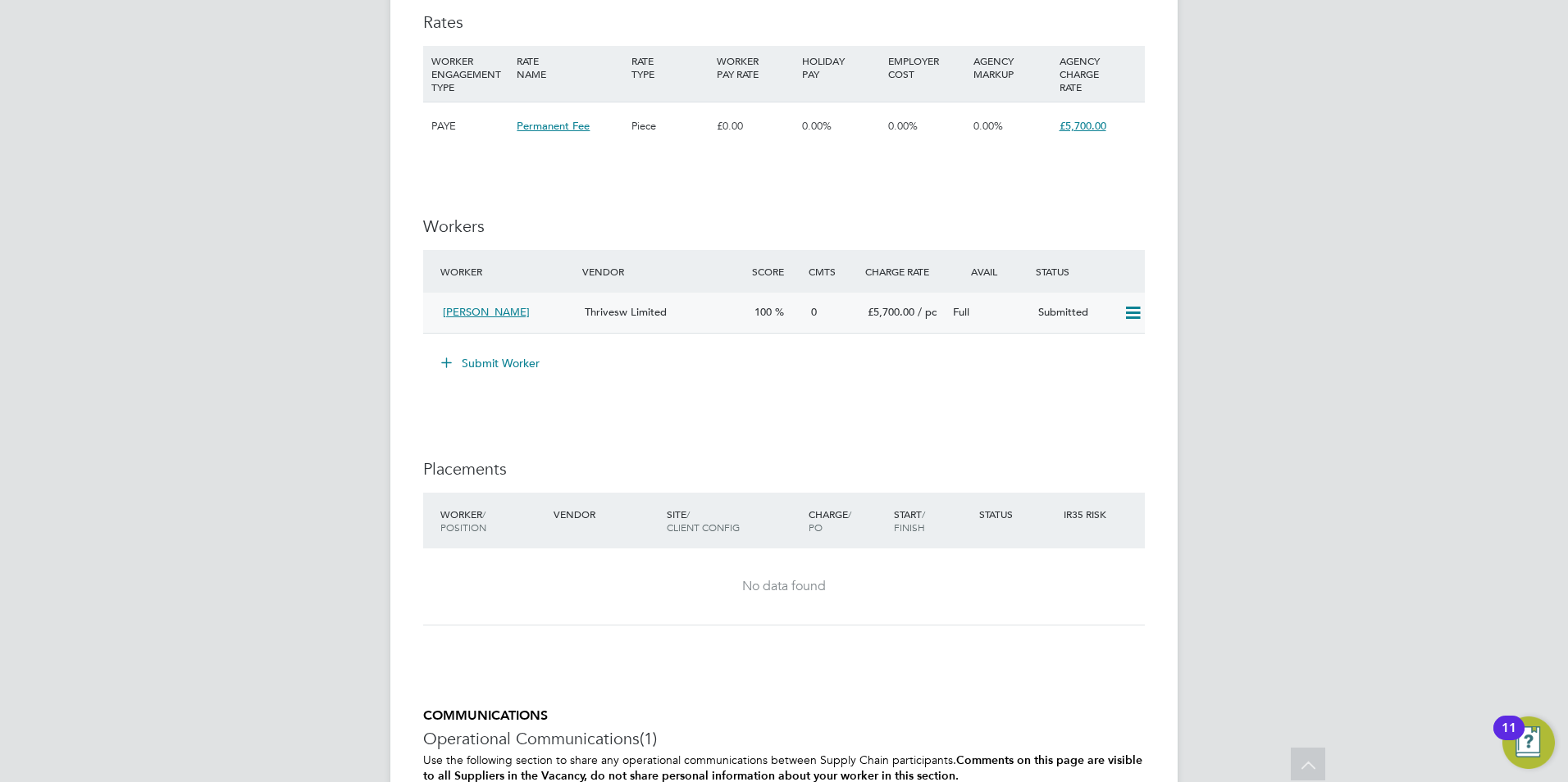
click at [1019, 314] on div "Full" at bounding box center [988, 312] width 85 height 27
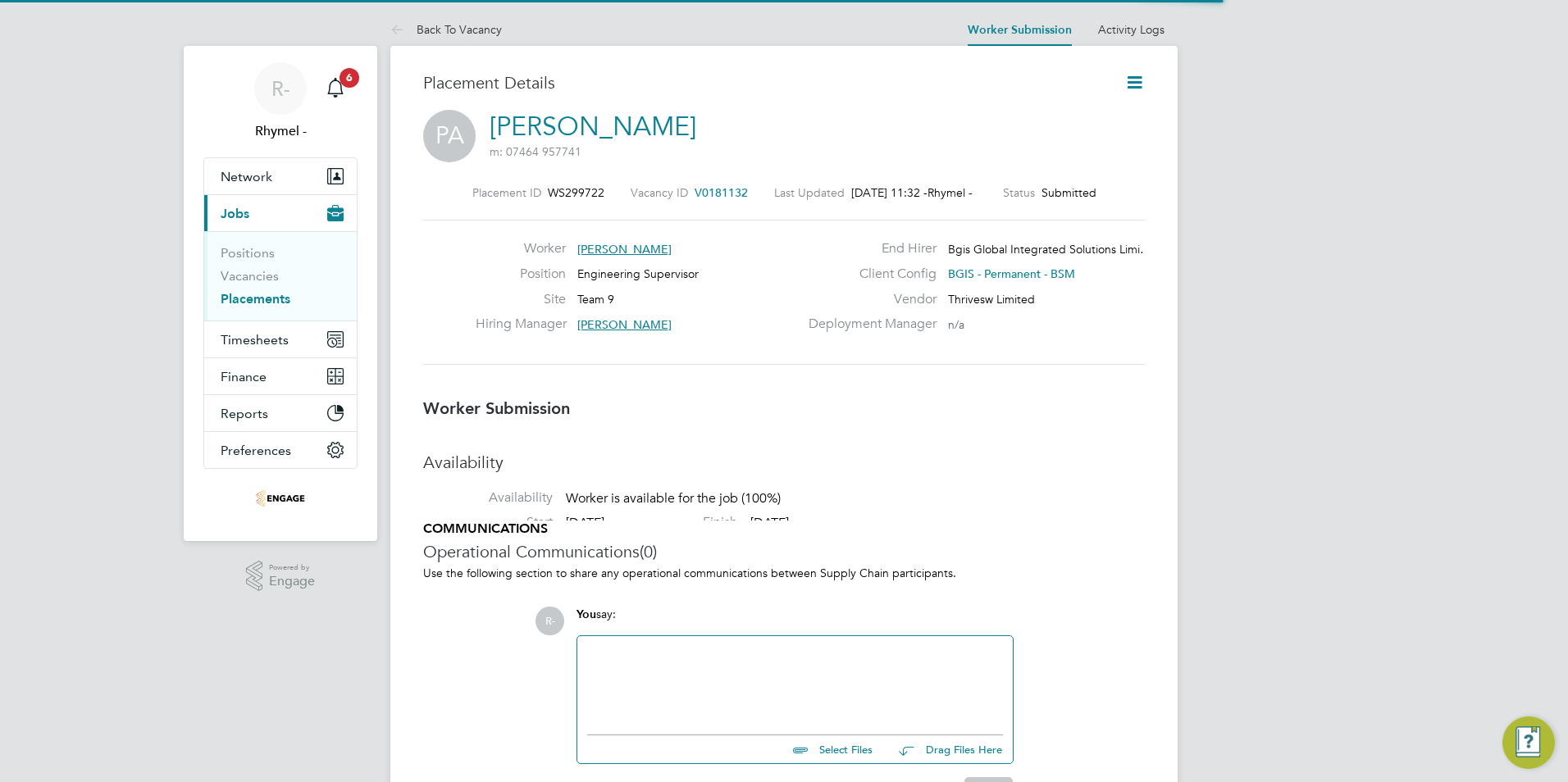
scroll to position [8, 8]
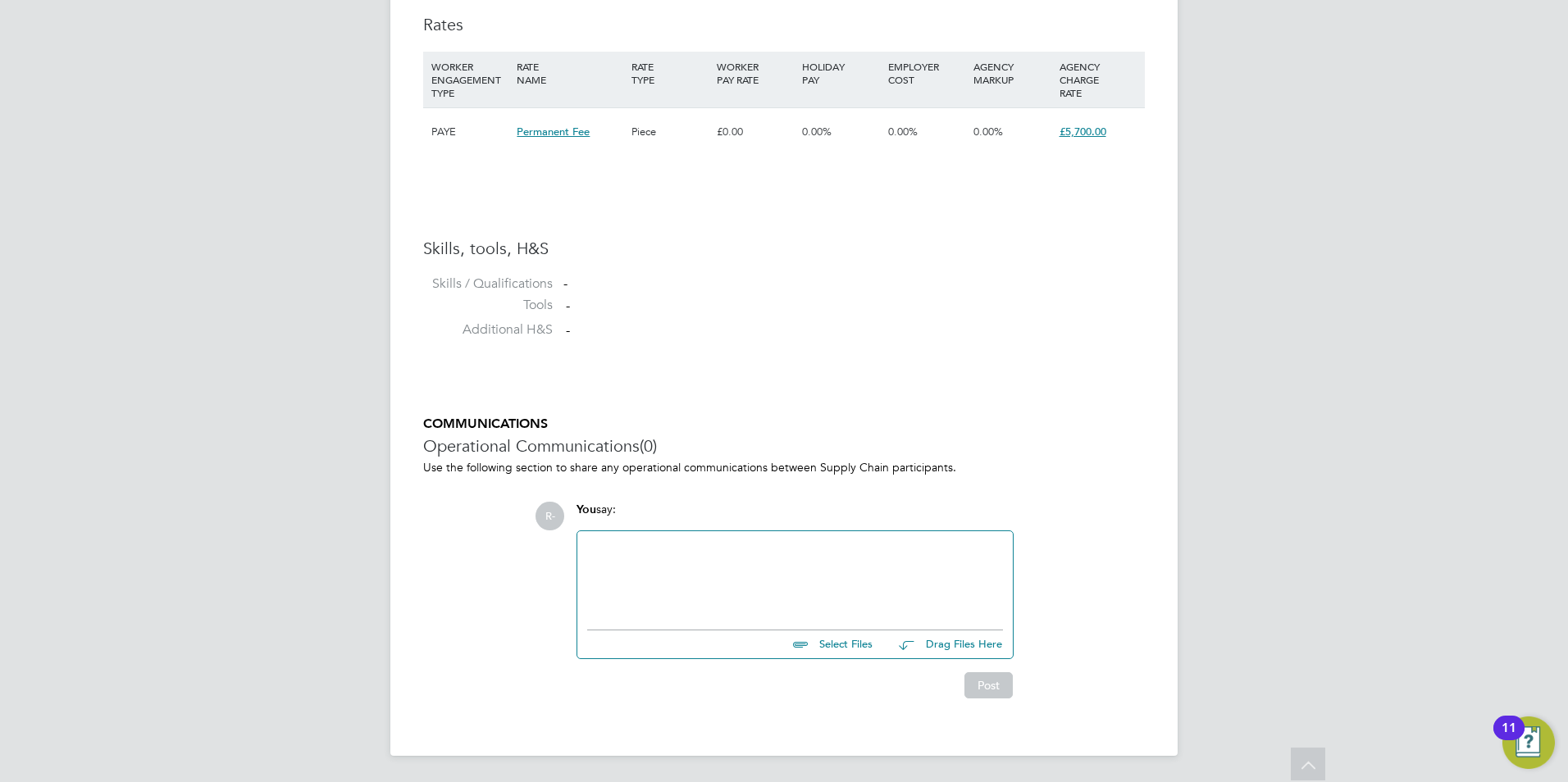
click at [849, 646] on input "file" at bounding box center [880, 642] width 246 height 23
type input "C:\fakepath\[PERSON_NAME].docx"
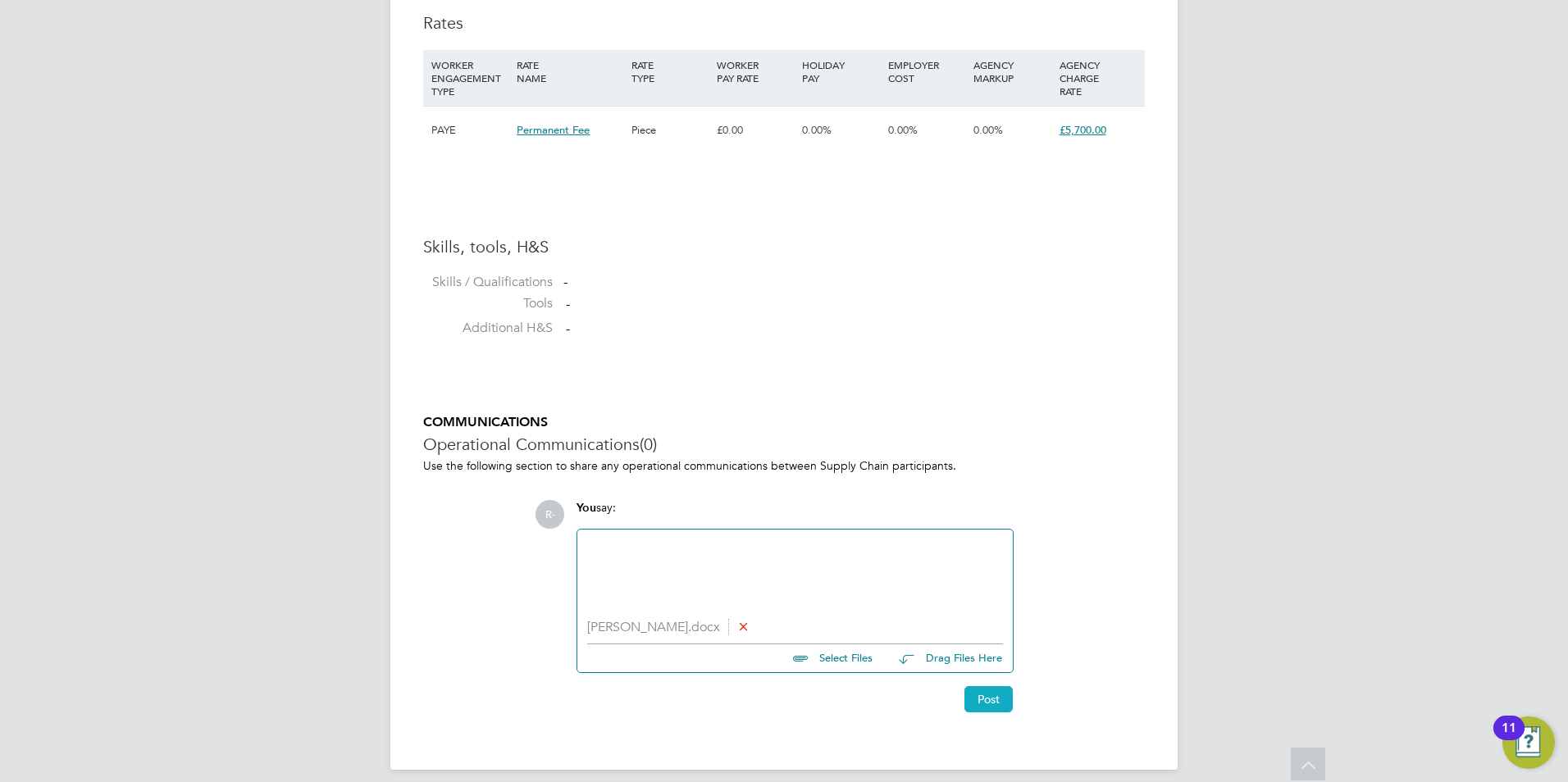
click at [992, 704] on button "Post" at bounding box center [988, 700] width 48 height 26
